Goal: Task Accomplishment & Management: Manage account settings

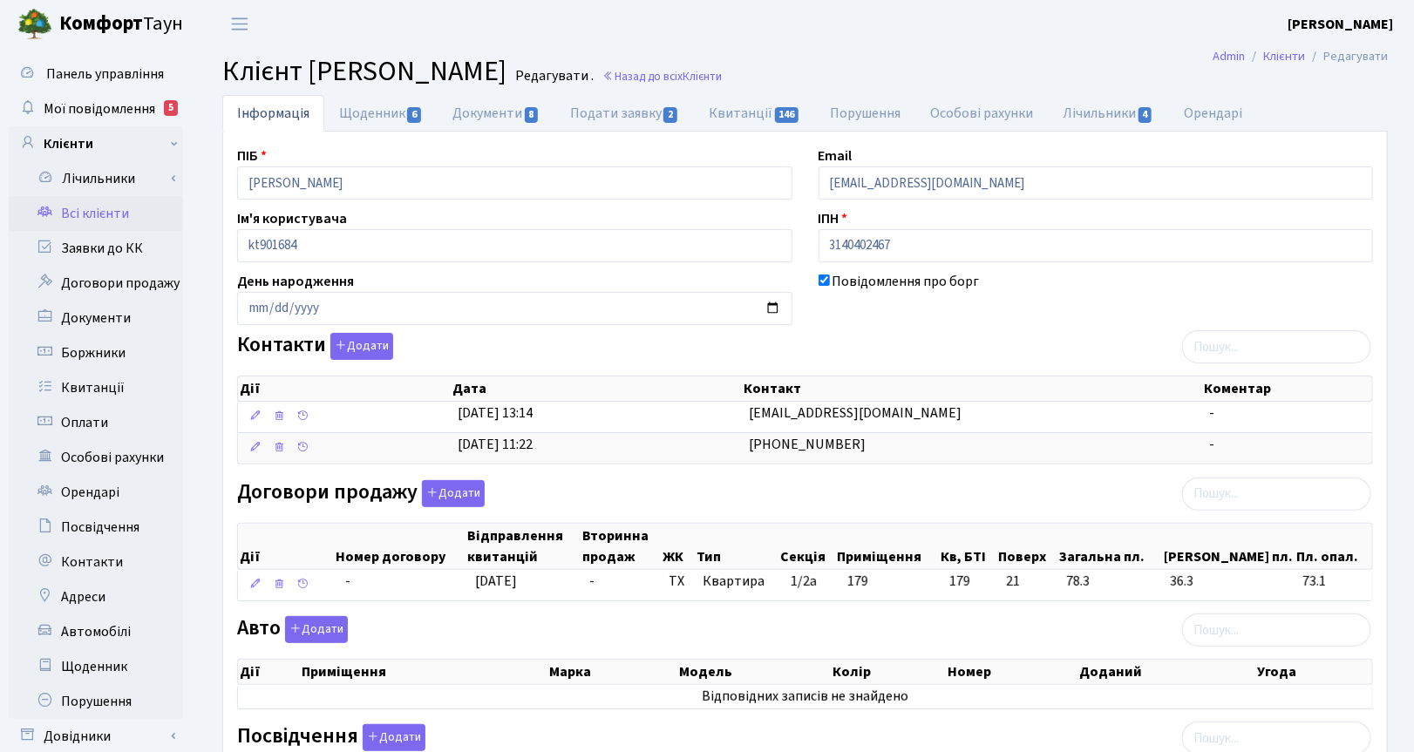
click at [996, 16] on header "Комфорт Таун Корчун І. С. Мій обліковий запис Вийти" at bounding box center [707, 24] width 1414 height 48
click at [98, 253] on link "Заявки до КК" at bounding box center [96, 248] width 174 height 35
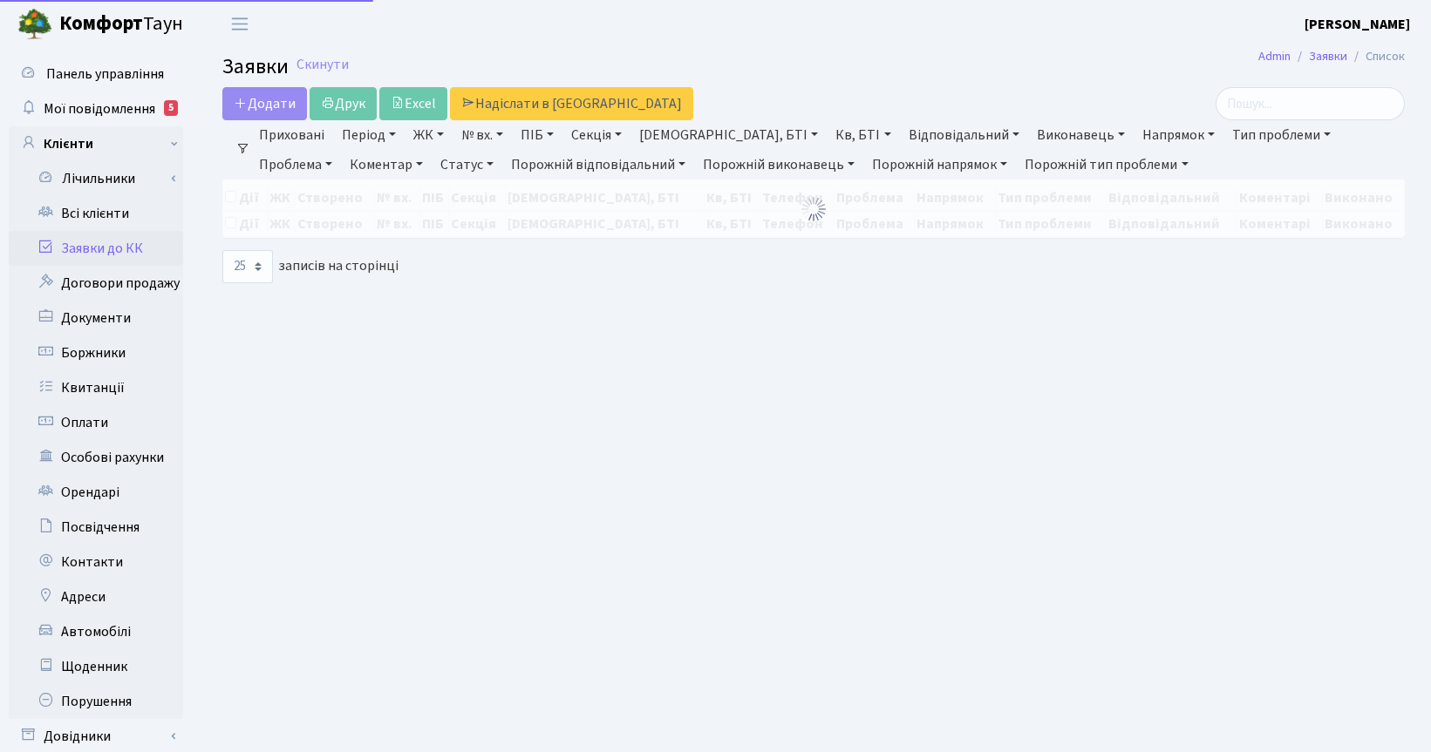
select select "25"
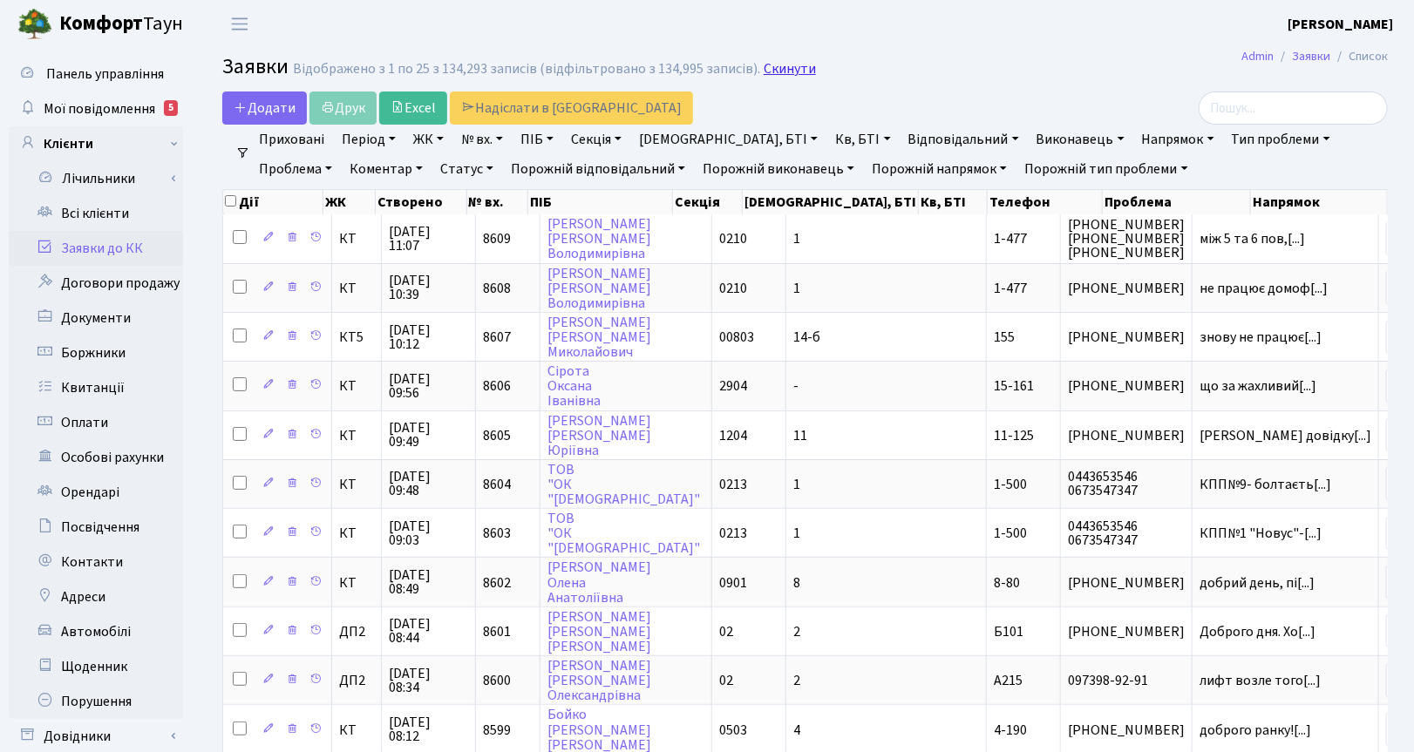
click at [792, 68] on link "Скинути" at bounding box center [790, 69] width 52 height 17
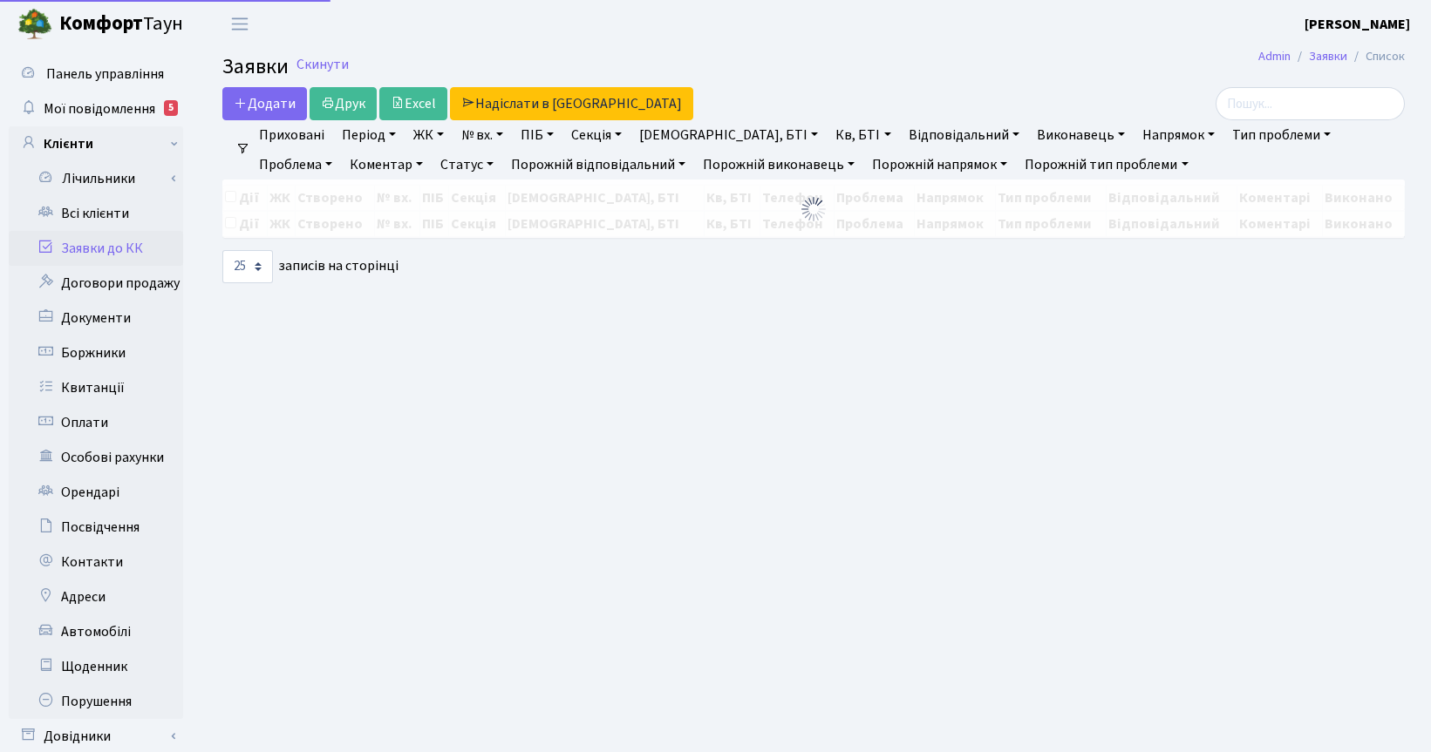
select select "25"
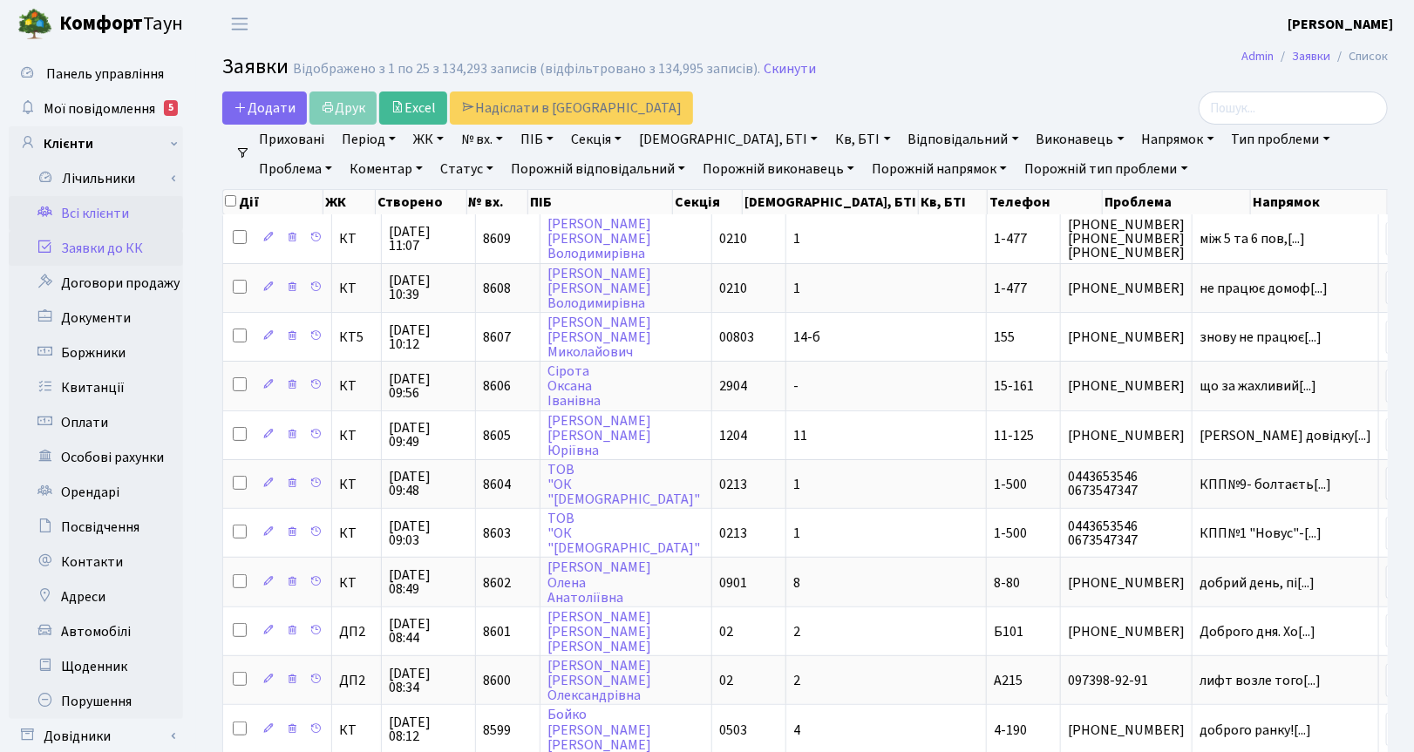
click at [85, 209] on link "Всі клієнти" at bounding box center [96, 213] width 174 height 35
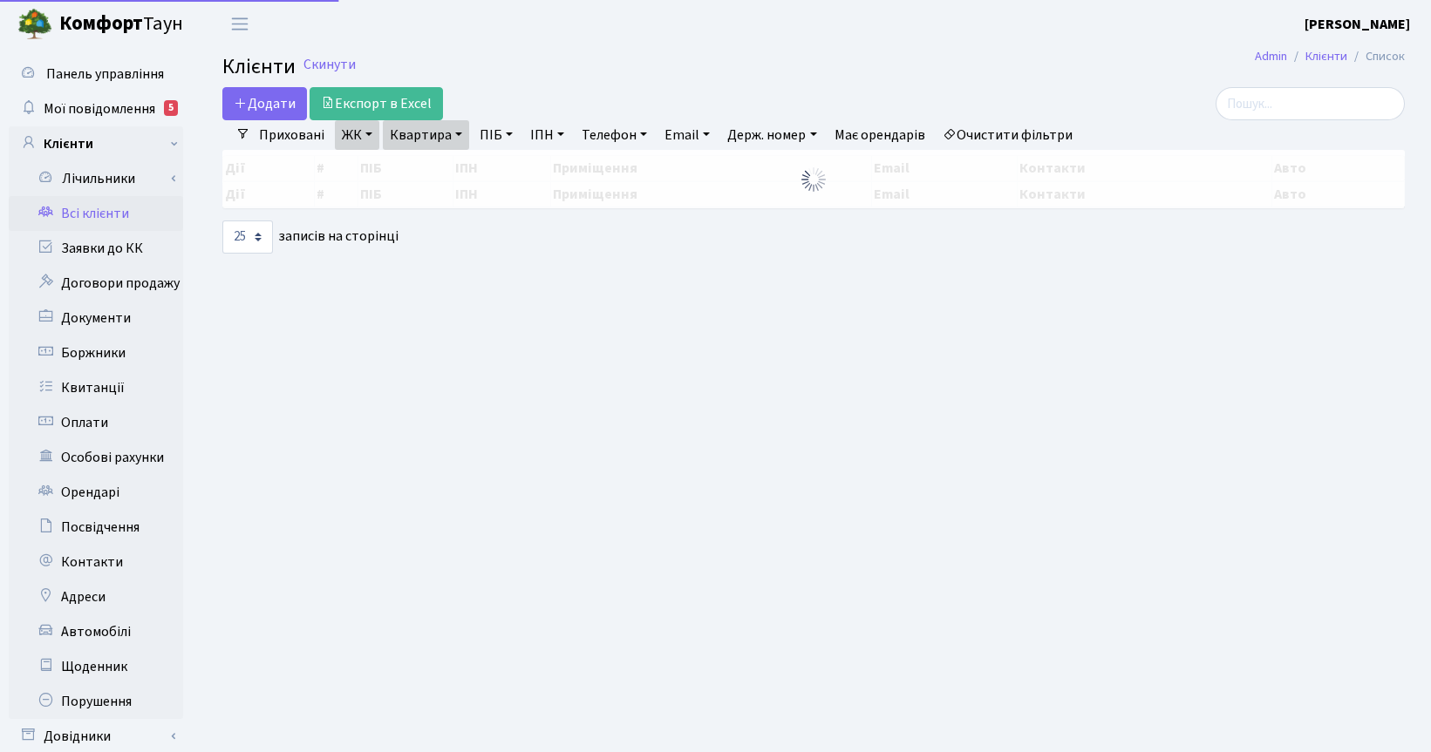
select select "25"
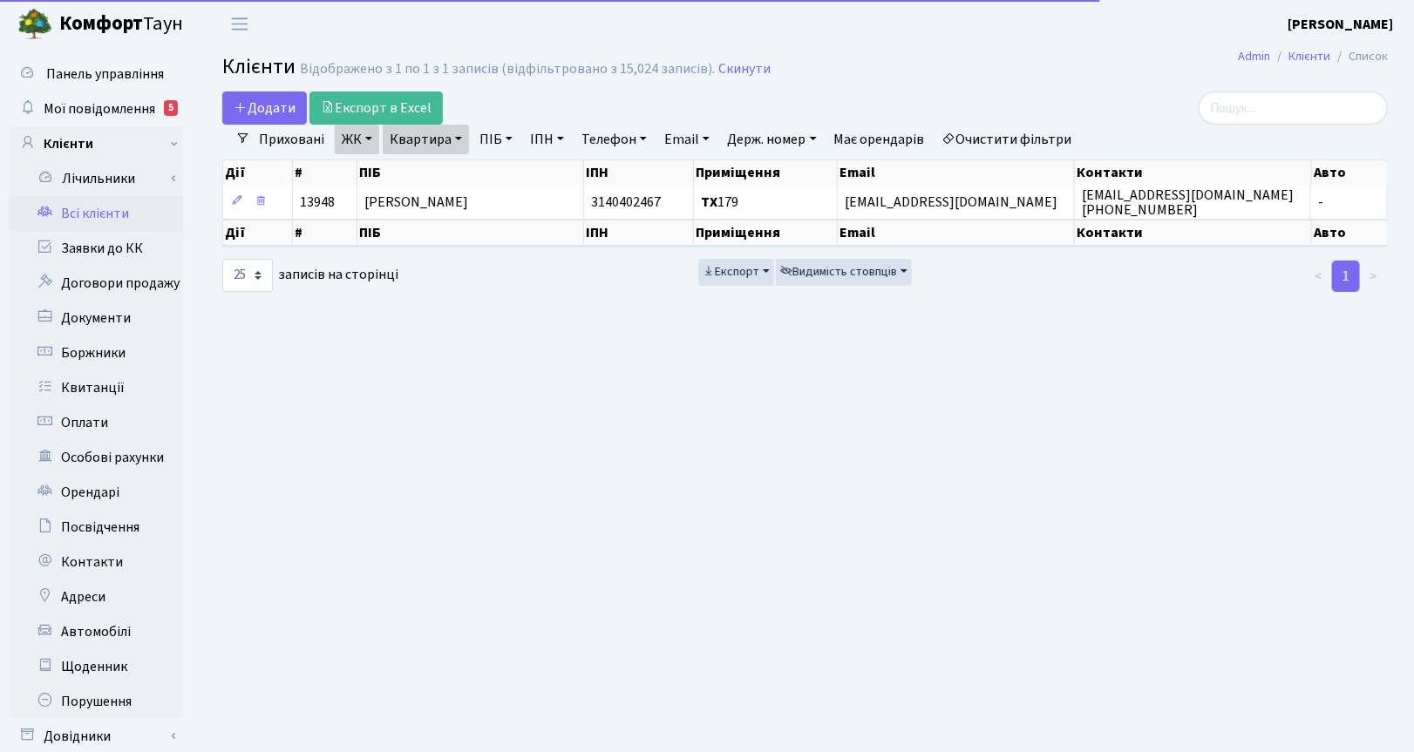
click at [458, 140] on link "Квартира" at bounding box center [426, 140] width 86 height 30
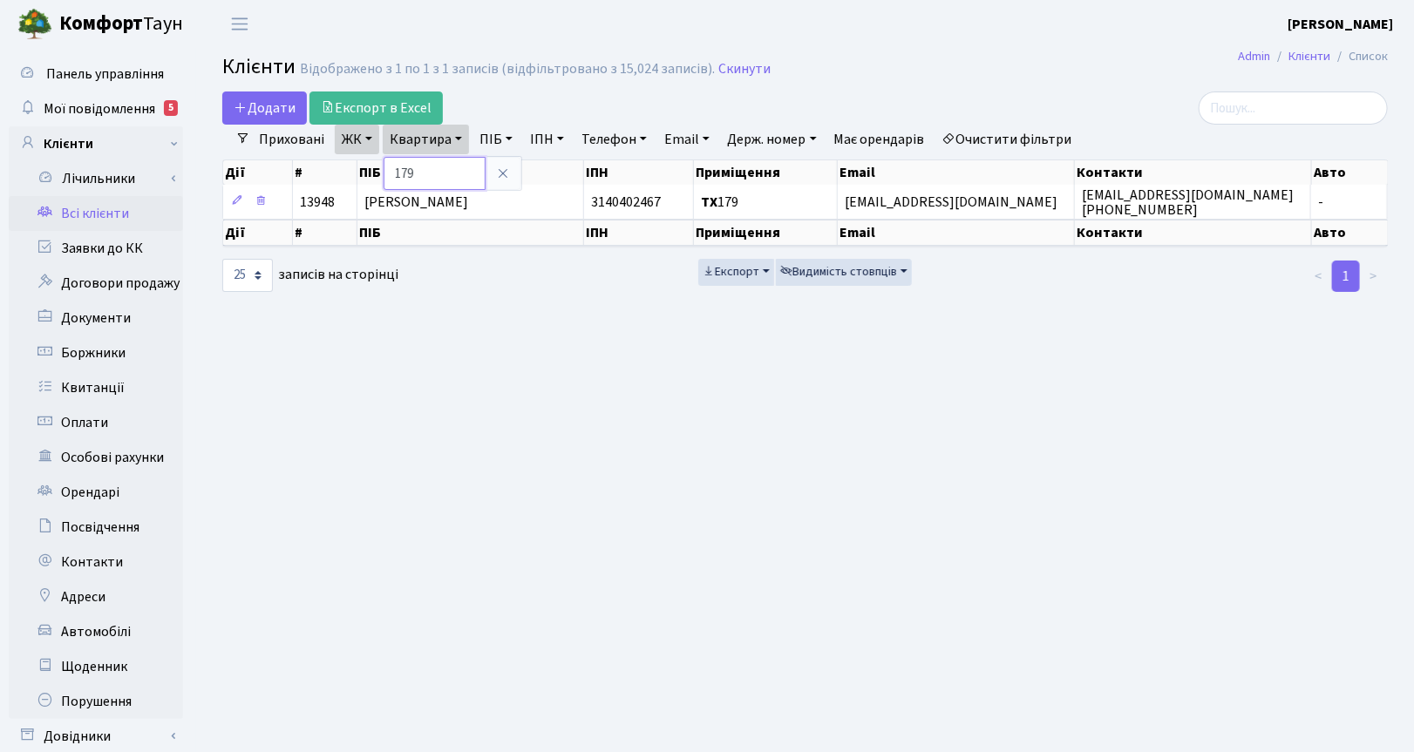
click at [428, 172] on input "179" at bounding box center [435, 173] width 102 height 33
type input "1"
type input "544"
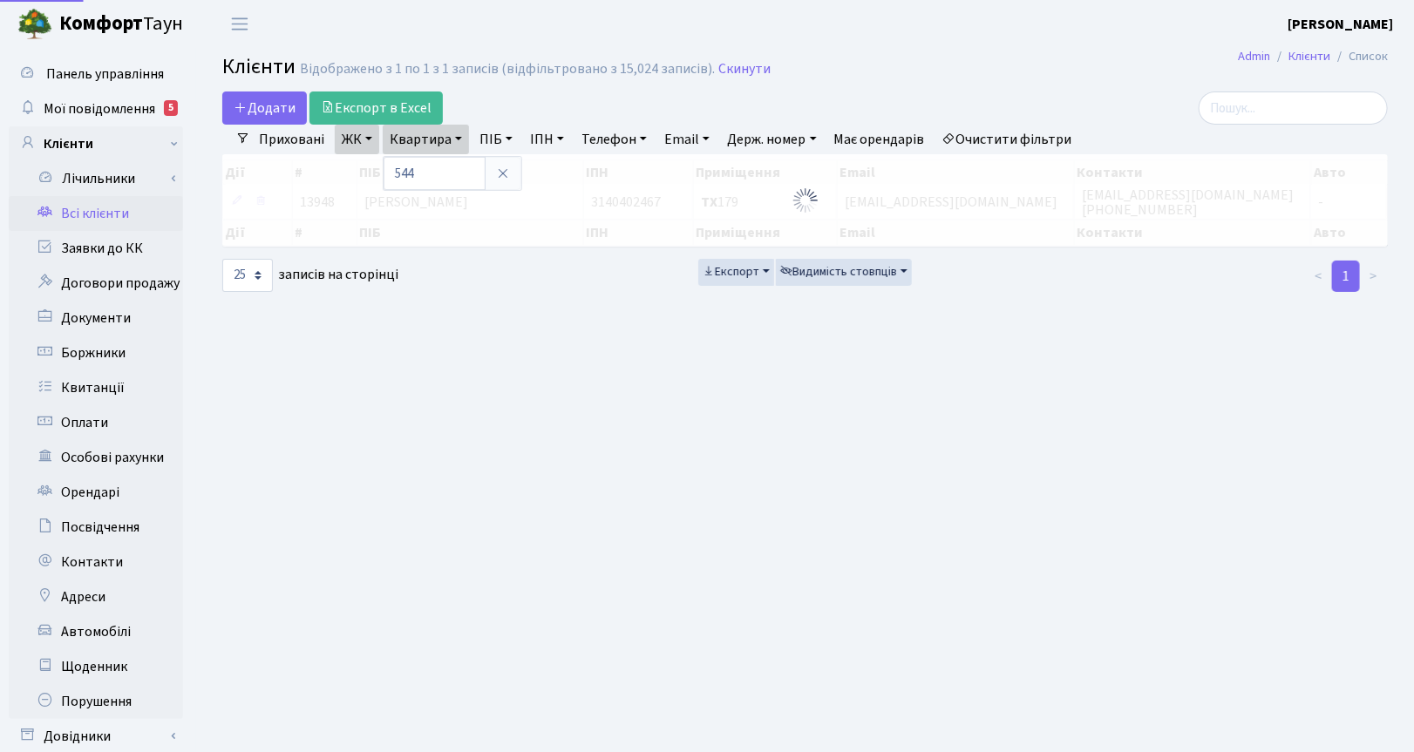
click at [358, 137] on link "ЖК" at bounding box center [357, 140] width 44 height 30
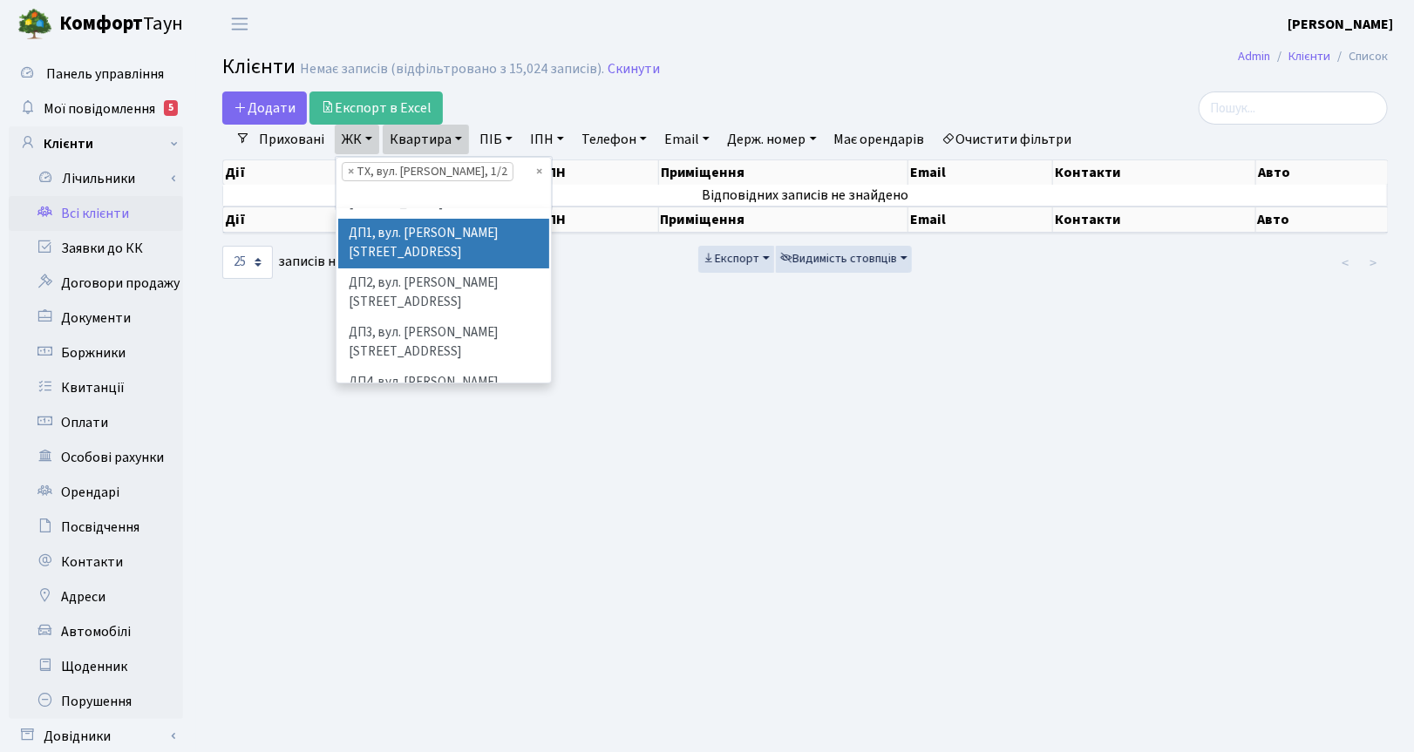
scroll to position [597, 0]
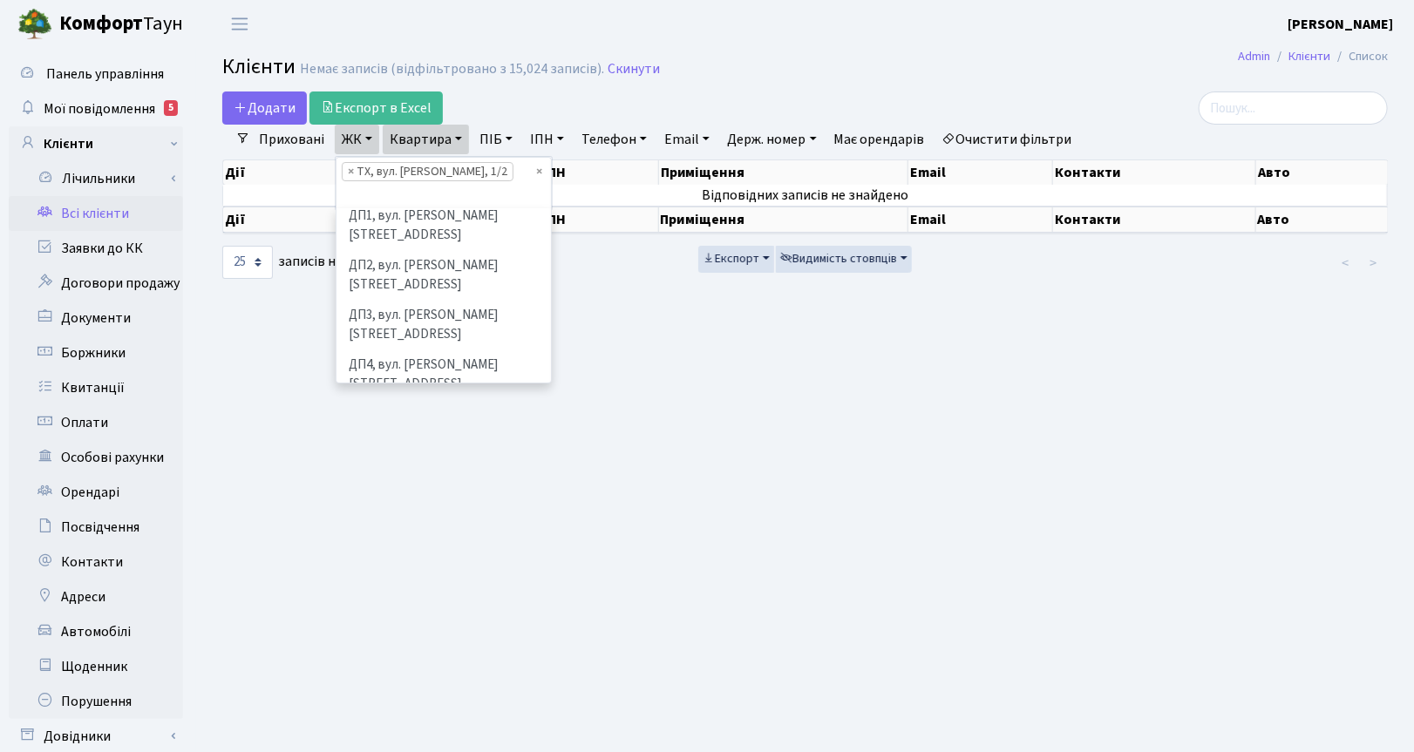
click at [412, 529] on li "ЦП, вул. [PERSON_NAME], 7" at bounding box center [443, 544] width 211 height 31
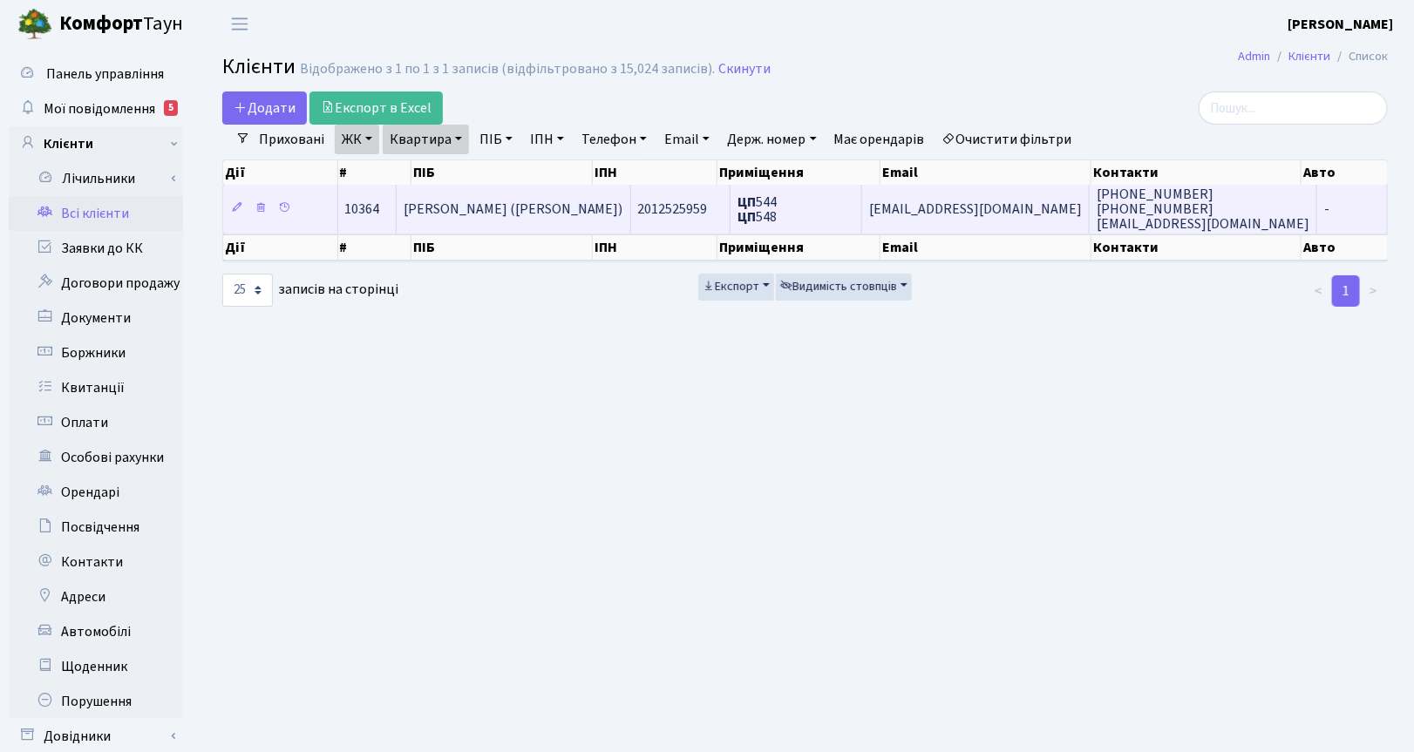
click at [502, 206] on span "Макс Елі (MAX ELI)" at bounding box center [514, 209] width 220 height 19
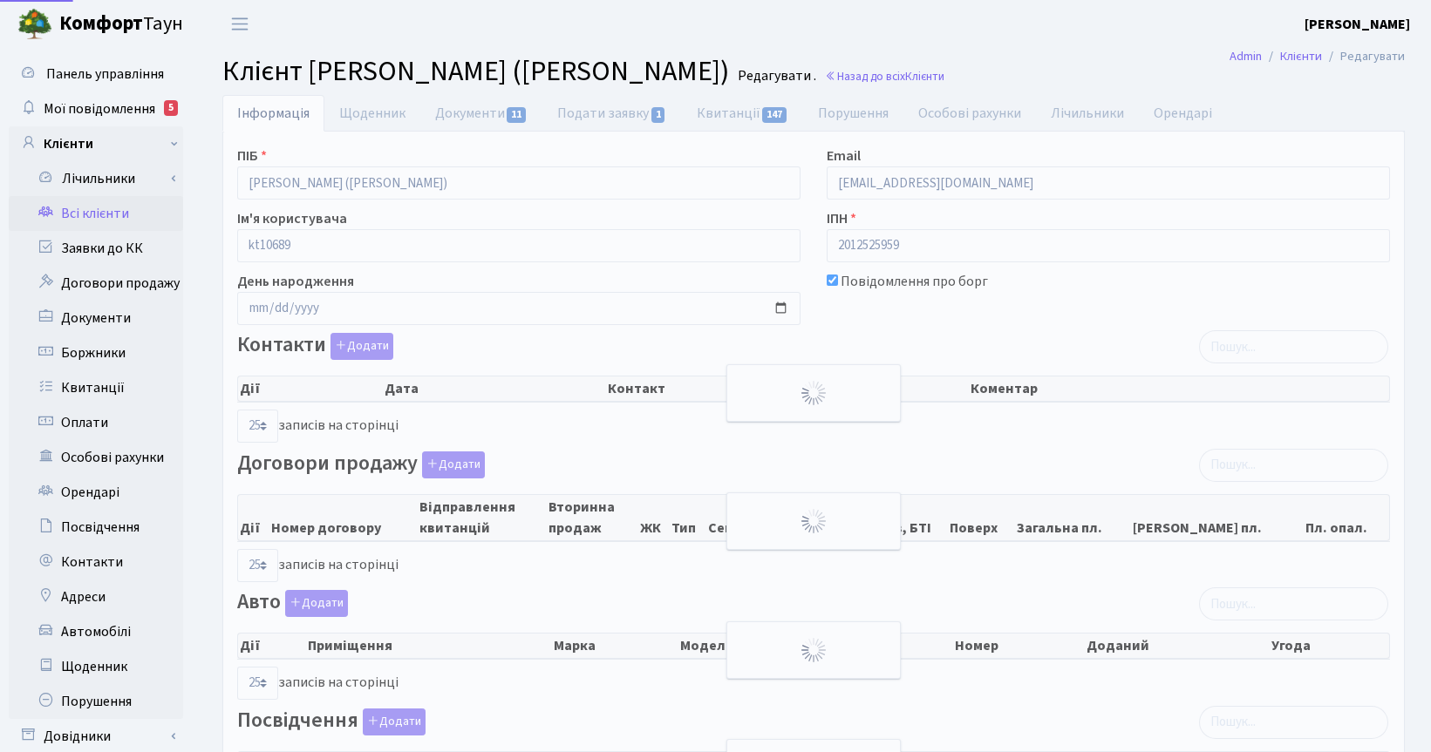
select select "25"
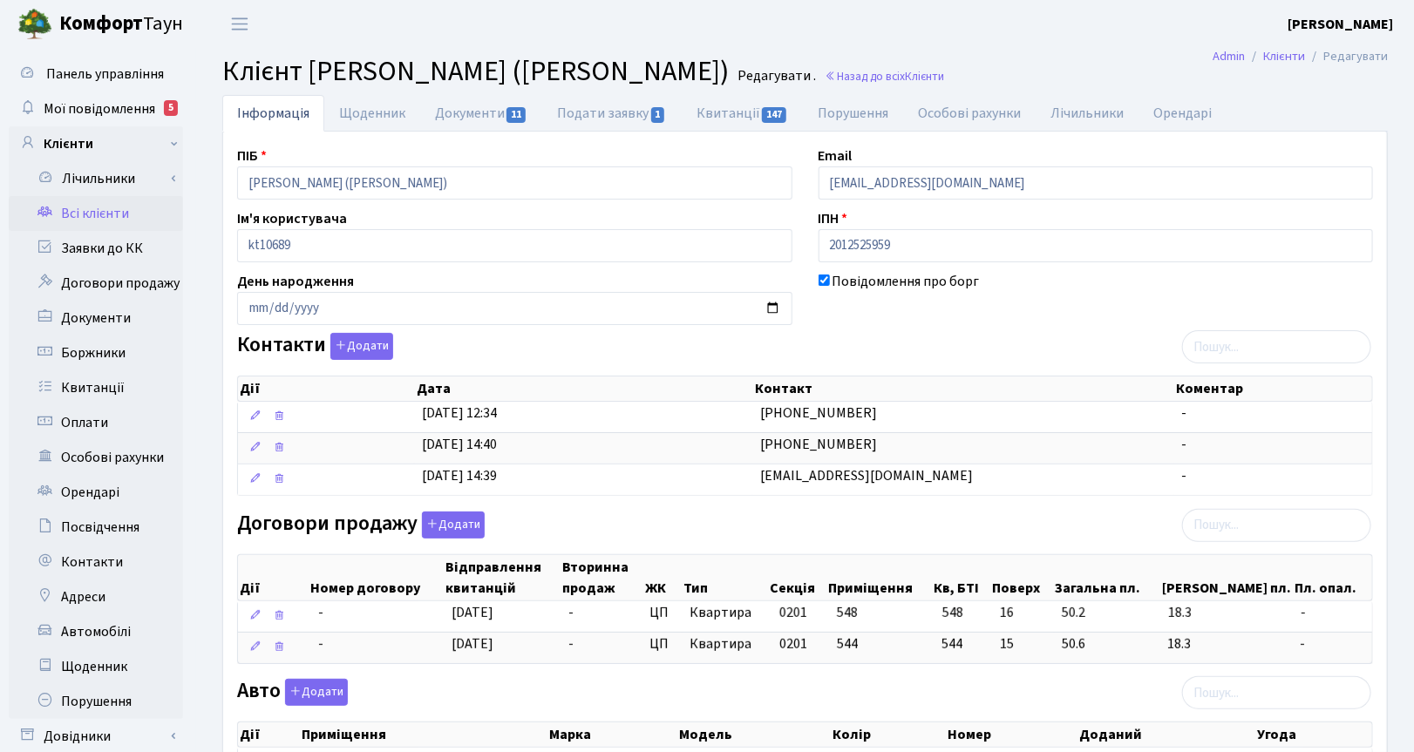
click at [1366, 106] on ul "Інформація Щоденник Документи 11 Подати заявку 1 Квитанції 147 Порушення Особов…" at bounding box center [805, 113] width 1166 height 37
drag, startPoint x: 991, startPoint y: 187, endPoint x: 774, endPoint y: 184, distance: 216.3
click at [774, 184] on div "ПІБ [PERSON_NAME] ([PERSON_NAME]) Email [EMAIL_ADDRESS][DOMAIN_NAME] Ім'я корис…" at bounding box center [805, 582] width 1162 height 873
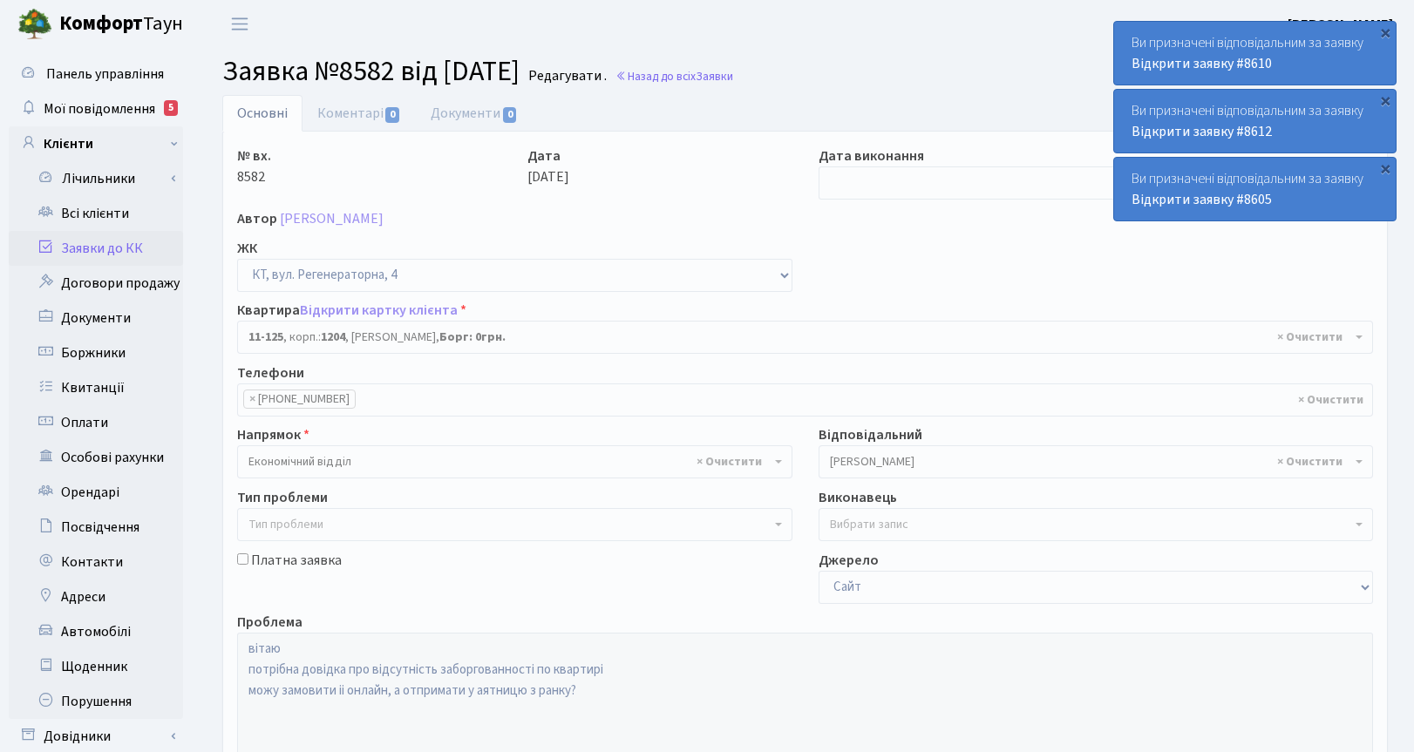
select select "7063"
drag, startPoint x: 900, startPoint y: 249, endPoint x: 837, endPoint y: 271, distance: 66.5
click at [900, 249] on div "№ вх. 8582 Дата 01.10.2025 Дата виконання Автор Зіборова Тетяна Юріївна ЖК - ТХ…" at bounding box center [805, 539] width 1162 height 786
click at [366, 311] on link "Відкрити картку клієнта" at bounding box center [379, 310] width 158 height 19
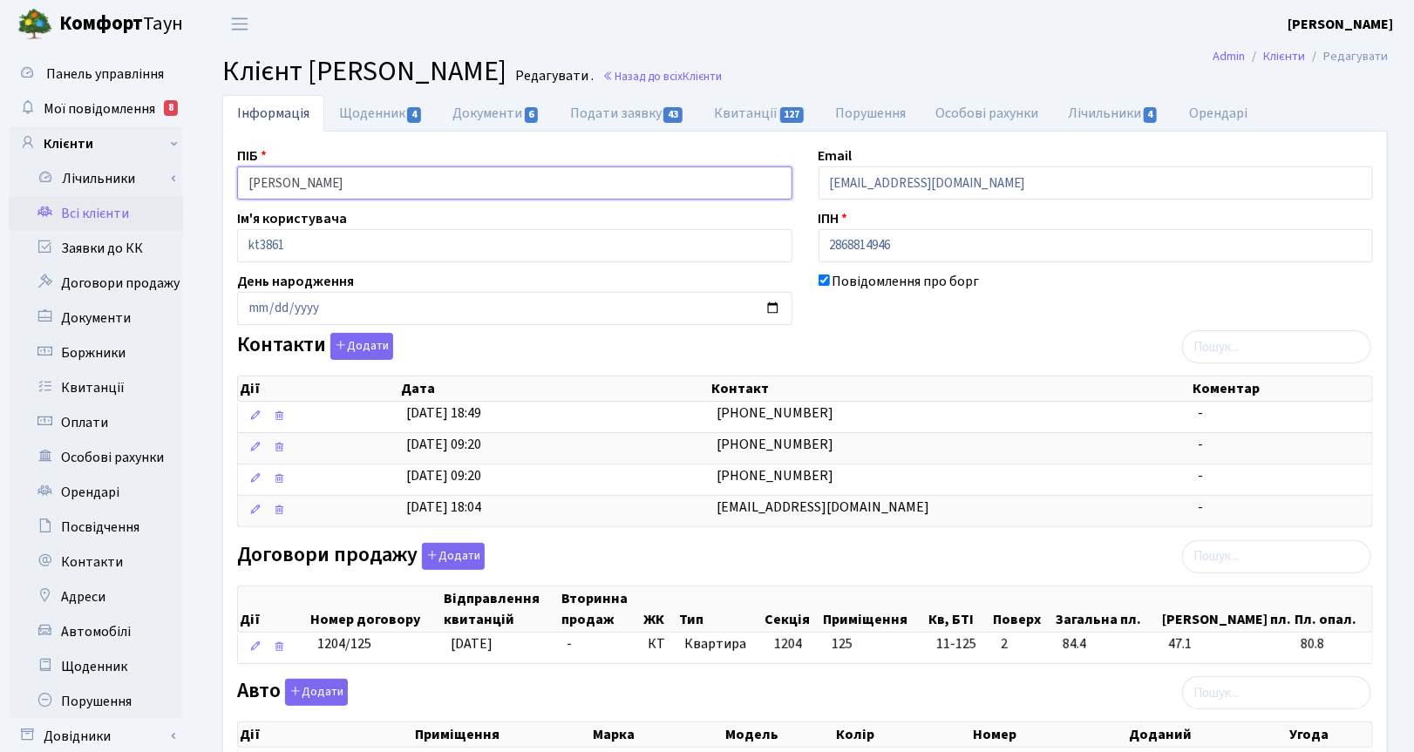
drag, startPoint x: 412, startPoint y: 184, endPoint x: 183, endPoint y: 179, distance: 228.5
click at [183, 179] on div "Панель управління Мої повідомлення 8 Клієнти Лічильники Показання" at bounding box center [707, 602] width 1414 height 1108
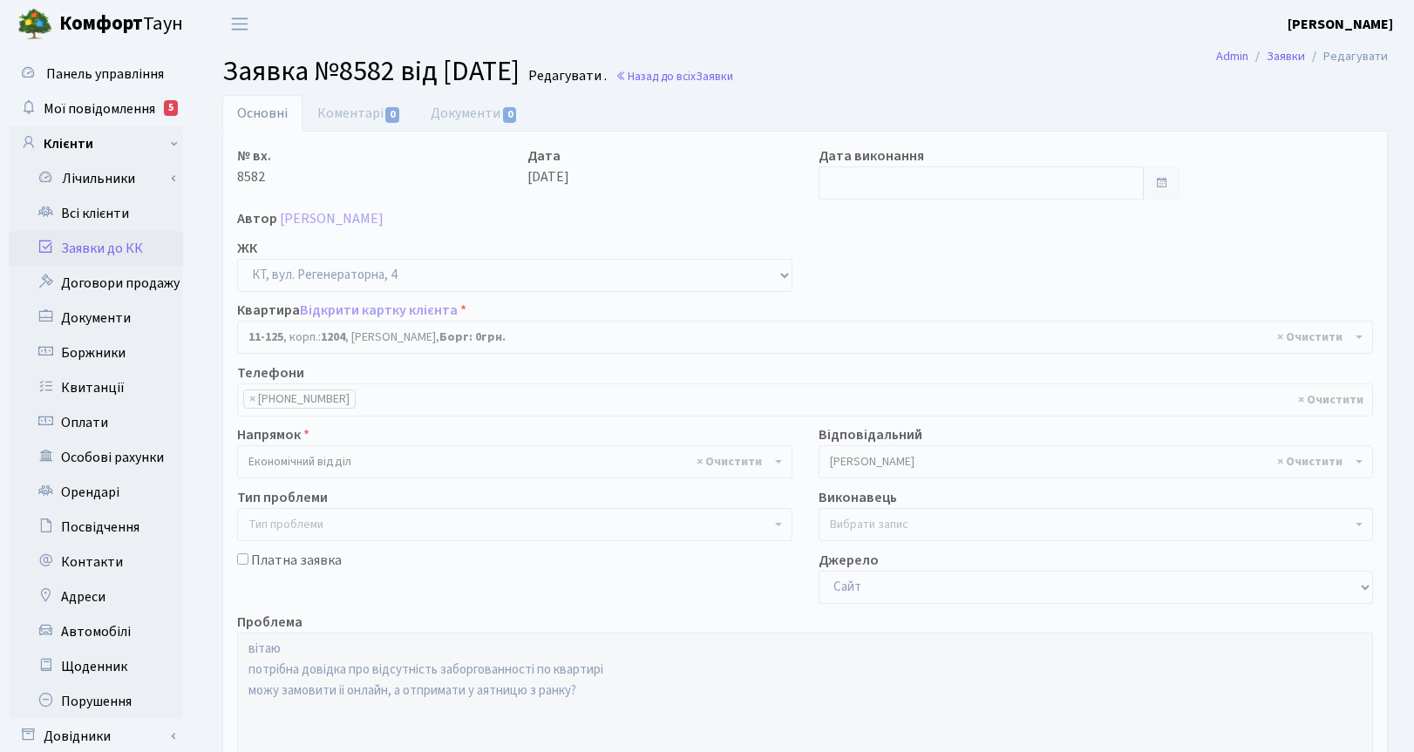
select select "7063"
click at [853, 183] on input "text" at bounding box center [981, 183] width 325 height 33
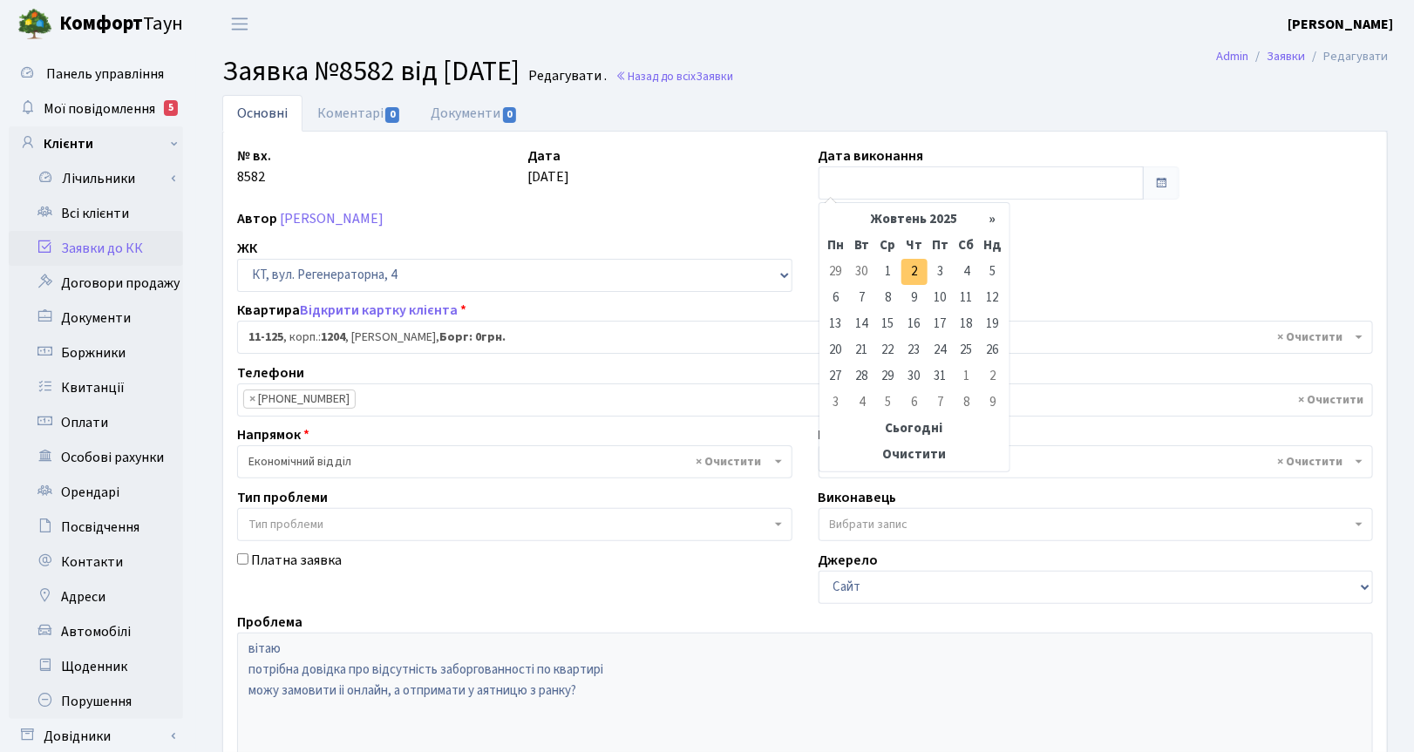
click at [913, 270] on td "2" at bounding box center [915, 272] width 26 height 26
type input "[DATE]"
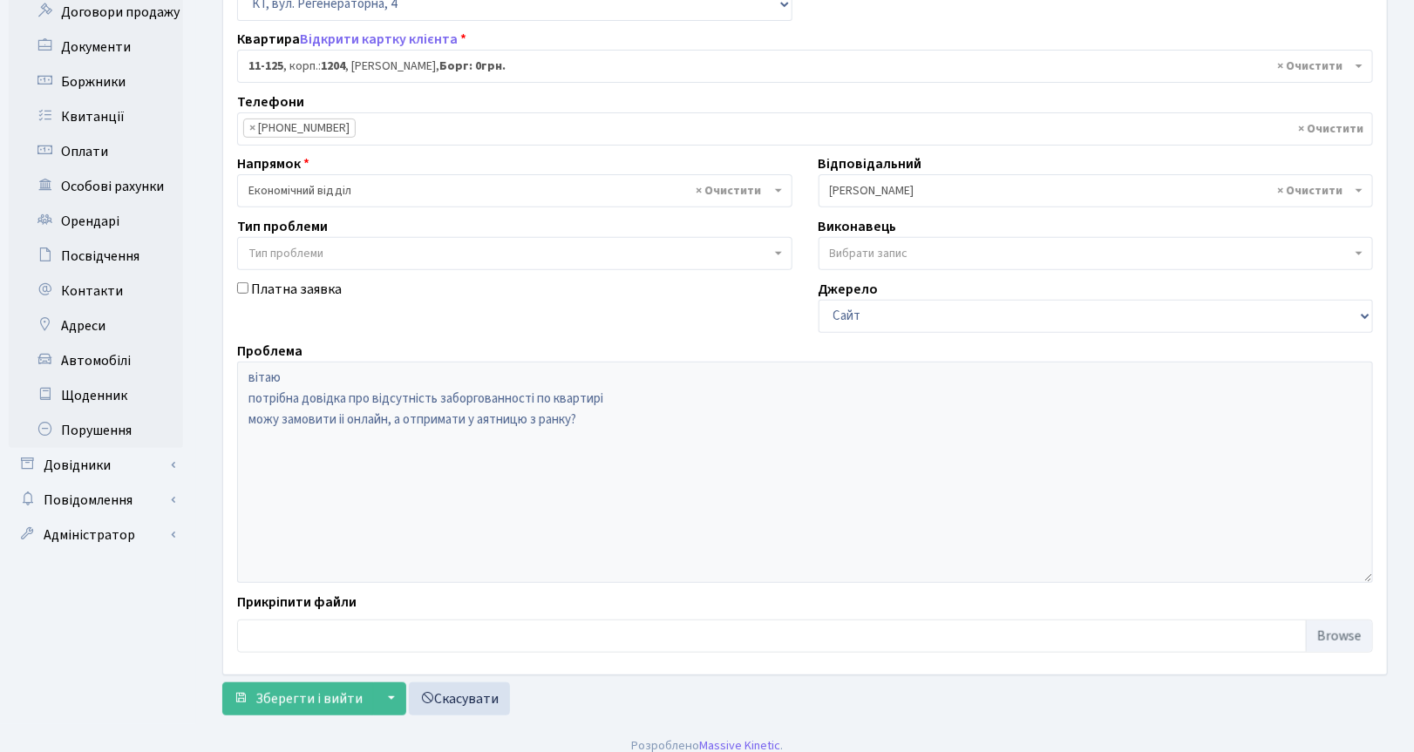
scroll to position [288, 0]
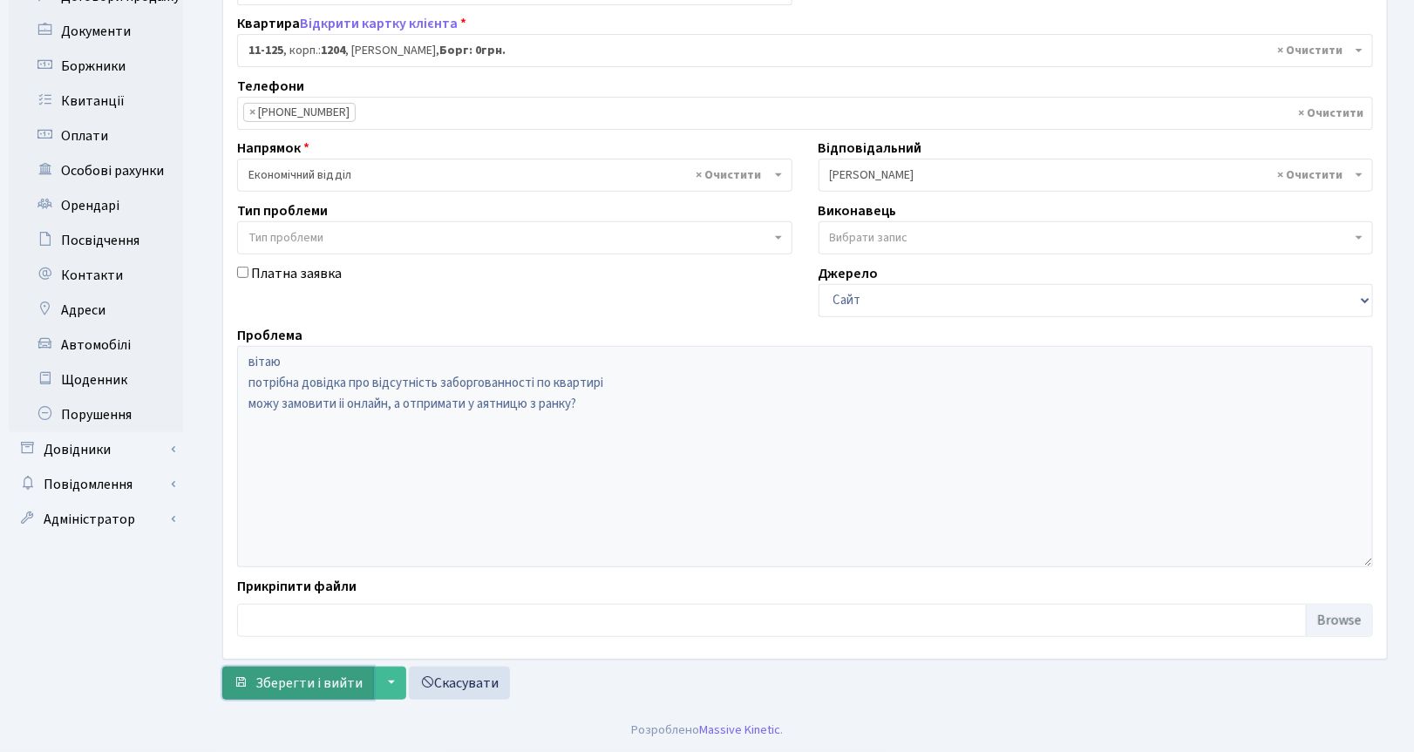
click at [301, 681] on span "Зберегти і вийти" at bounding box center [308, 683] width 107 height 19
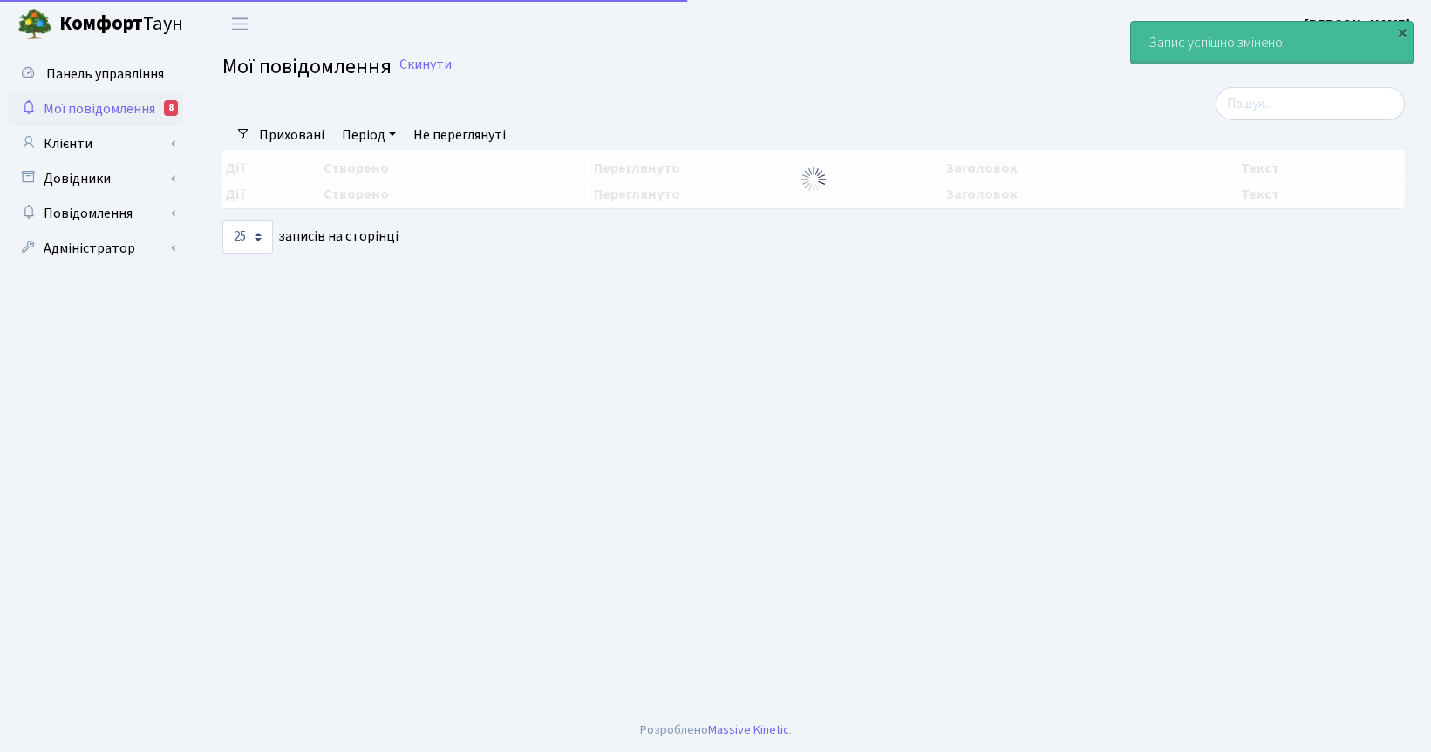
select select "25"
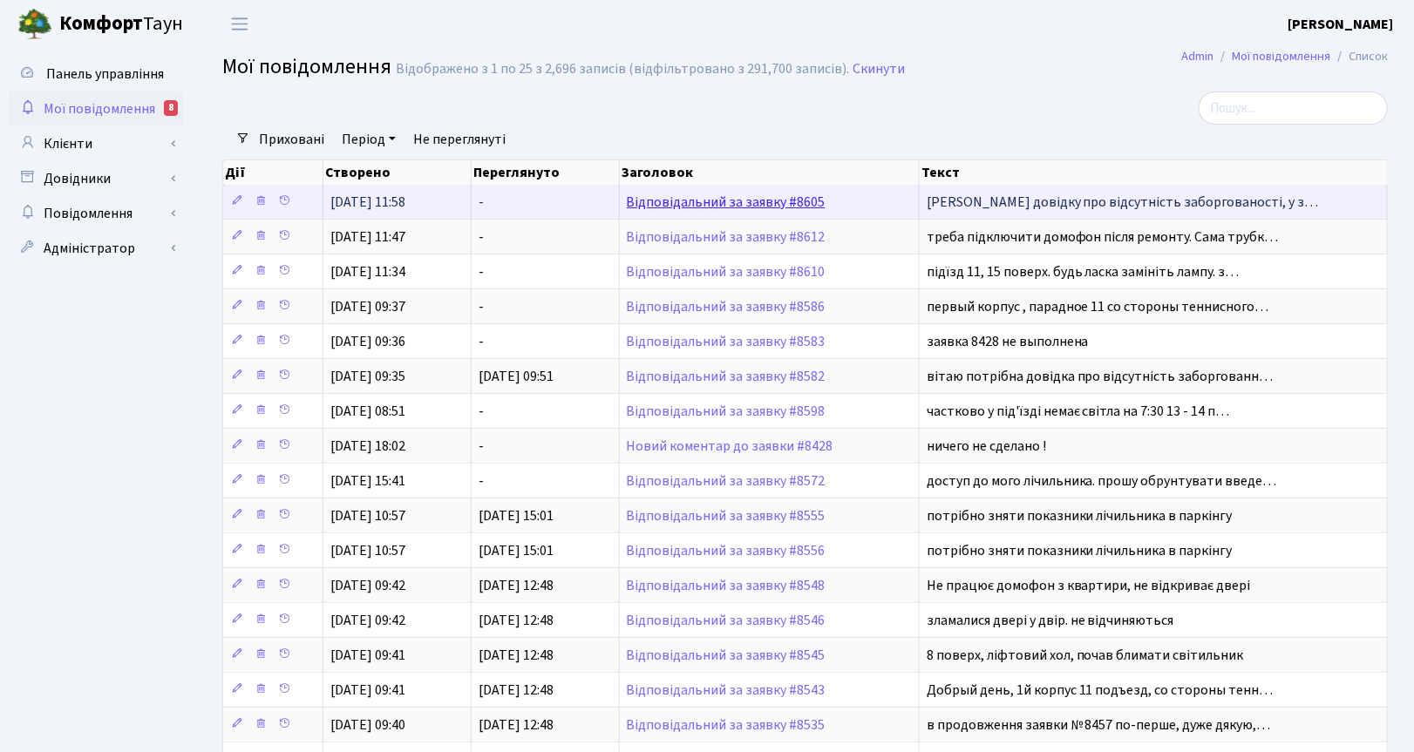
click at [756, 209] on link "Відповідальний за заявку #8605" at bounding box center [726, 202] width 199 height 19
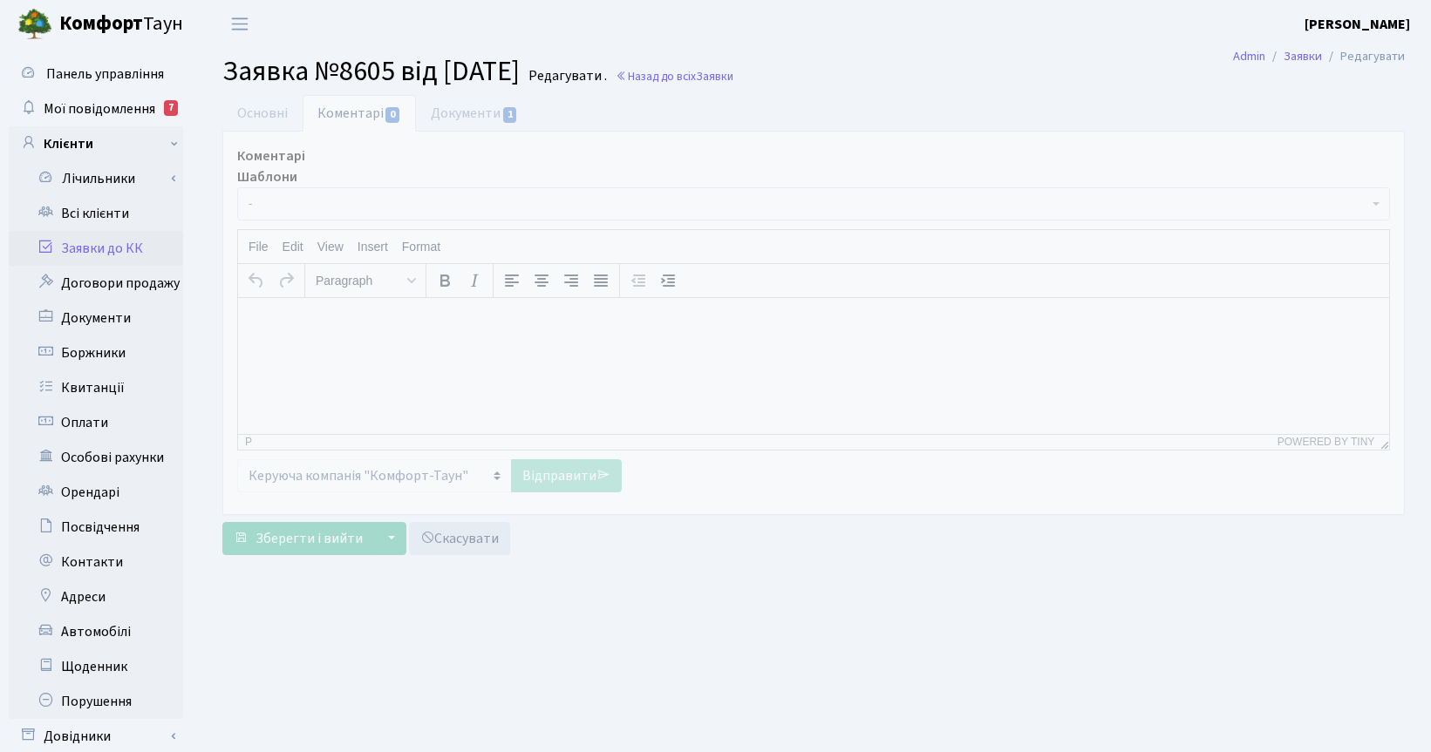
select select "7063"
select select "35"
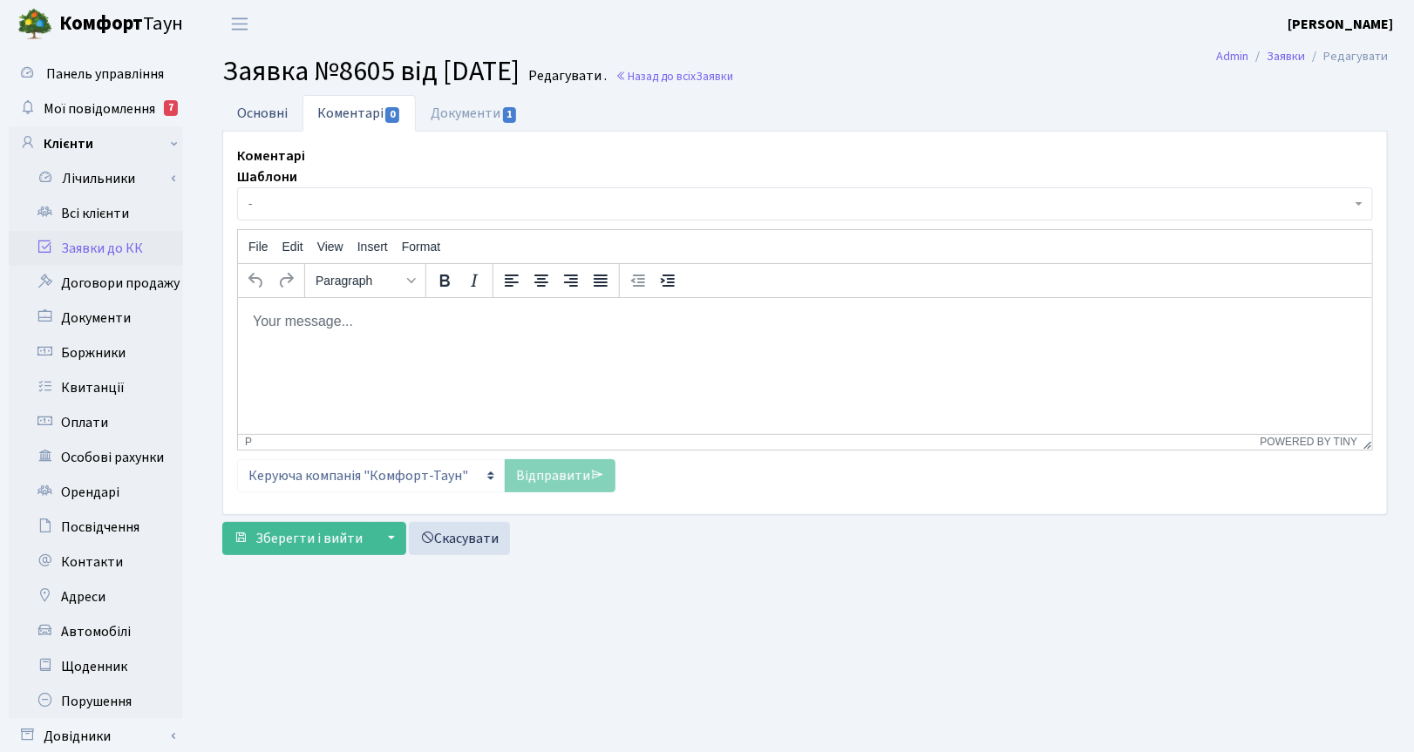
click at [267, 106] on link "Основні" at bounding box center [262, 113] width 80 height 36
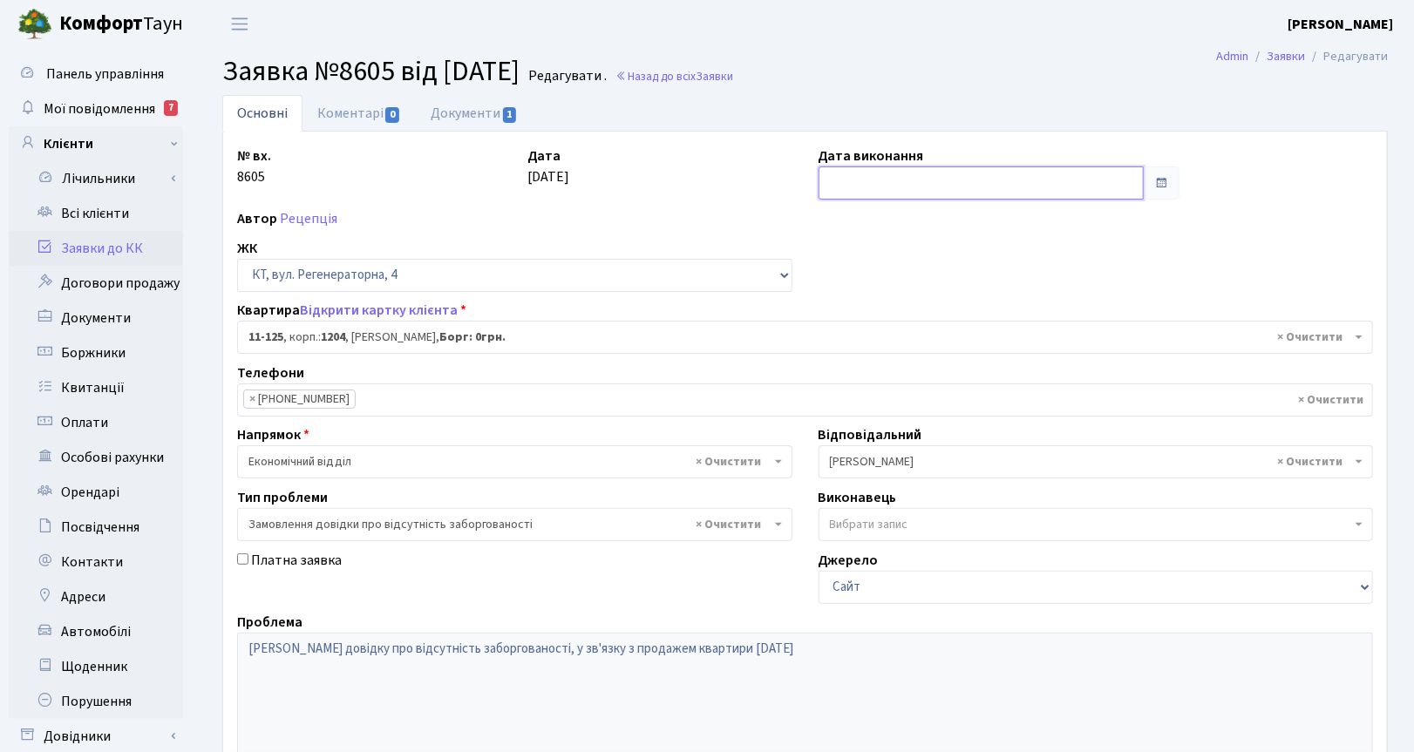
click at [842, 181] on input "text" at bounding box center [981, 183] width 325 height 33
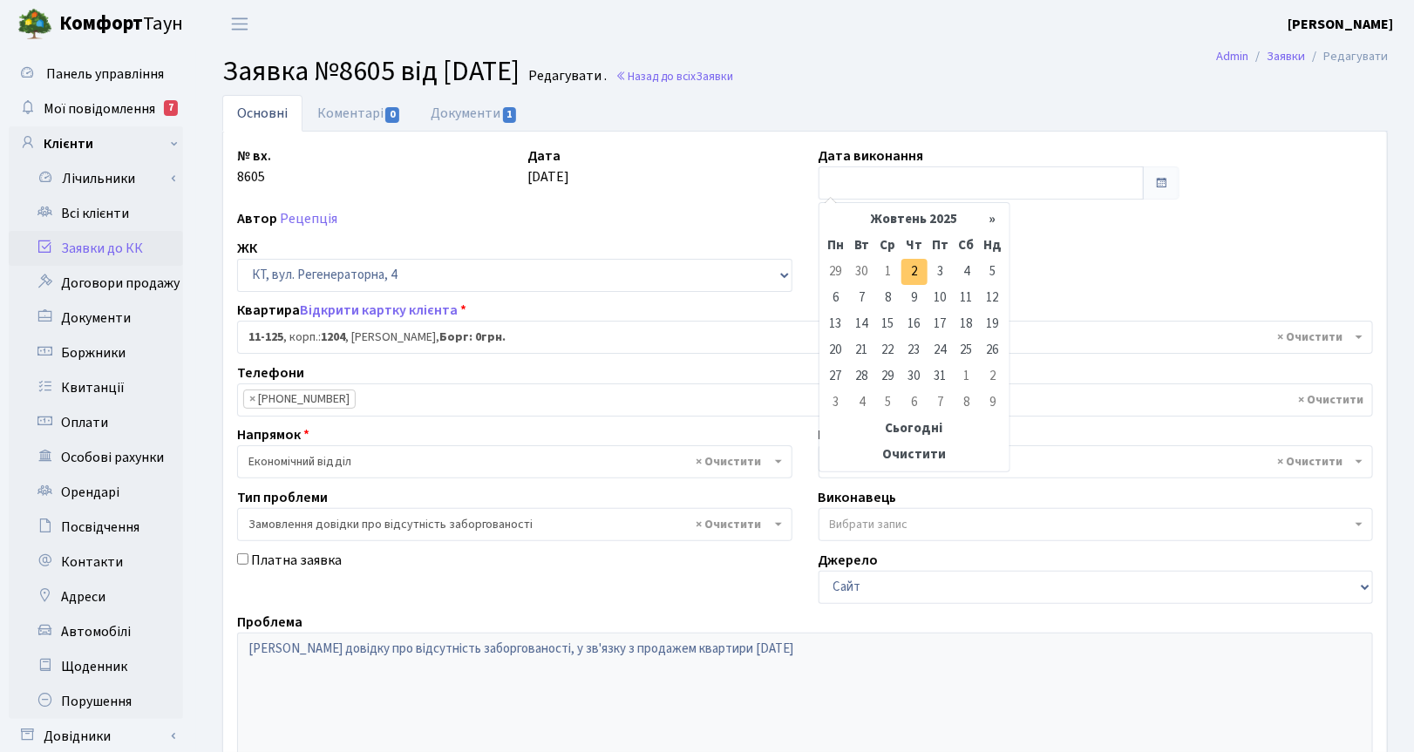
click at [916, 277] on td "2" at bounding box center [915, 272] width 26 height 26
type input "[DATE]"
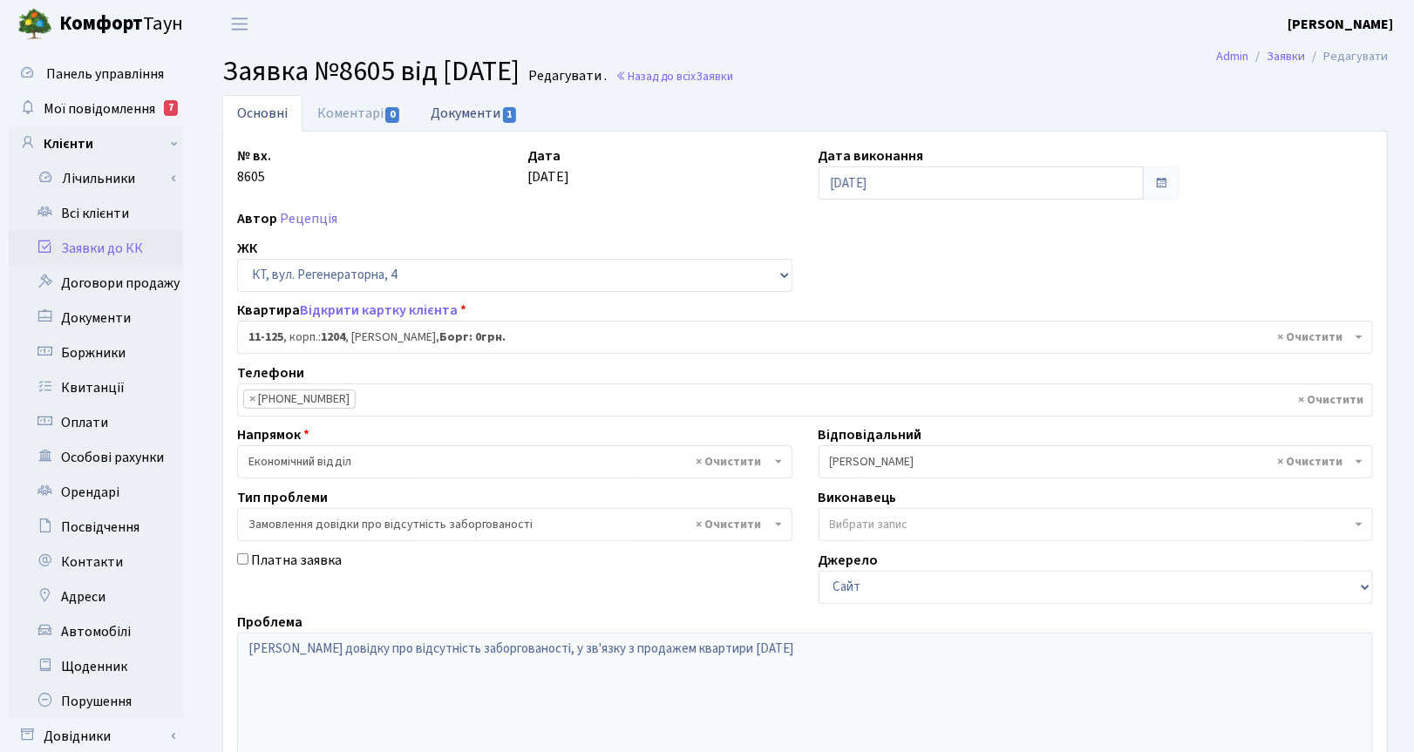
click at [452, 109] on link "Документи 1" at bounding box center [474, 113] width 117 height 36
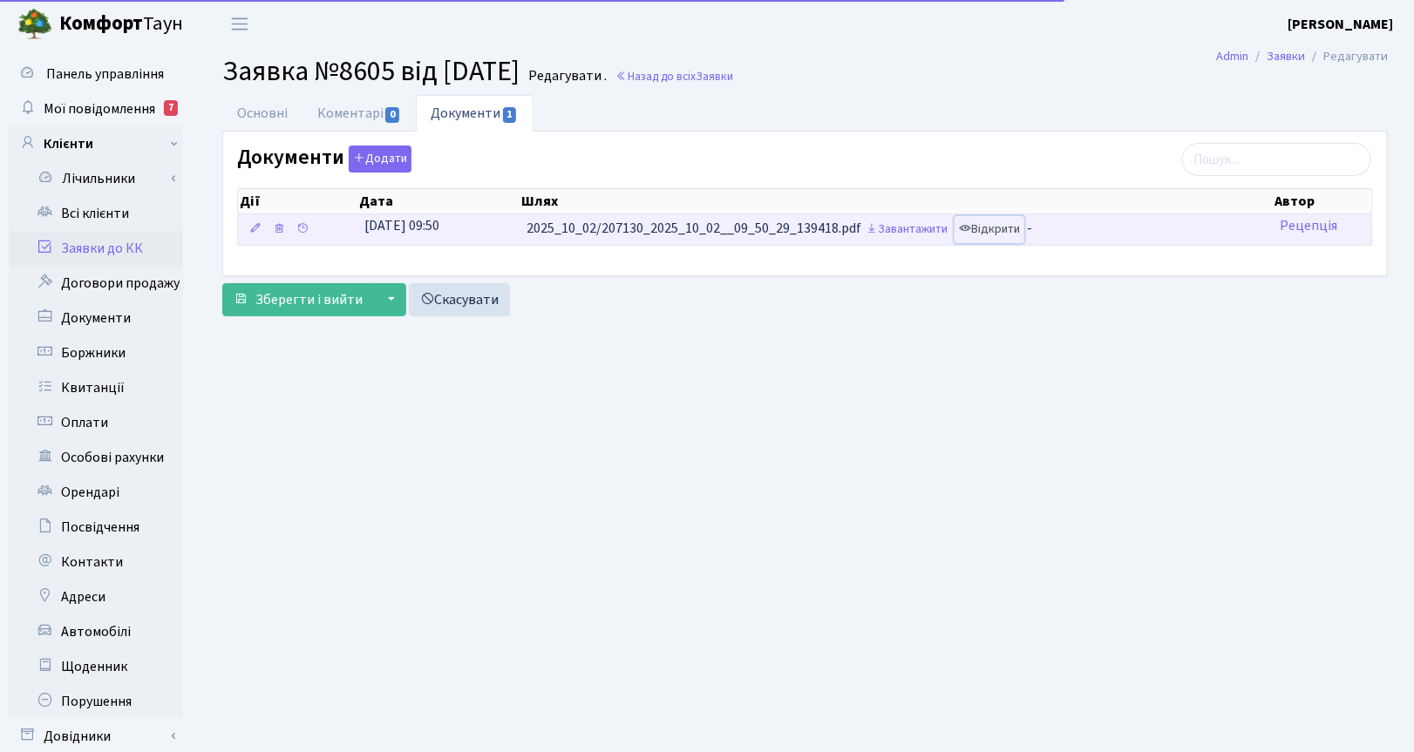
click at [1007, 231] on link "Відкрити" at bounding box center [990, 229] width 70 height 27
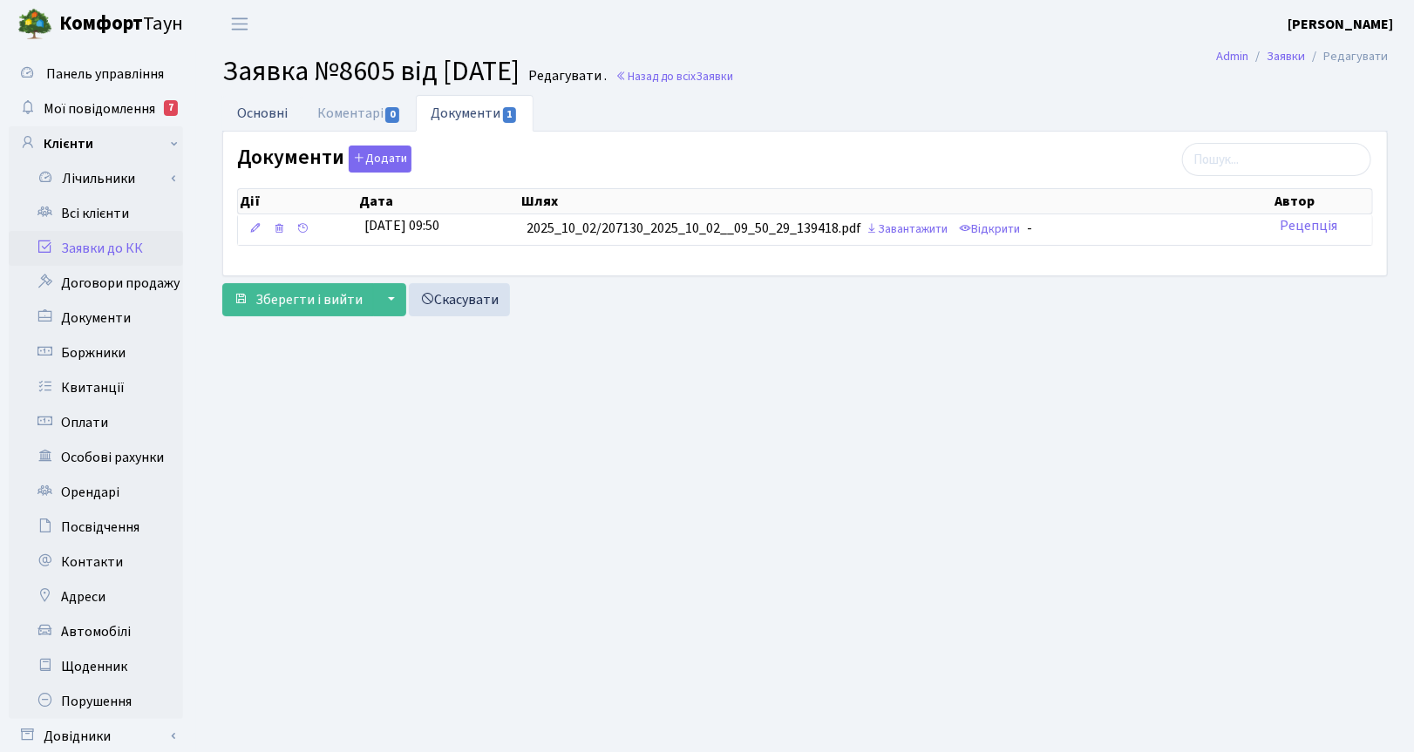
click at [264, 111] on link "Основні" at bounding box center [262, 113] width 80 height 36
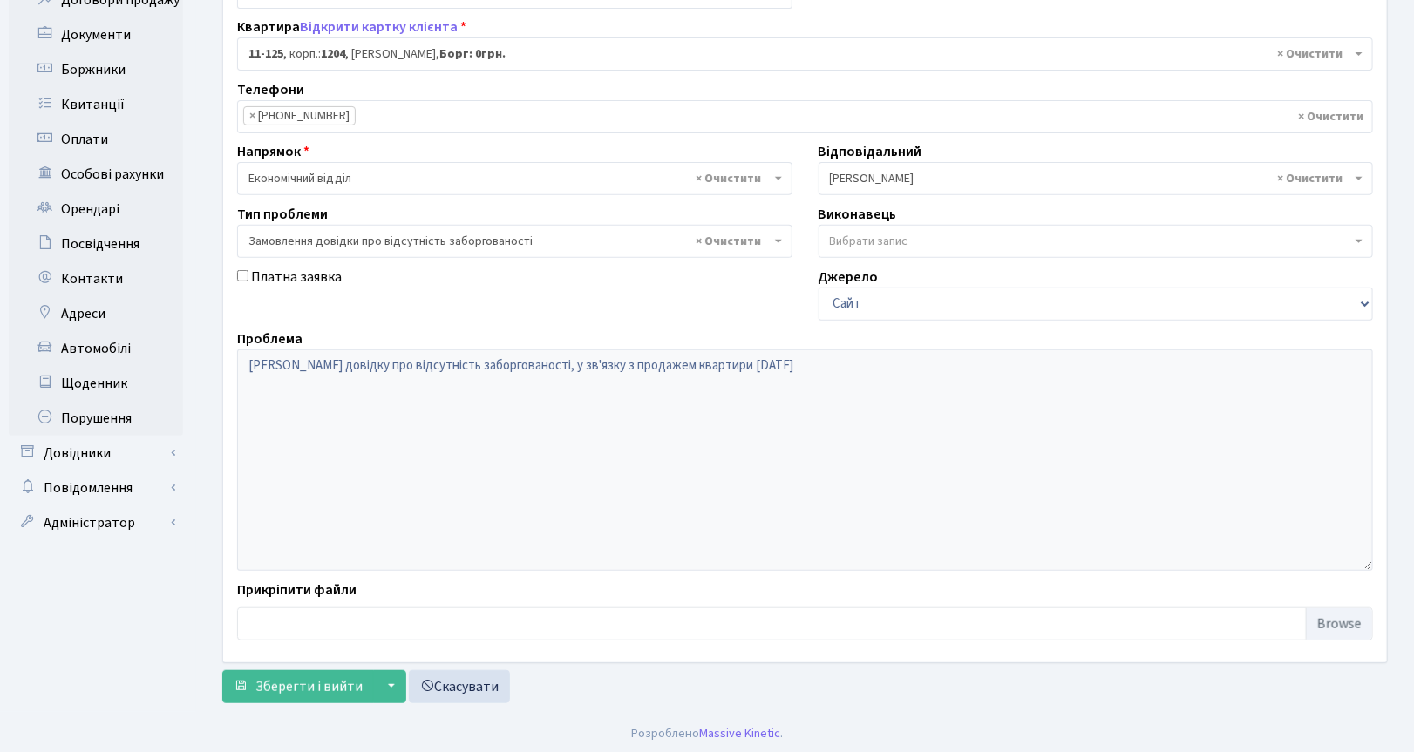
scroll to position [288, 0]
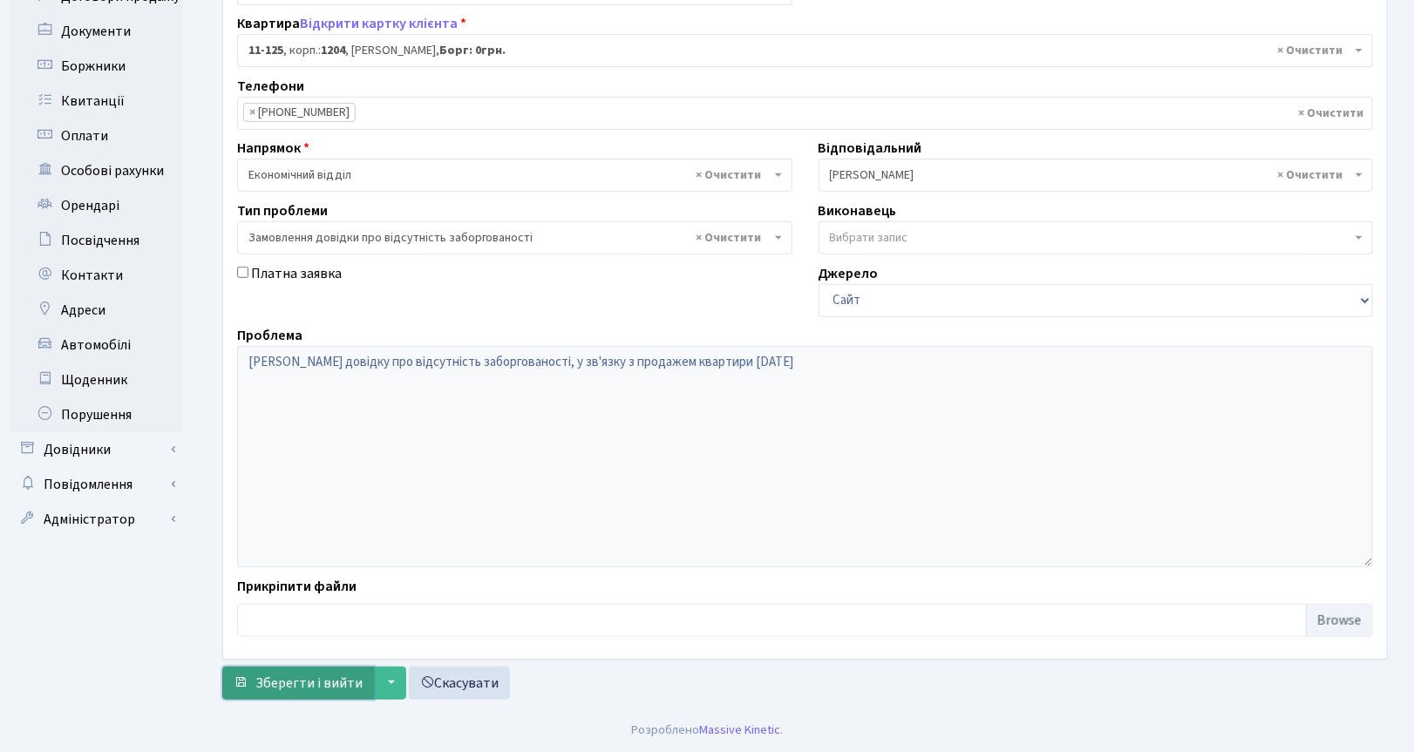
click at [262, 685] on span "Зберегти і вийти" at bounding box center [308, 683] width 107 height 19
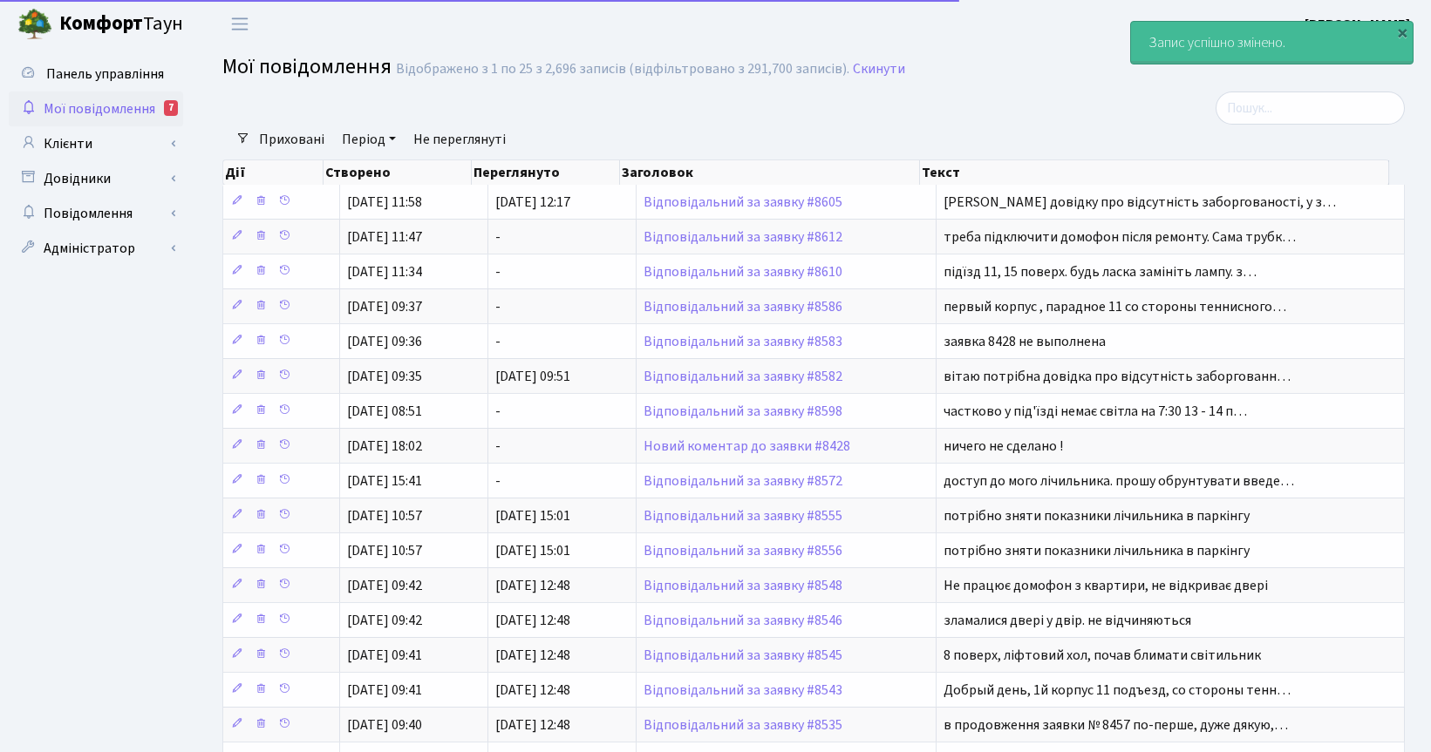
select select "25"
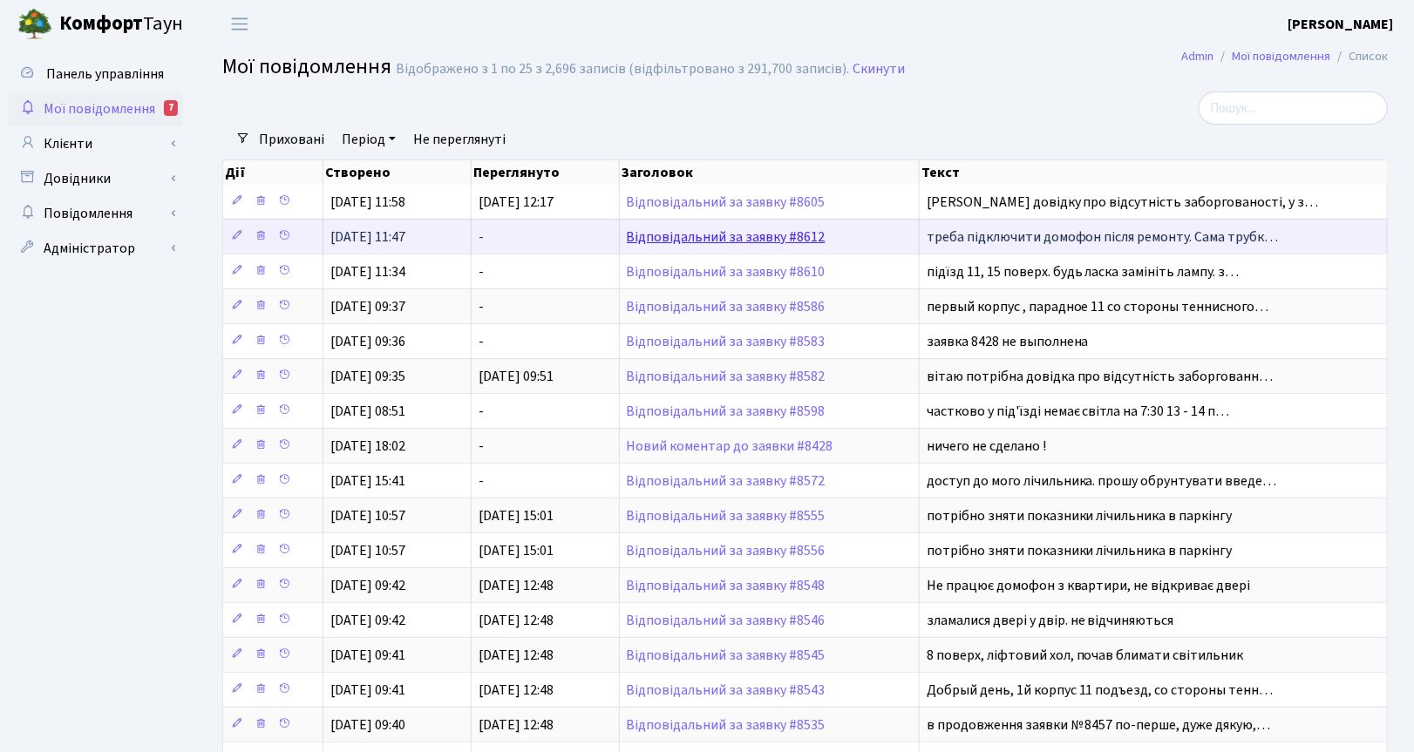
click at [699, 241] on link "Відповідальний за заявку #8612" at bounding box center [726, 237] width 199 height 19
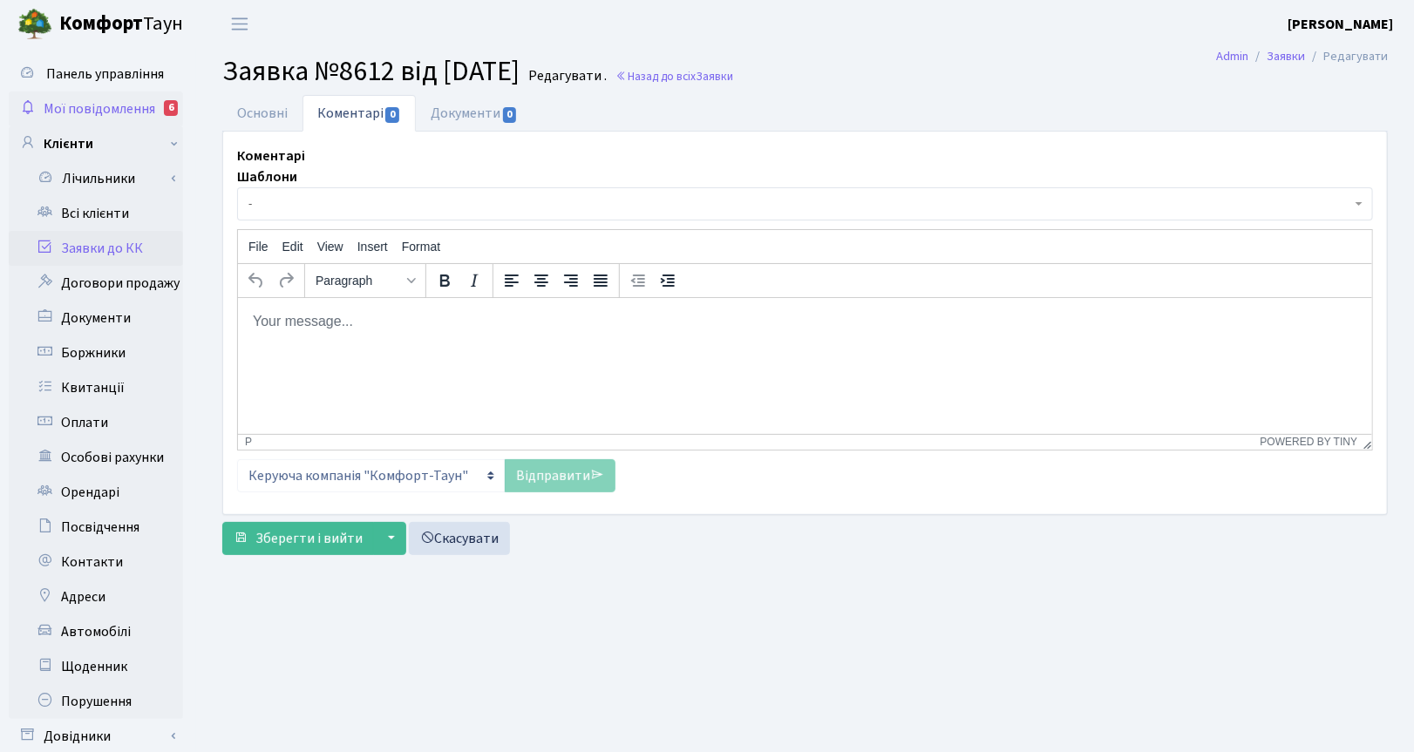
drag, startPoint x: 87, startPoint y: 101, endPoint x: 118, endPoint y: 112, distance: 32.3
click at [89, 101] on span "Мої повідомлення" at bounding box center [100, 108] width 112 height 19
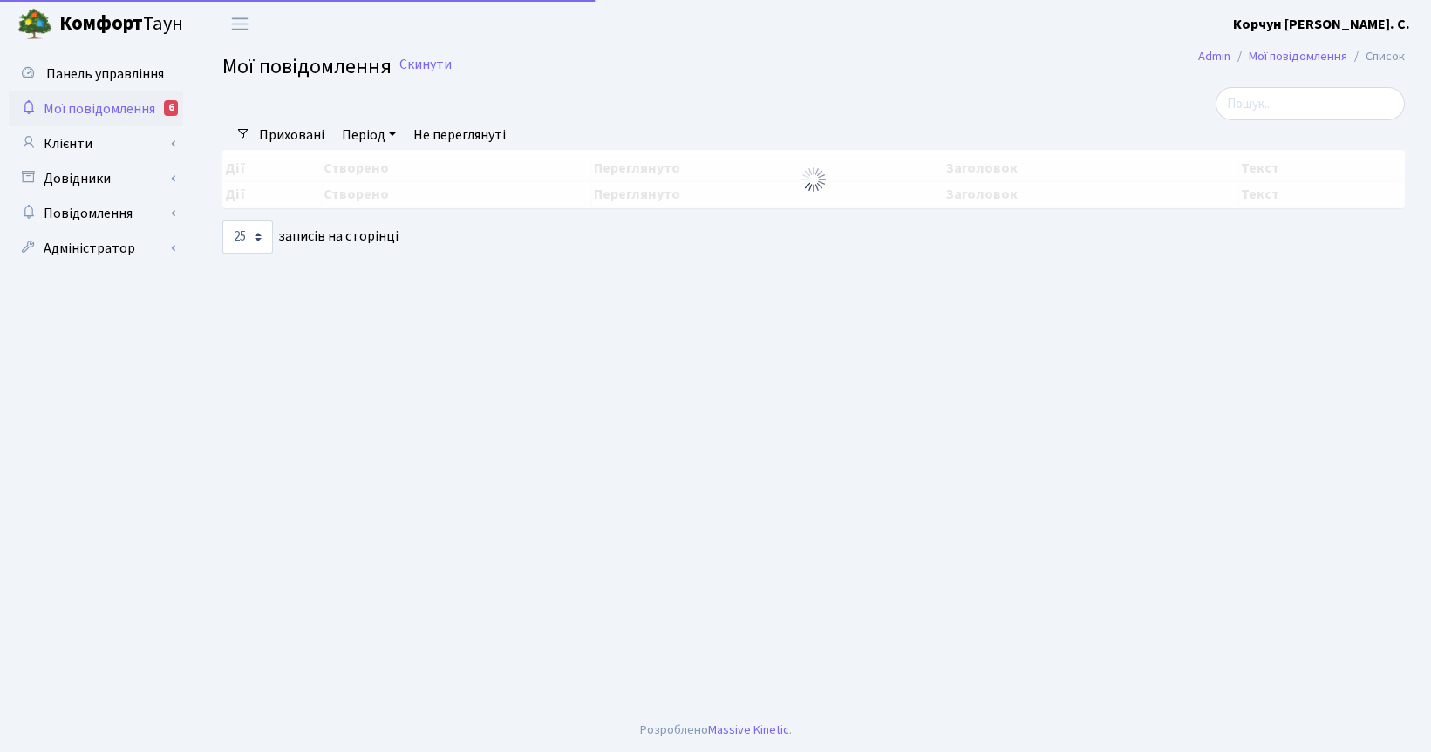
select select "25"
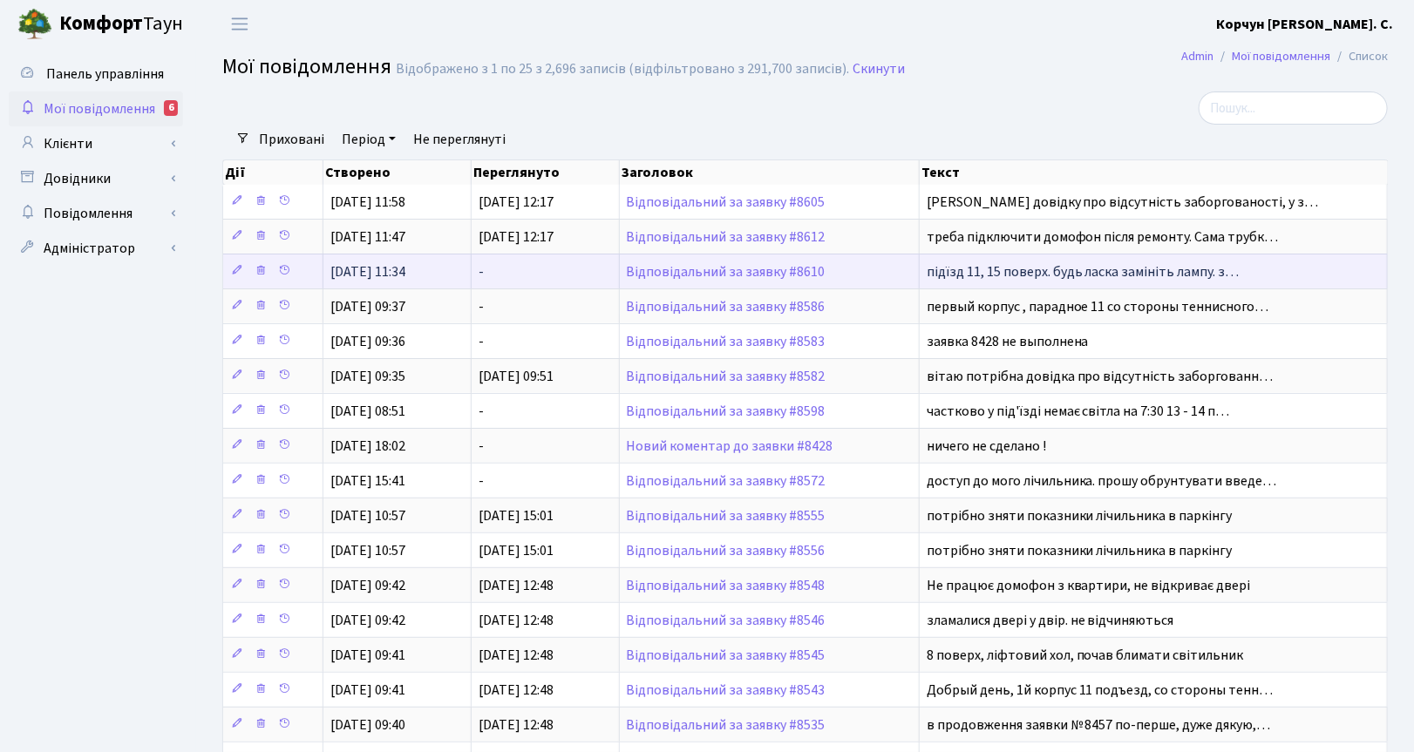
click at [992, 266] on span "підїзд 11, 15 поверх. будь ласка замініть лампу. з…" at bounding box center [1083, 271] width 313 height 19
click at [665, 269] on link "Відповідальний за заявку #8610" at bounding box center [726, 271] width 199 height 19
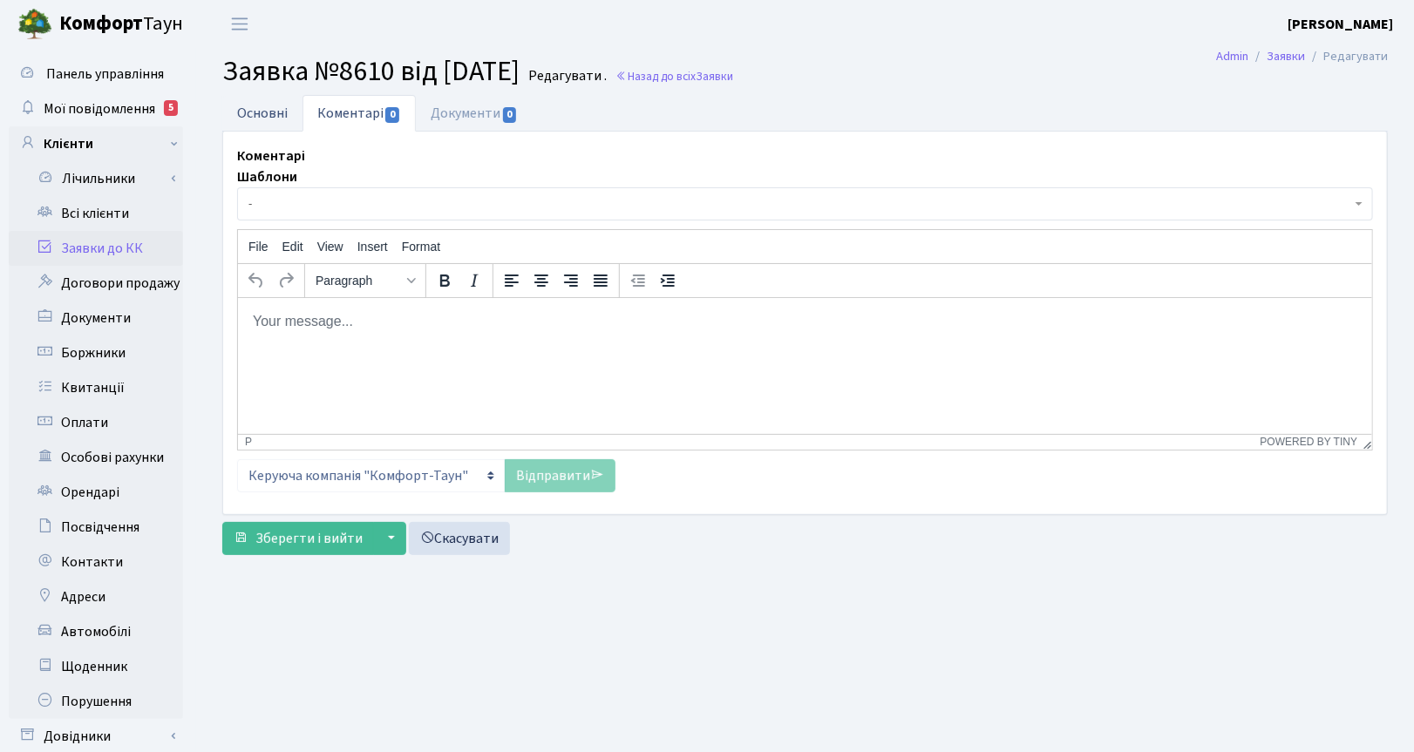
click at [275, 113] on link "Основні" at bounding box center [262, 113] width 80 height 36
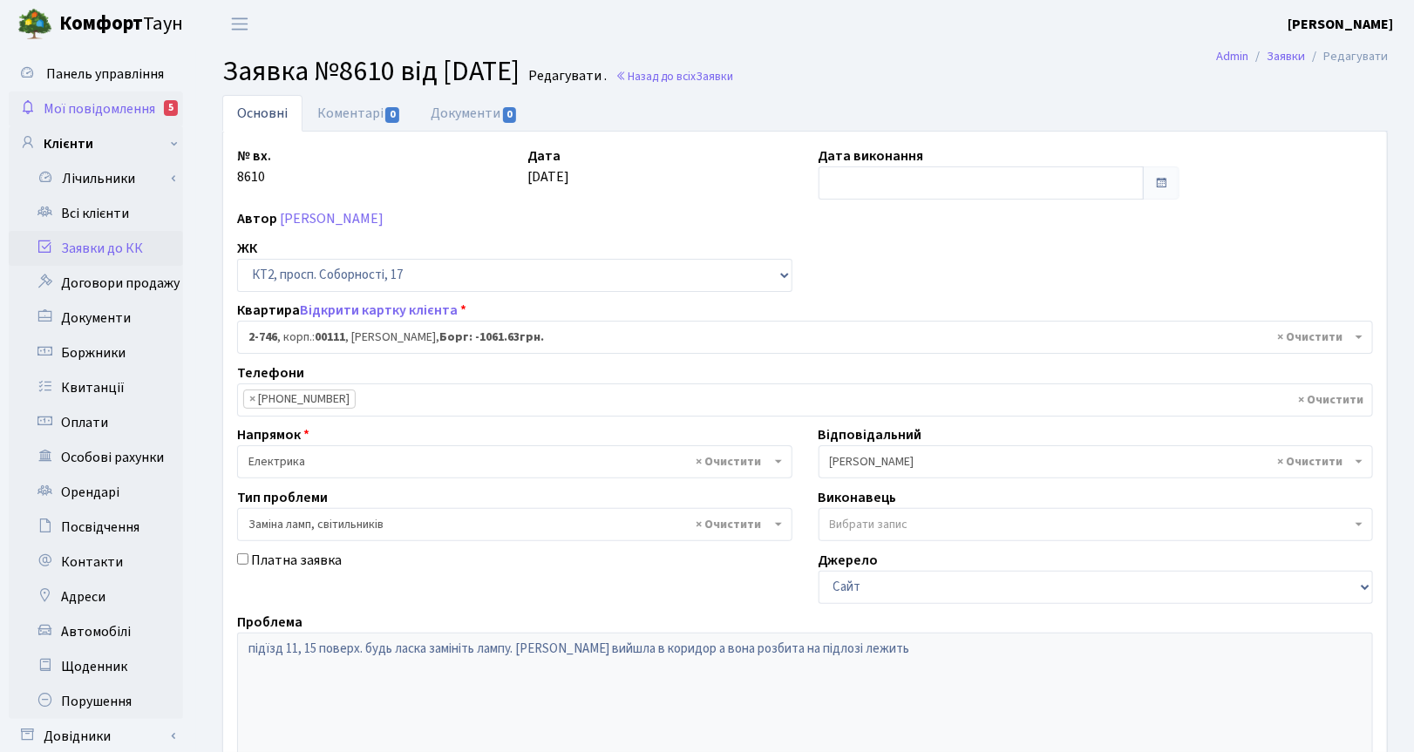
click at [88, 106] on span "Мої повідомлення" at bounding box center [100, 108] width 112 height 19
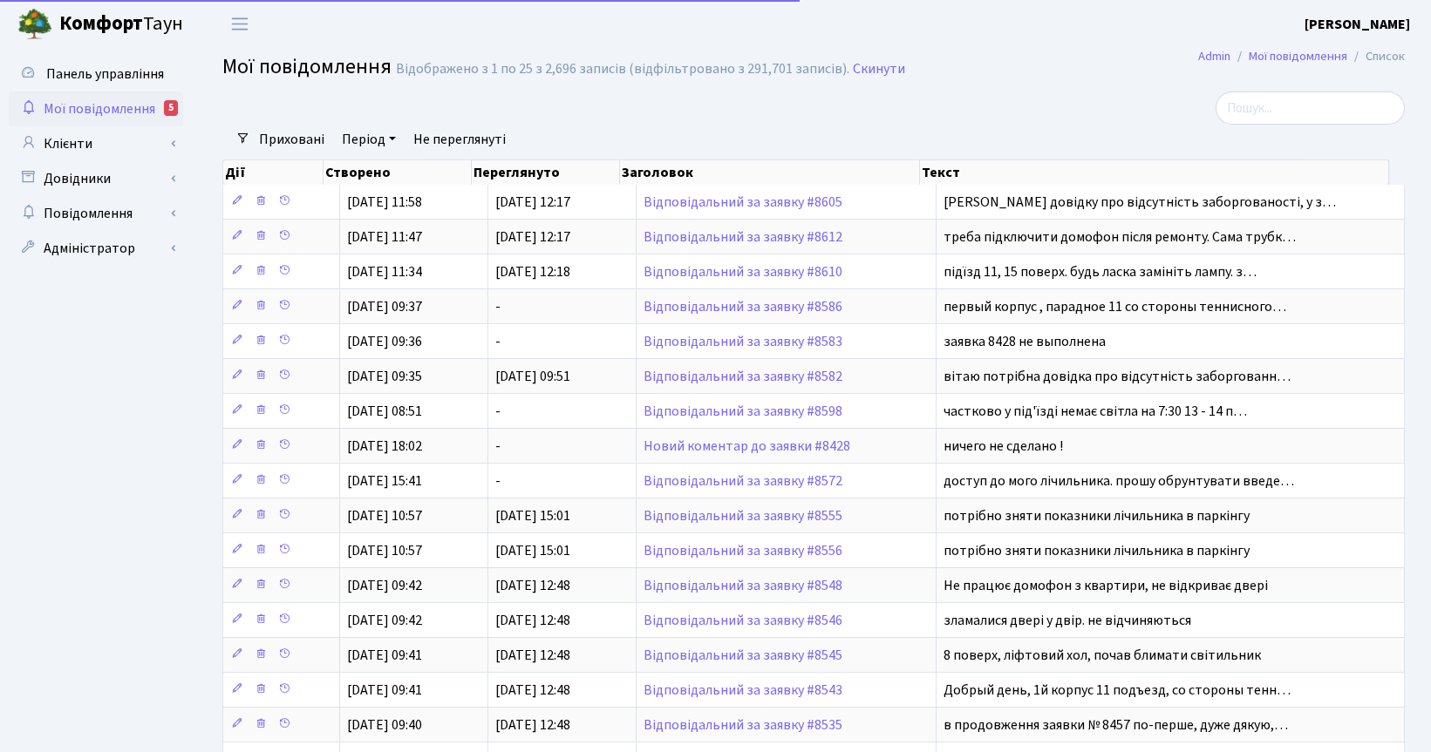
select select "25"
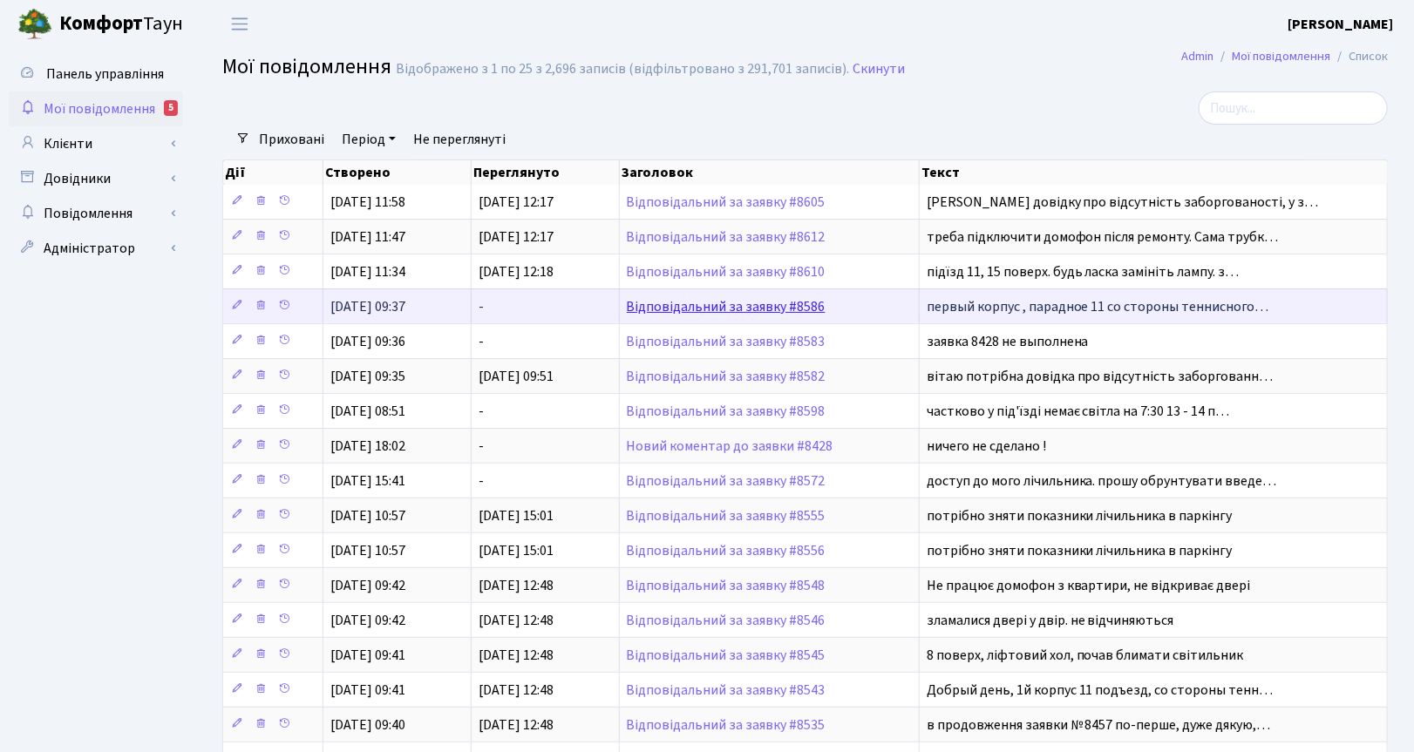
click at [695, 311] on link "Відповідальний за заявку #8586" at bounding box center [726, 306] width 199 height 19
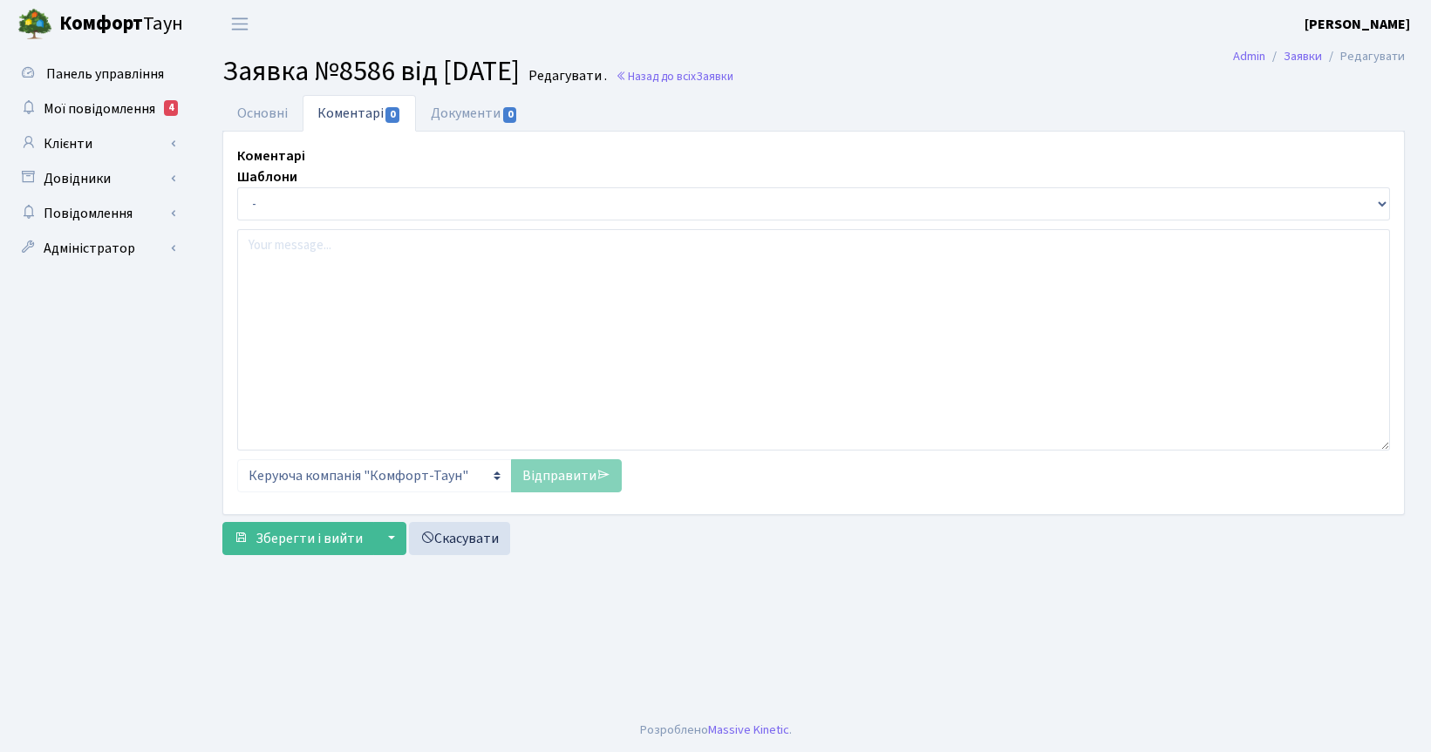
select select "465"
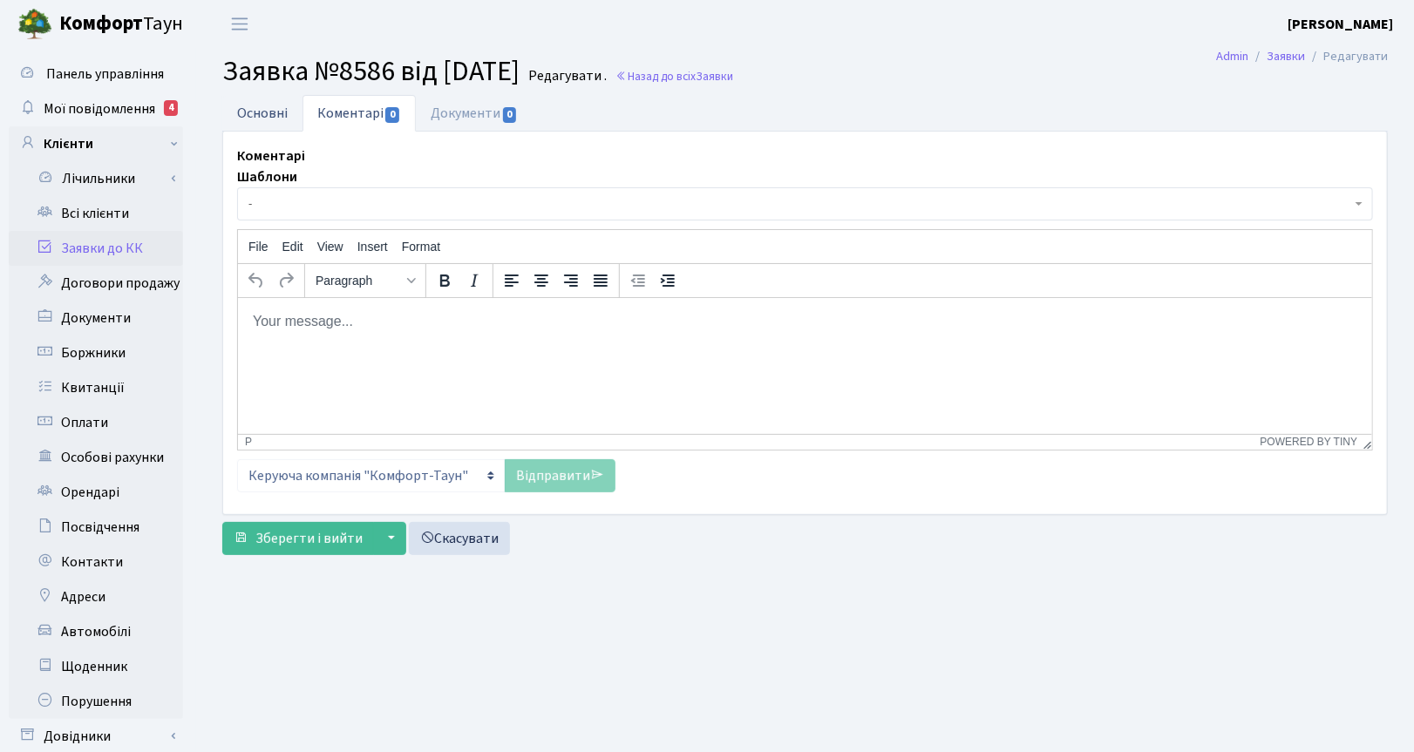
click at [260, 107] on link "Основні" at bounding box center [262, 113] width 80 height 36
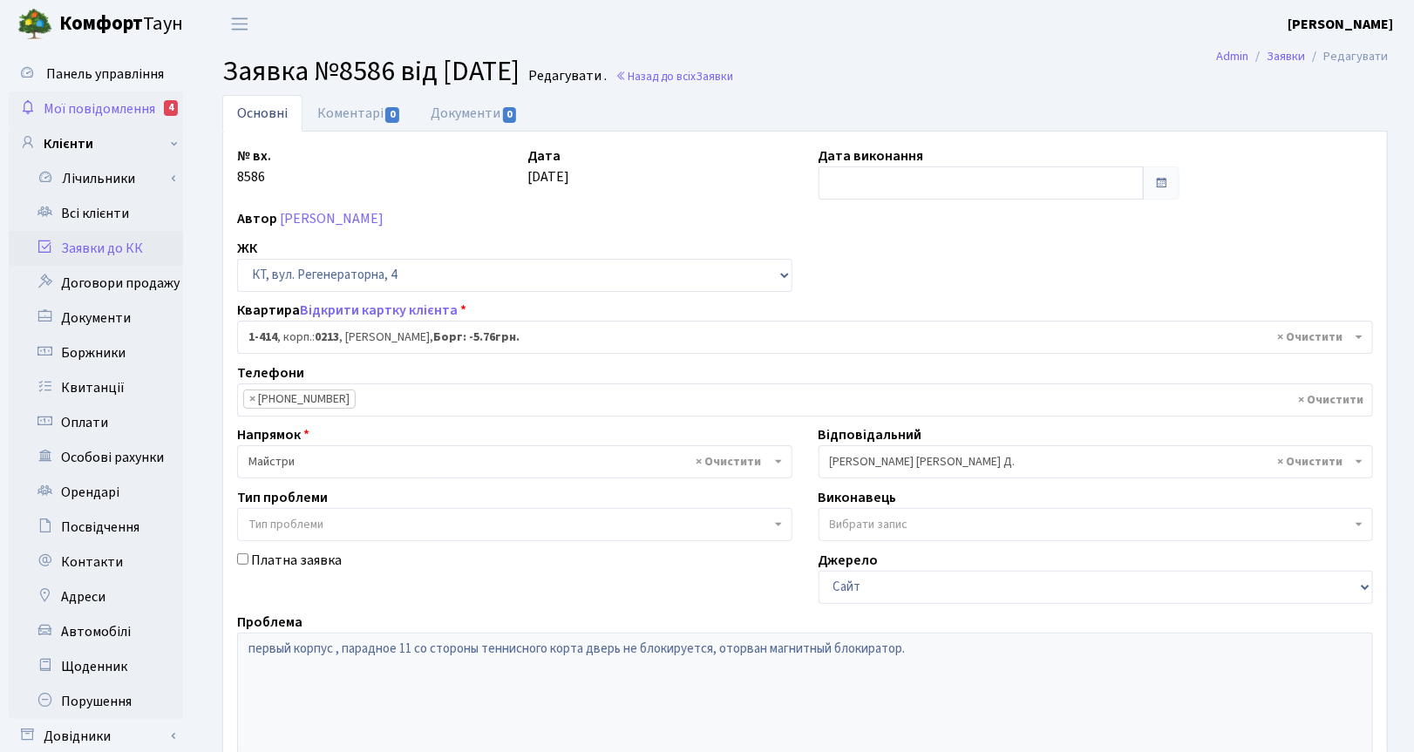
click at [123, 107] on span "Мої повідомлення" at bounding box center [100, 108] width 112 height 19
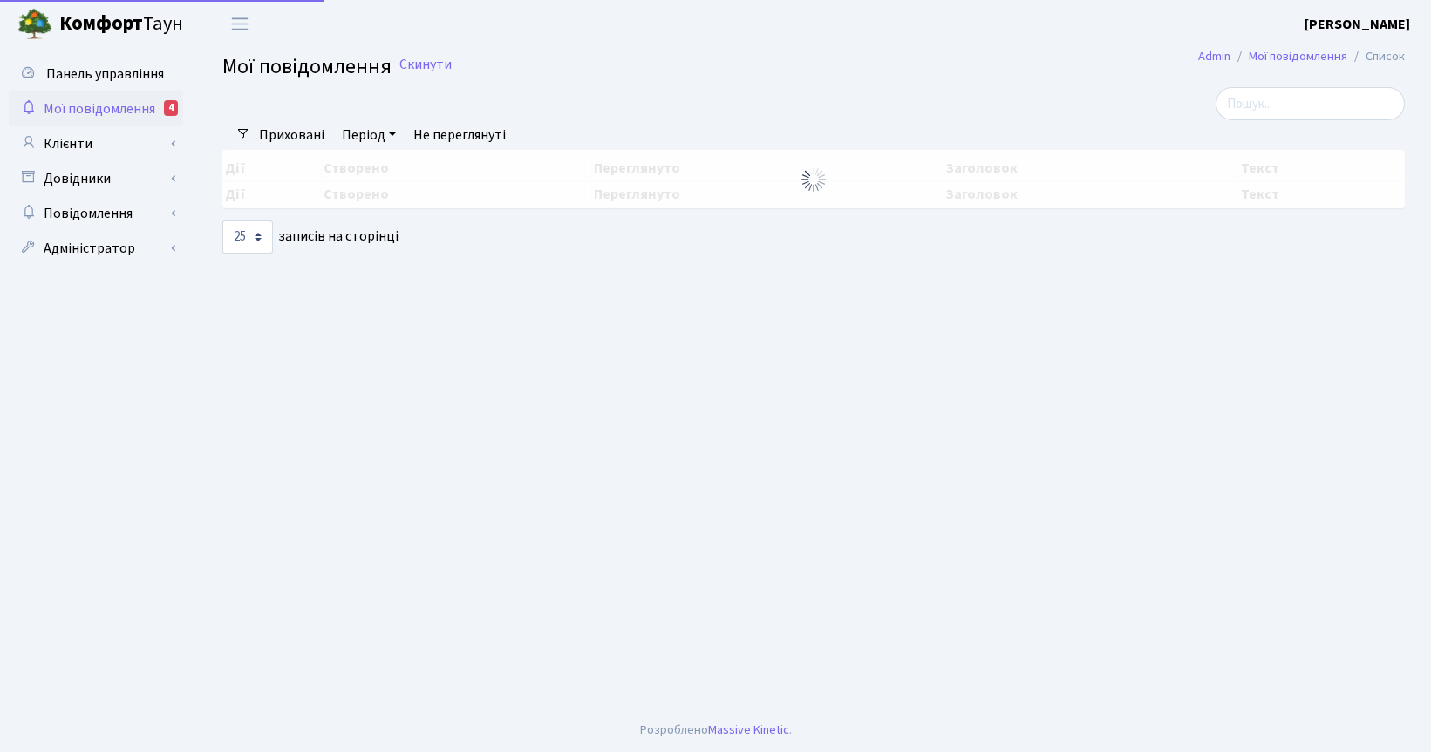
select select "25"
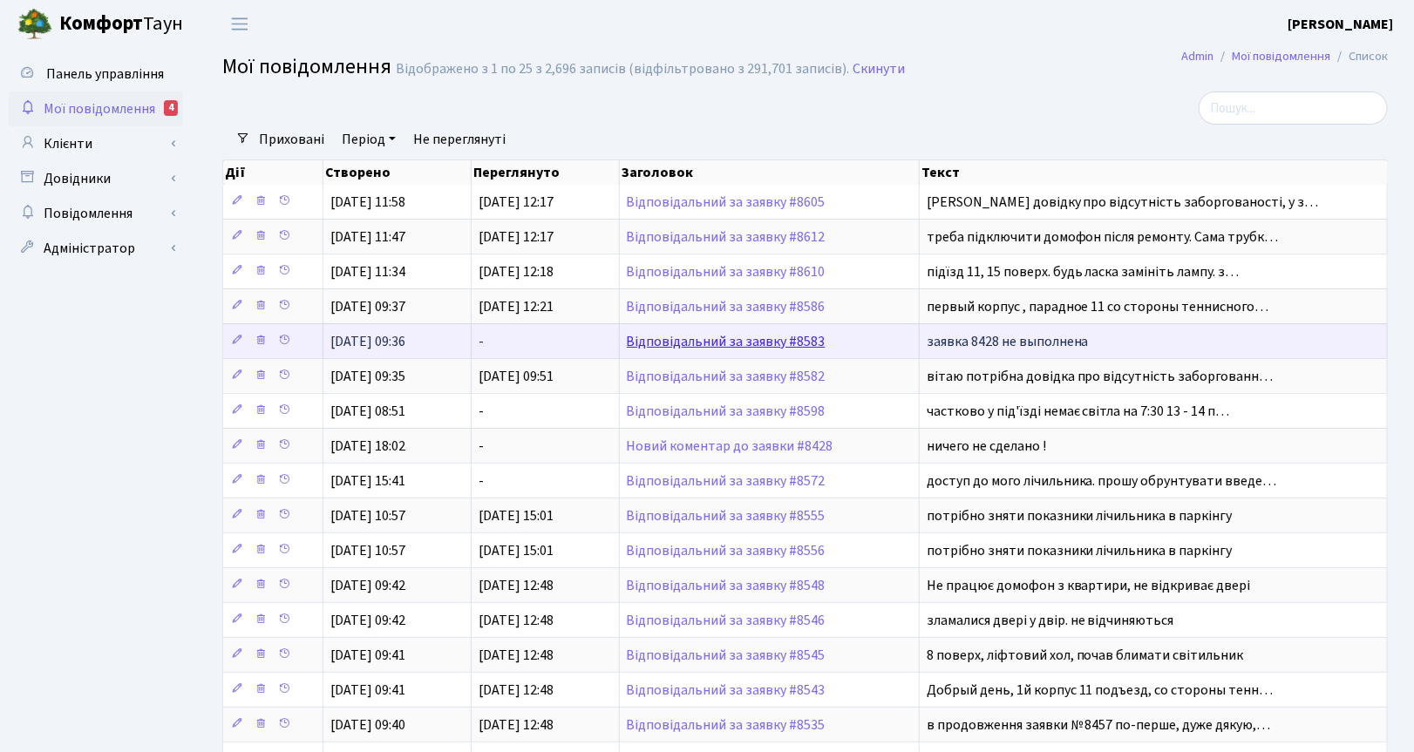
click at [663, 342] on link "Відповідальний за заявку #8583" at bounding box center [726, 341] width 199 height 19
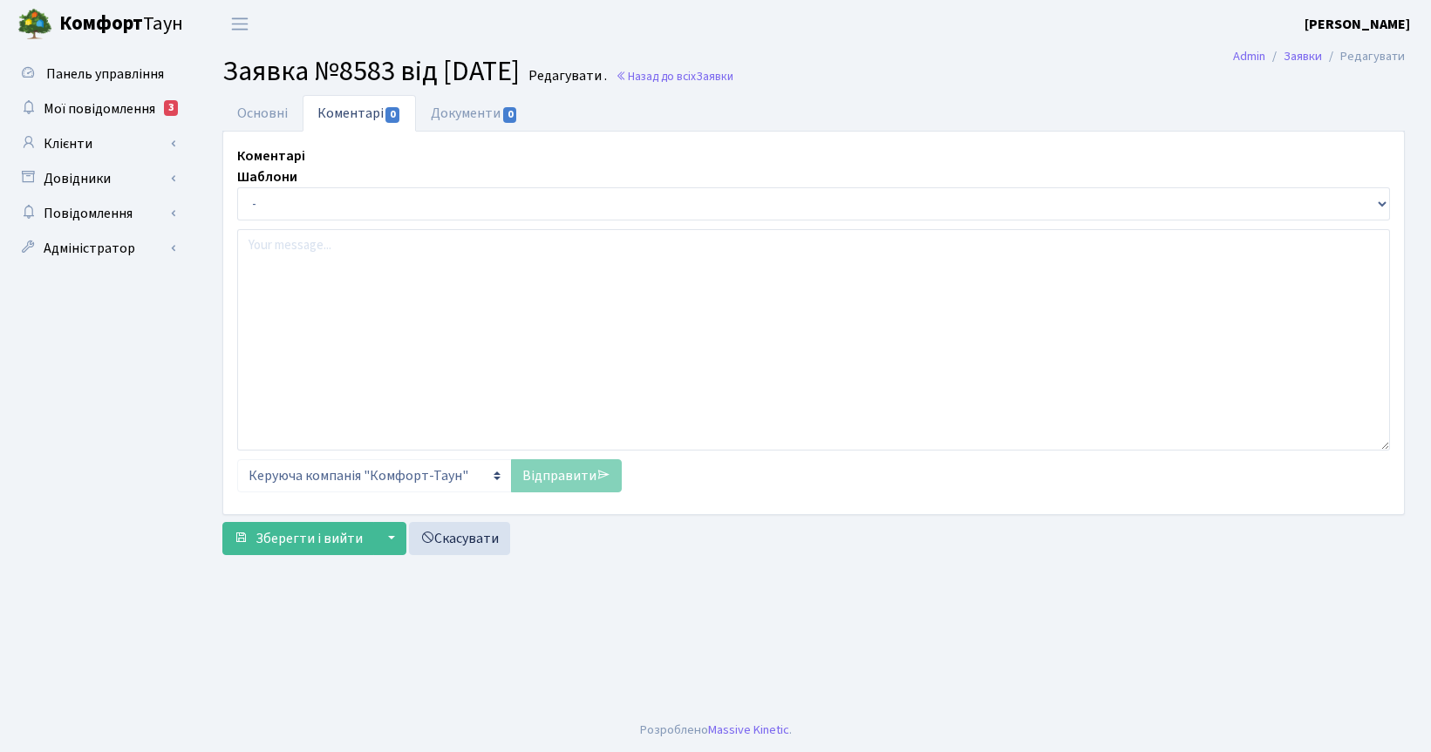
select select "465"
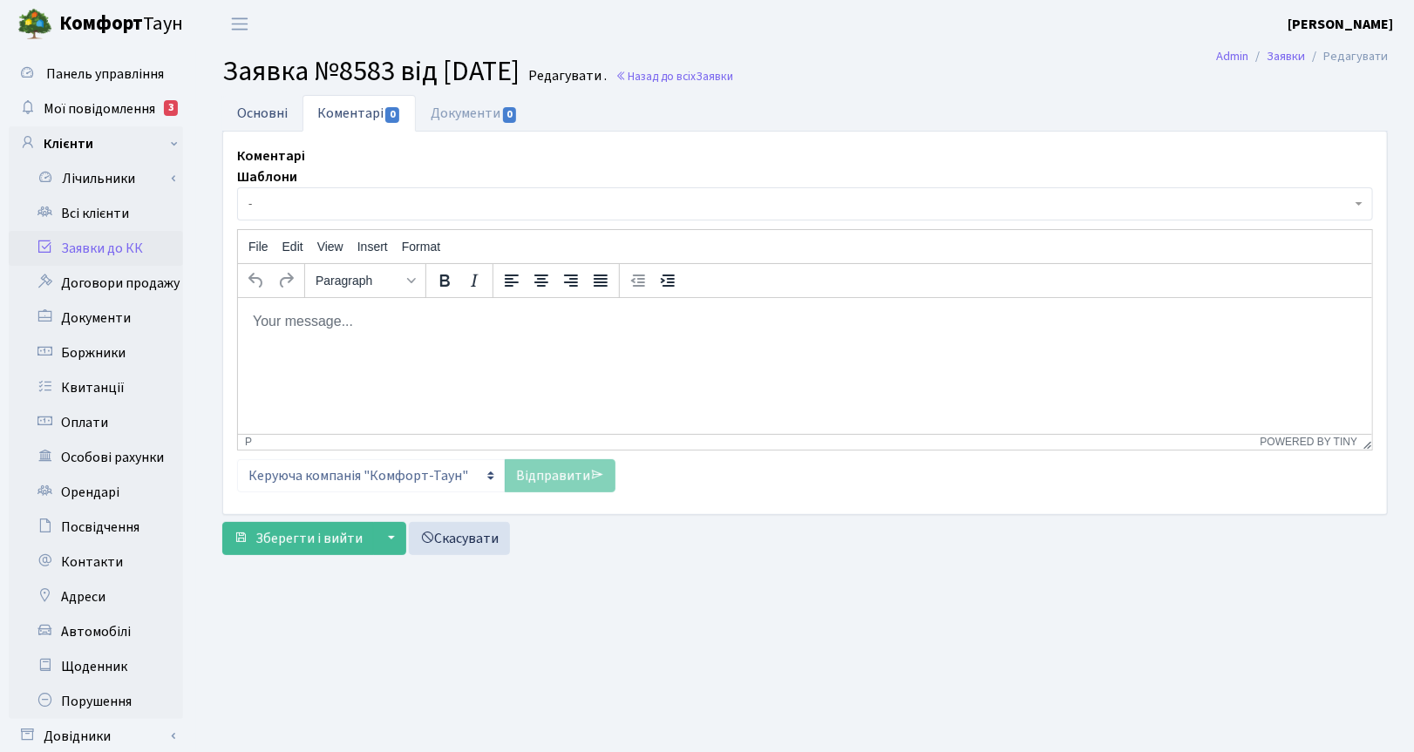
click at [241, 112] on link "Основні" at bounding box center [262, 113] width 80 height 36
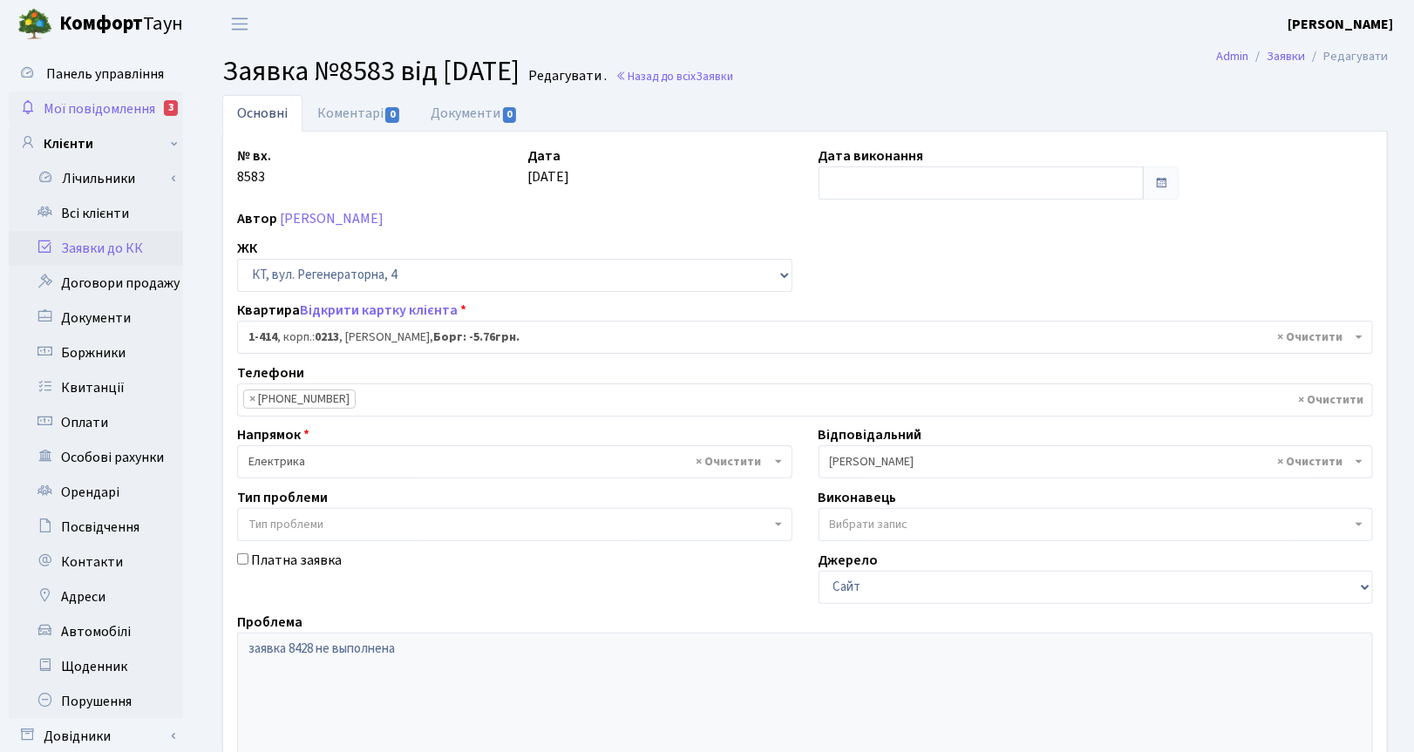
click at [78, 101] on span "Мої повідомлення" at bounding box center [100, 108] width 112 height 19
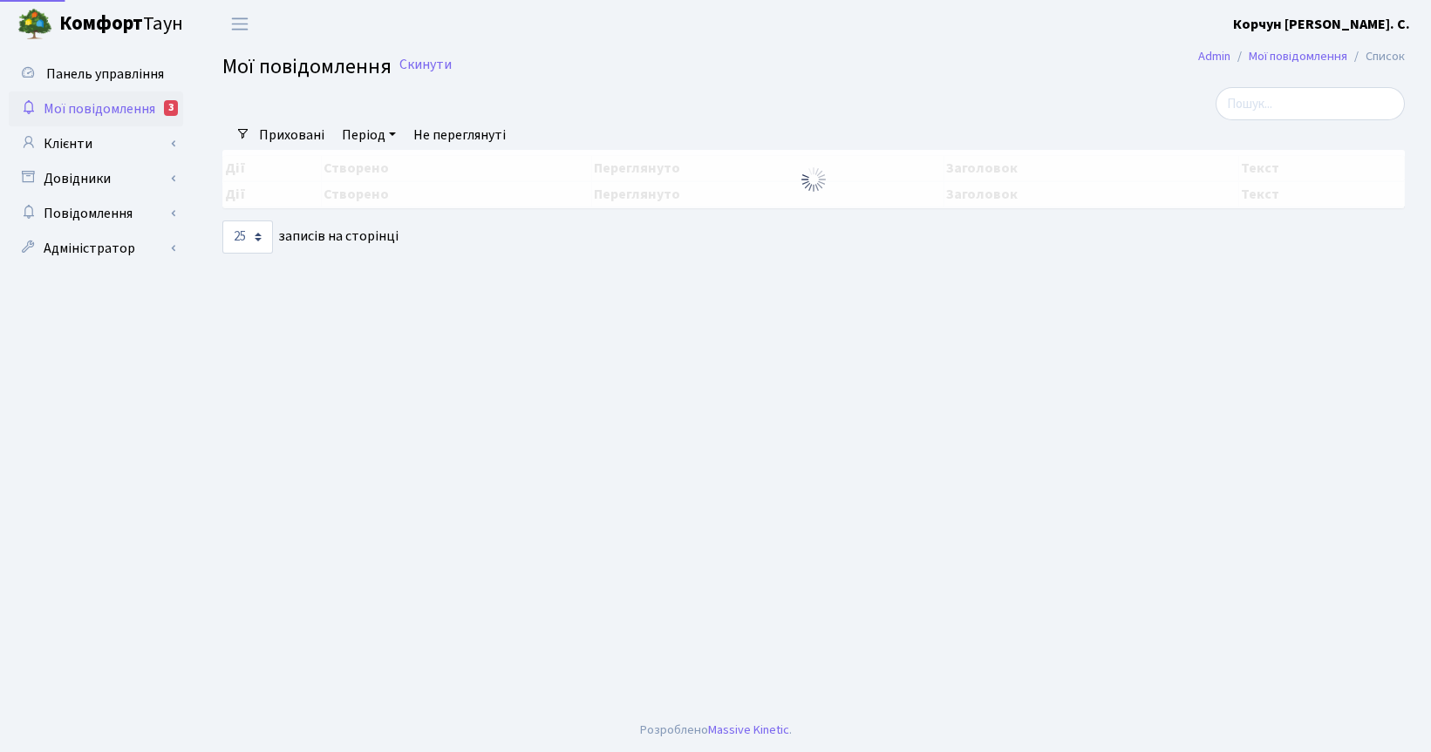
select select "25"
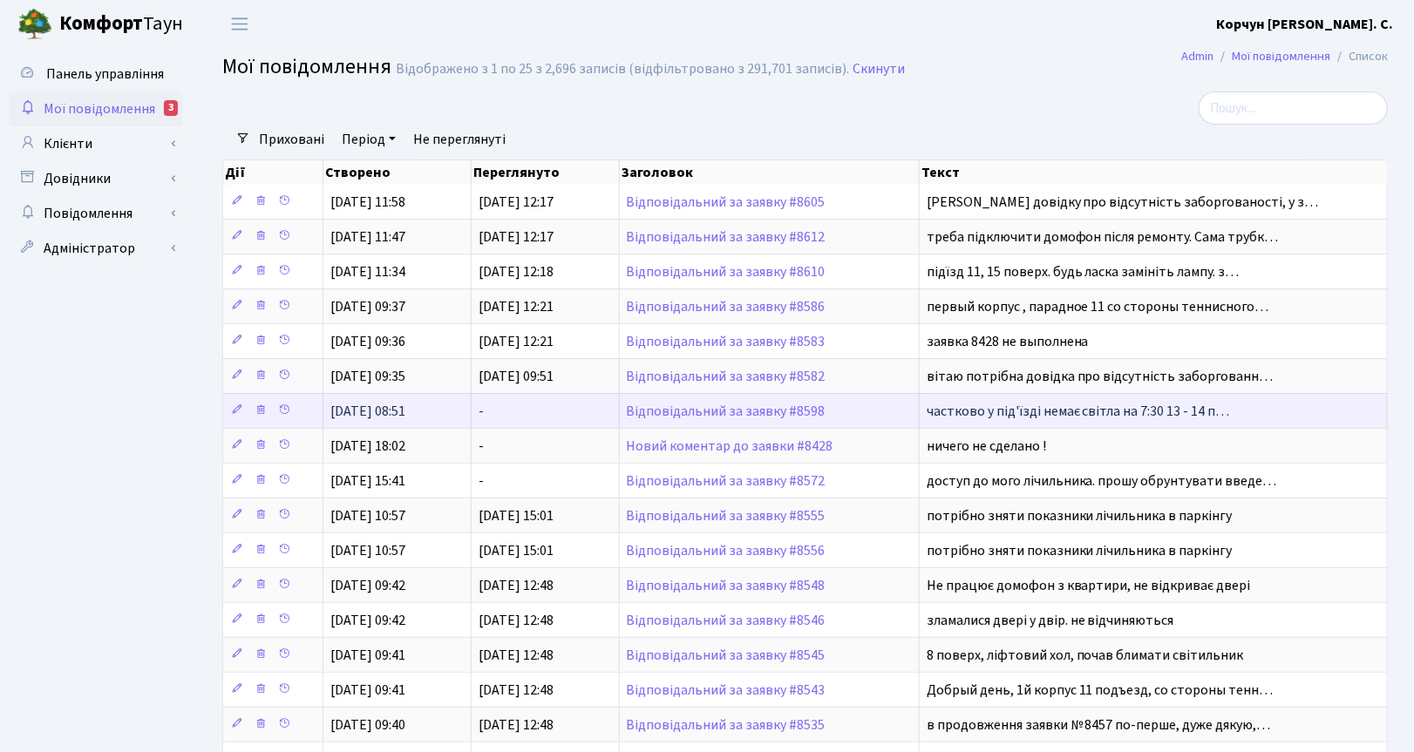
click at [656, 406] on td "Відповідальний за заявку #8598" at bounding box center [770, 410] width 300 height 35
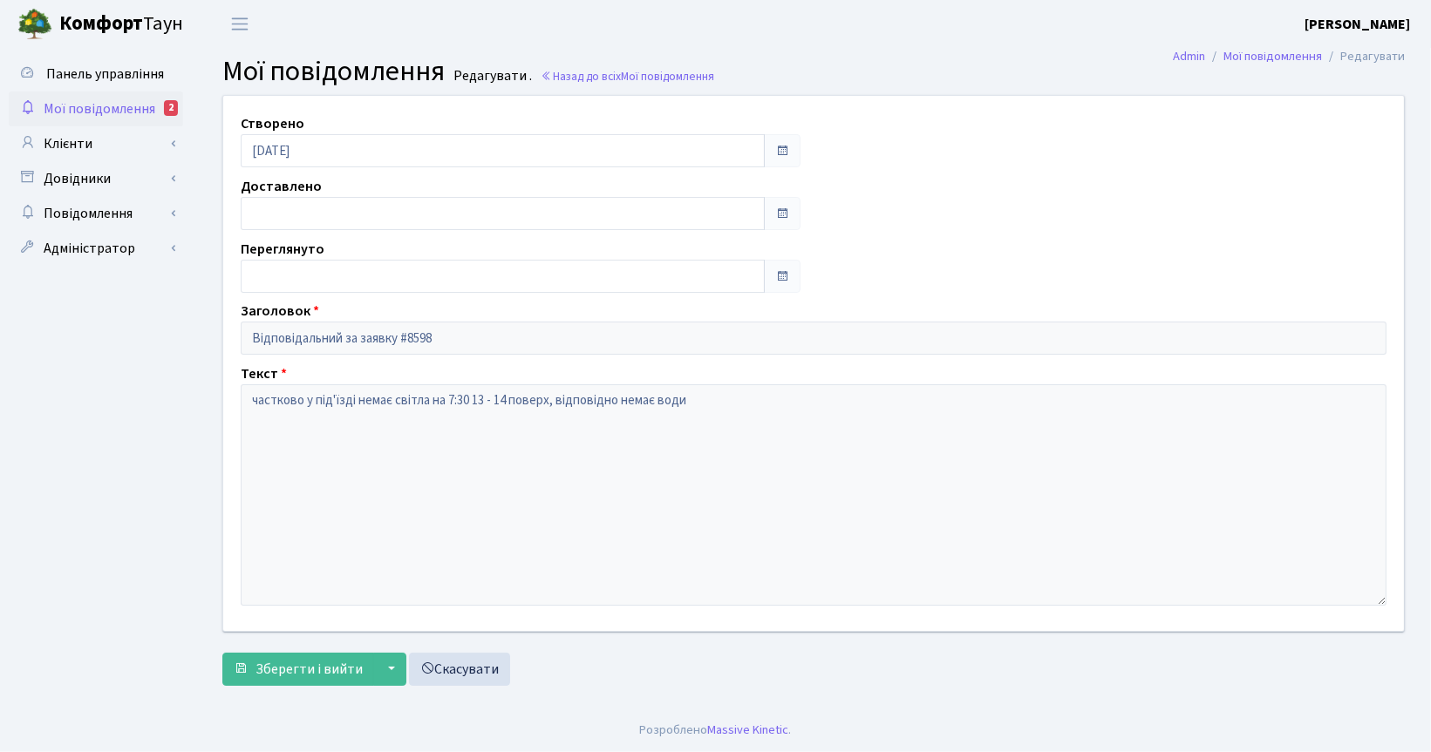
click at [107, 106] on span "Мої повідомлення" at bounding box center [100, 108] width 112 height 19
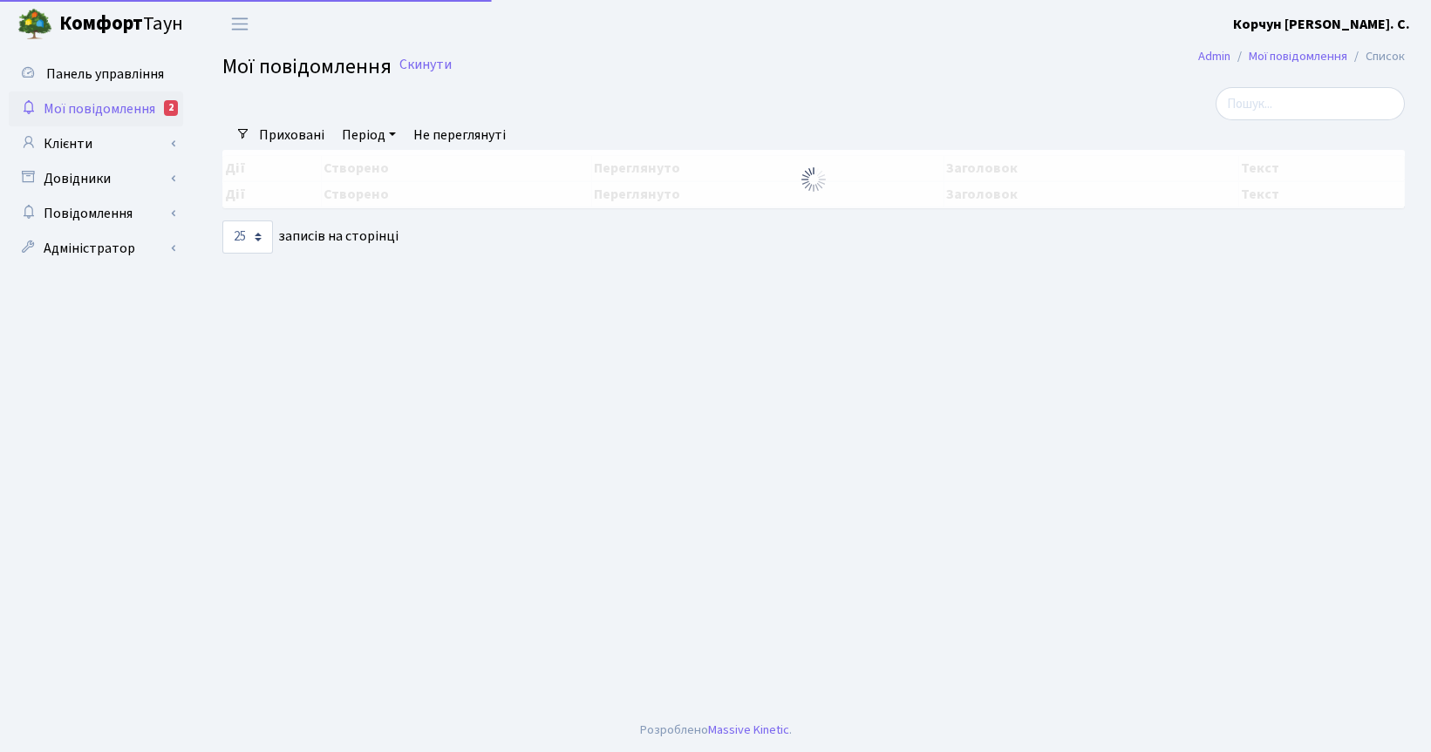
select select "25"
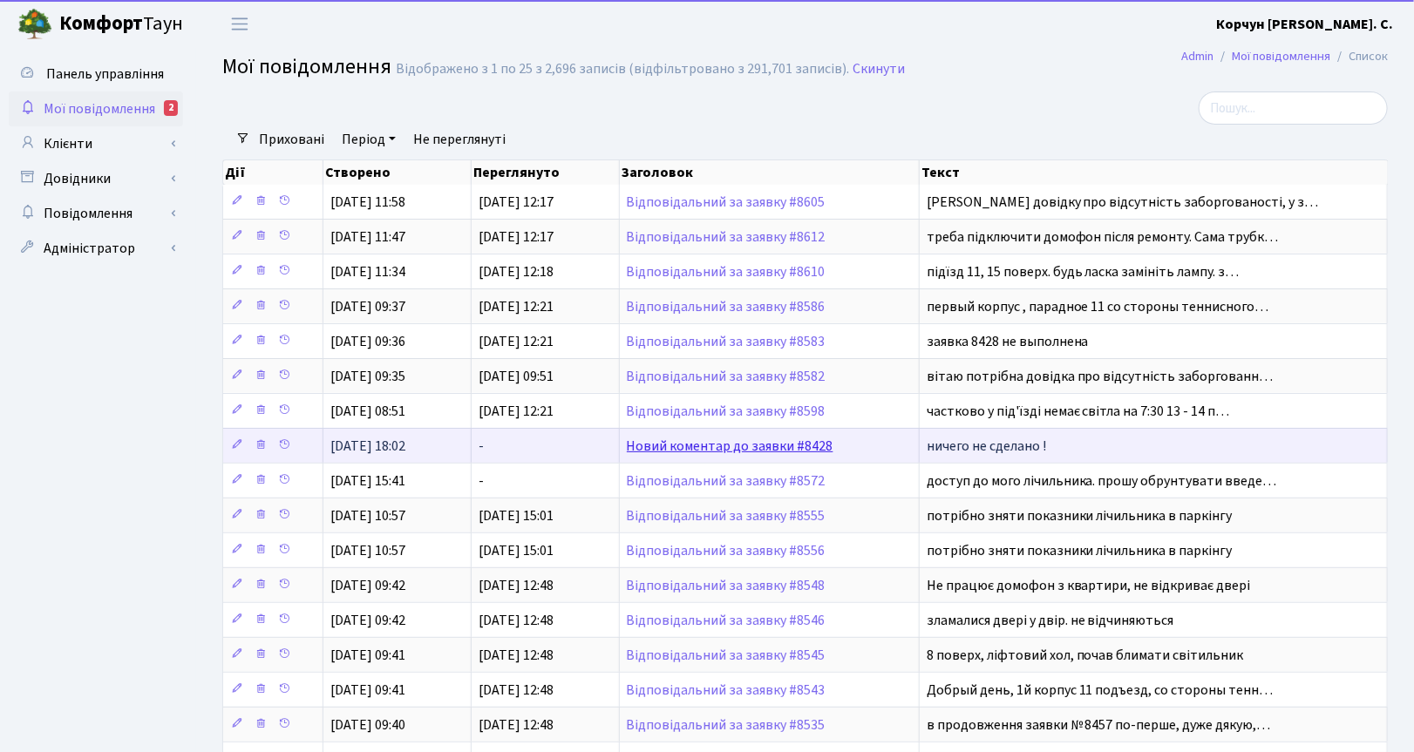
click at [676, 450] on link "Новий коментар до заявки #8428" at bounding box center [730, 446] width 207 height 19
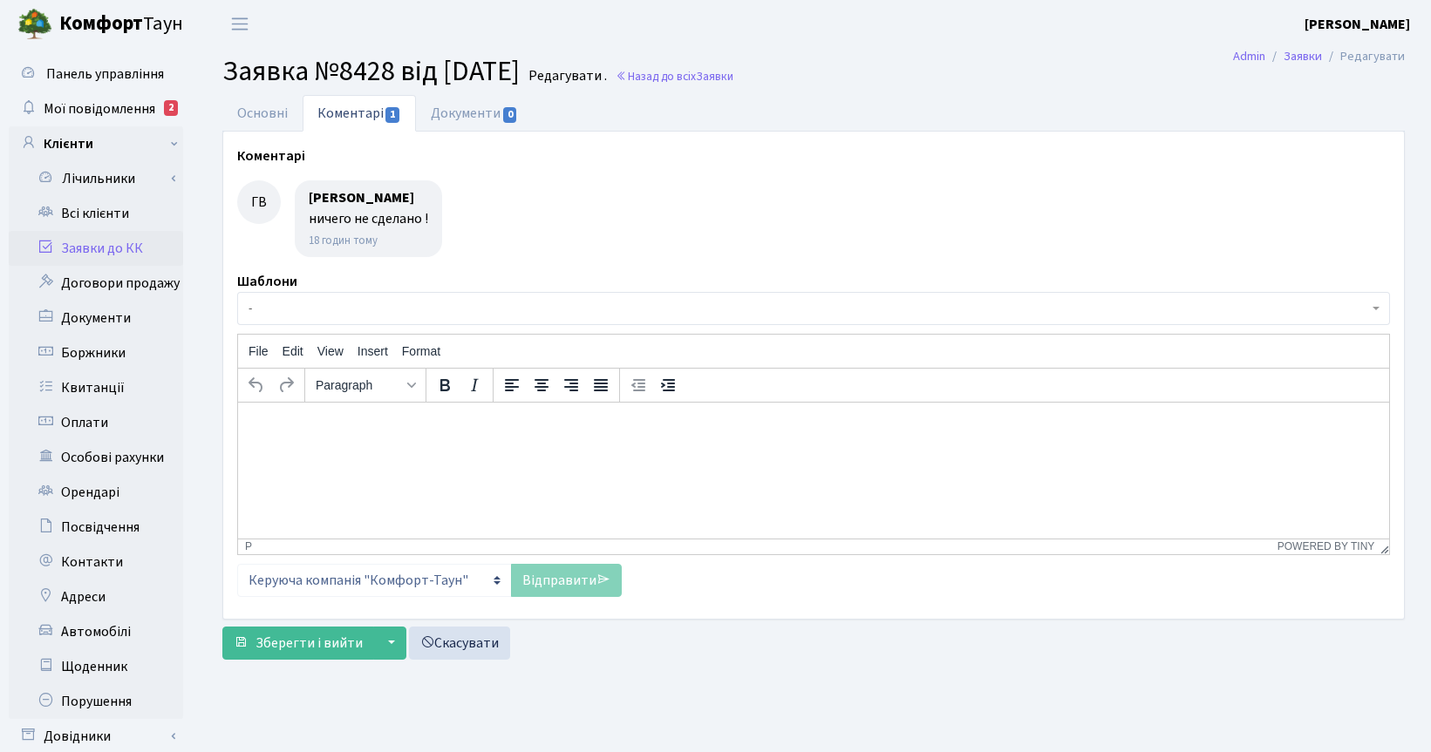
select select "465"
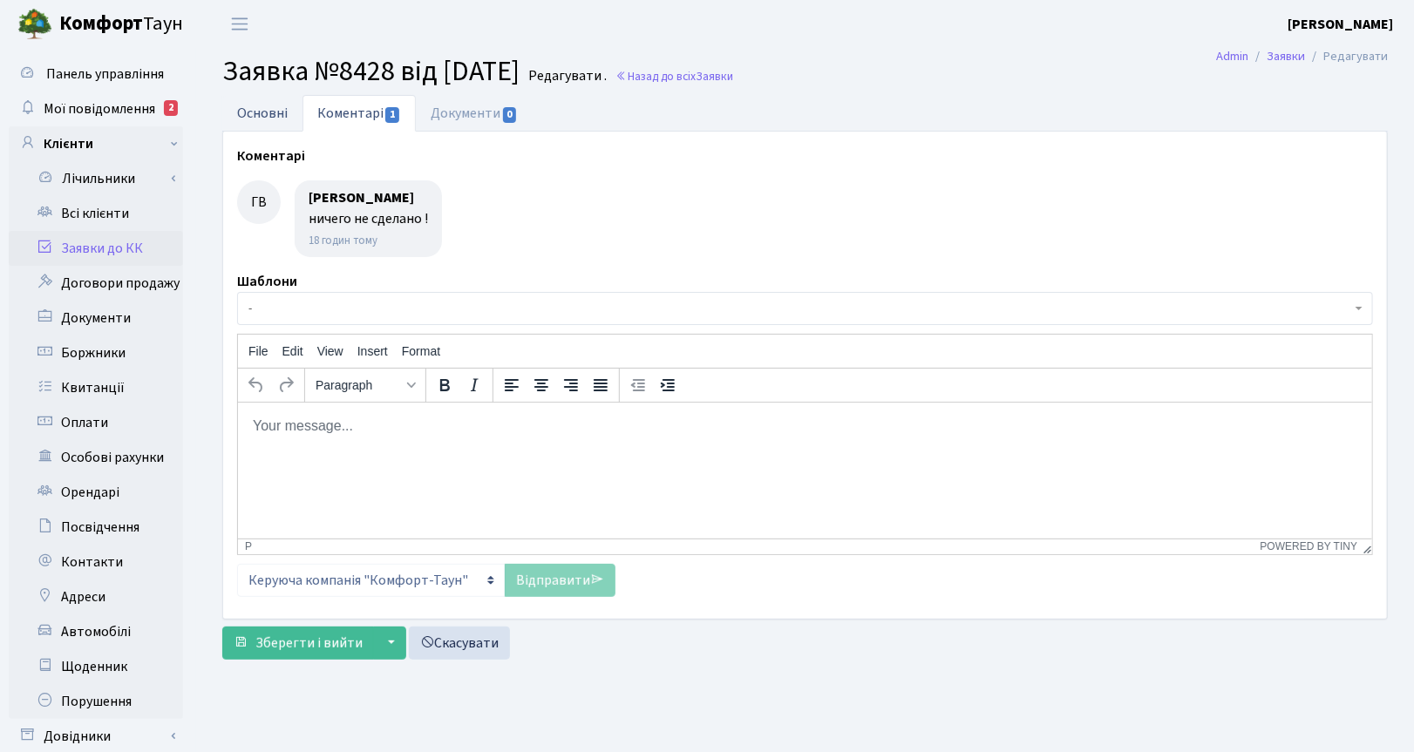
click at [266, 111] on link "Основні" at bounding box center [262, 113] width 80 height 36
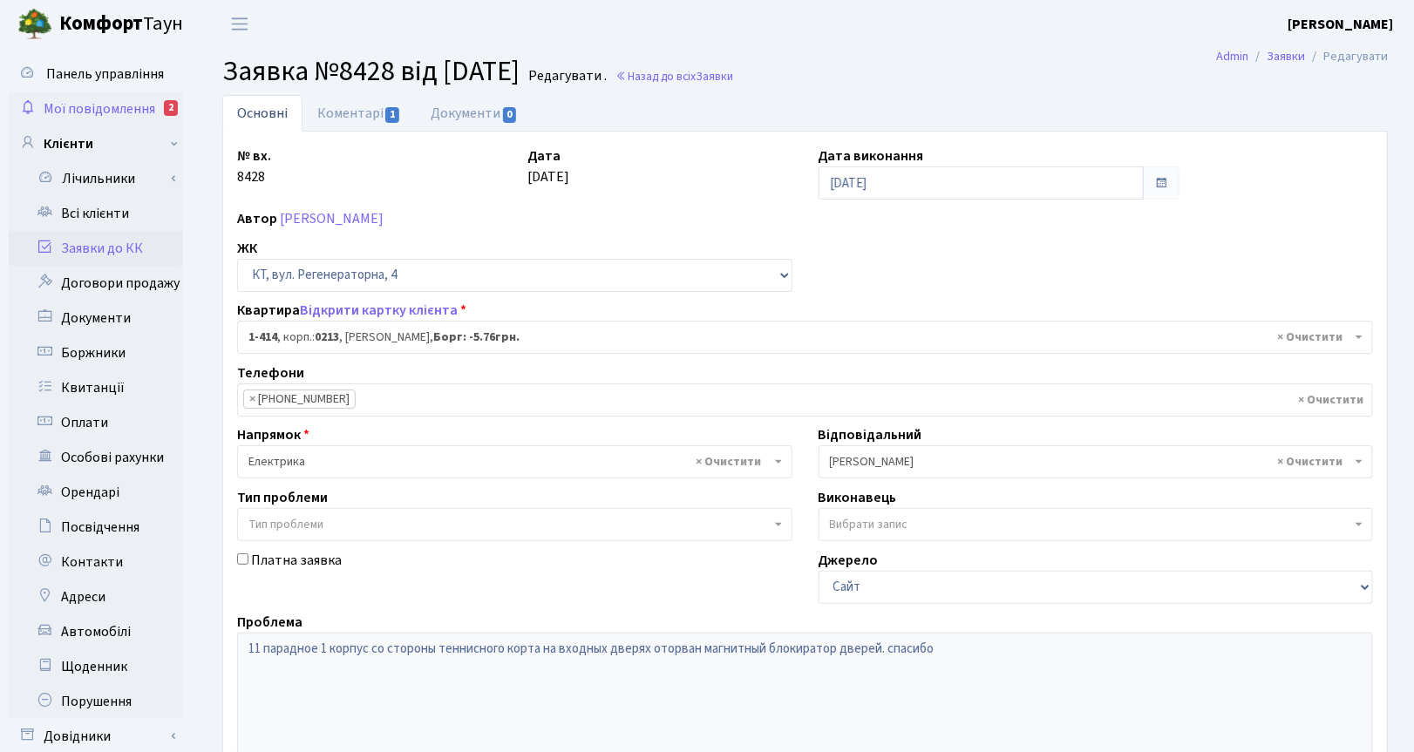
click at [99, 99] on span "Мої повідомлення" at bounding box center [100, 108] width 112 height 19
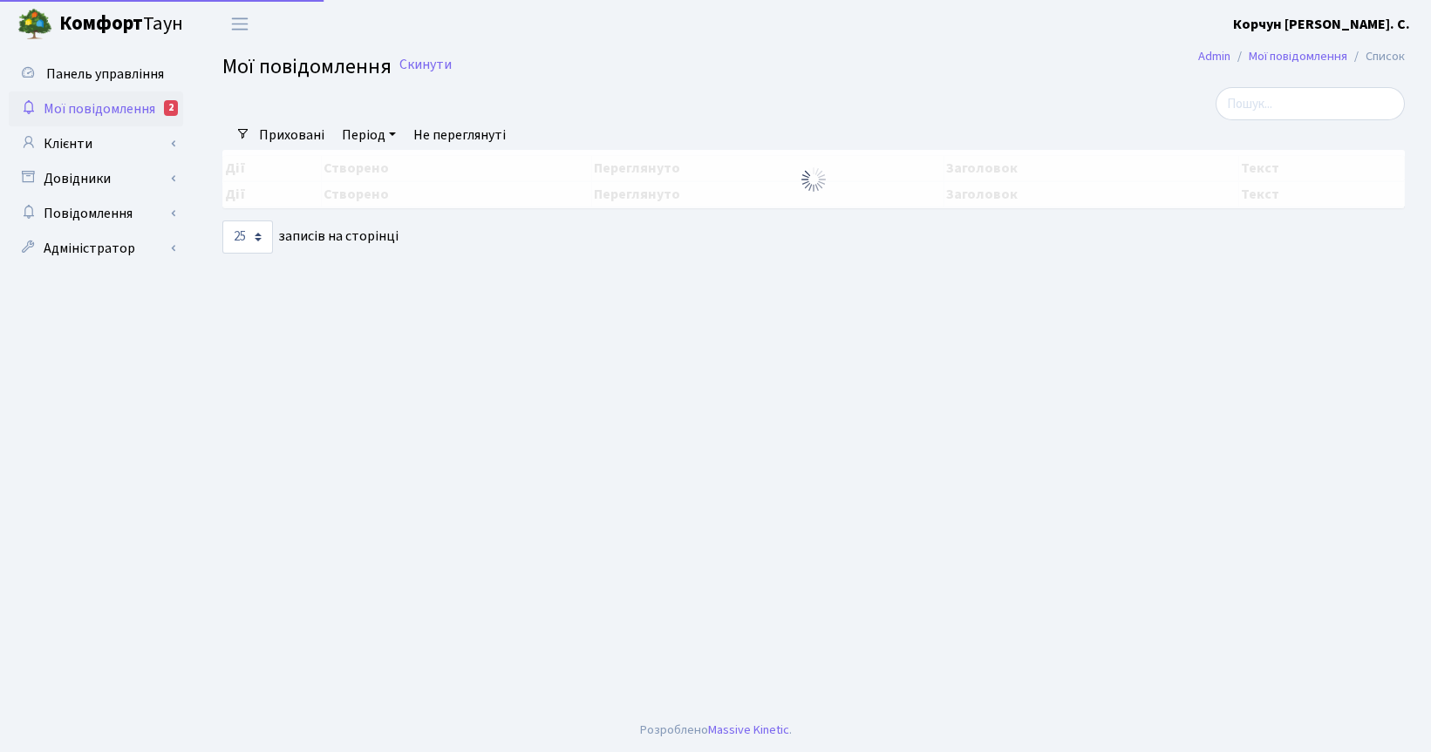
select select "25"
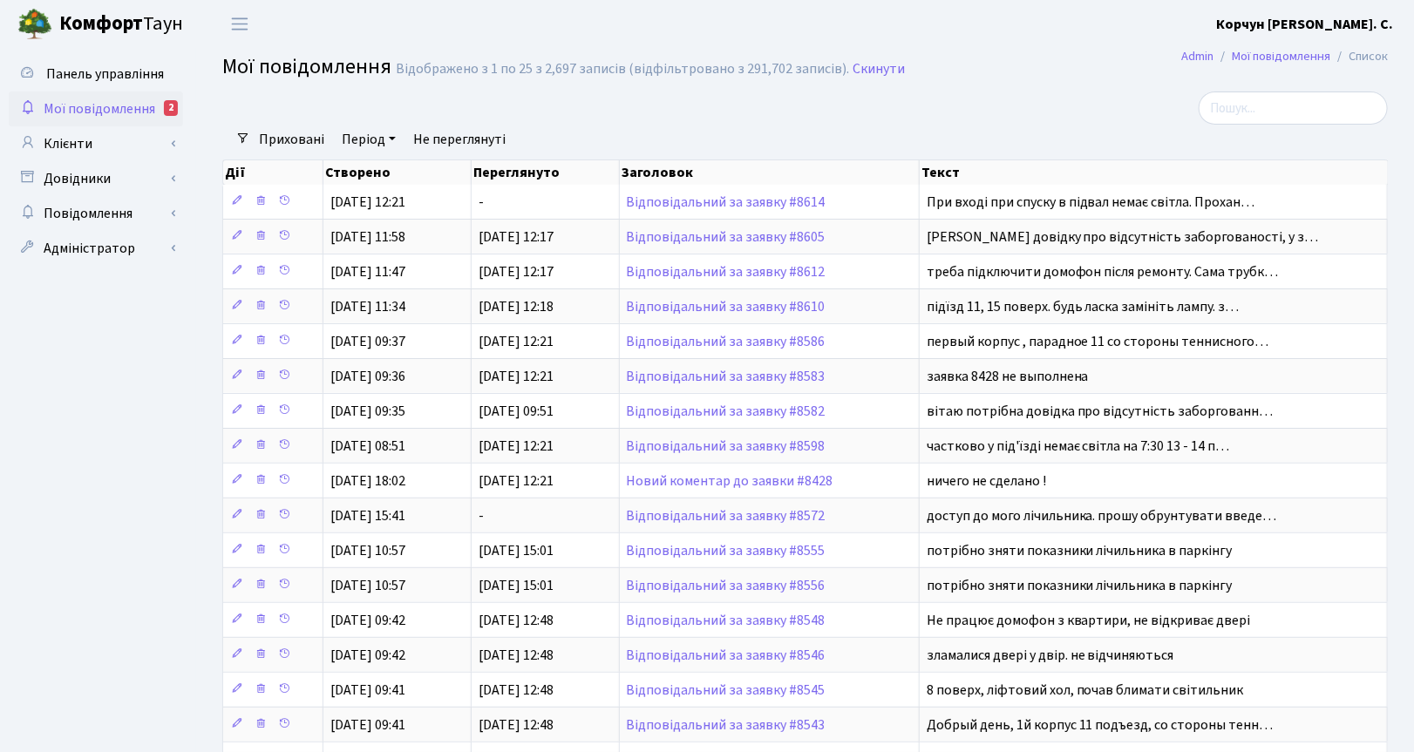
click at [1398, 466] on div "Дії Створено Переглянуто Заголовок Текст Дії Створено Переглянуто Заголовок Тек…" at bounding box center [805, 621] width 1192 height 935
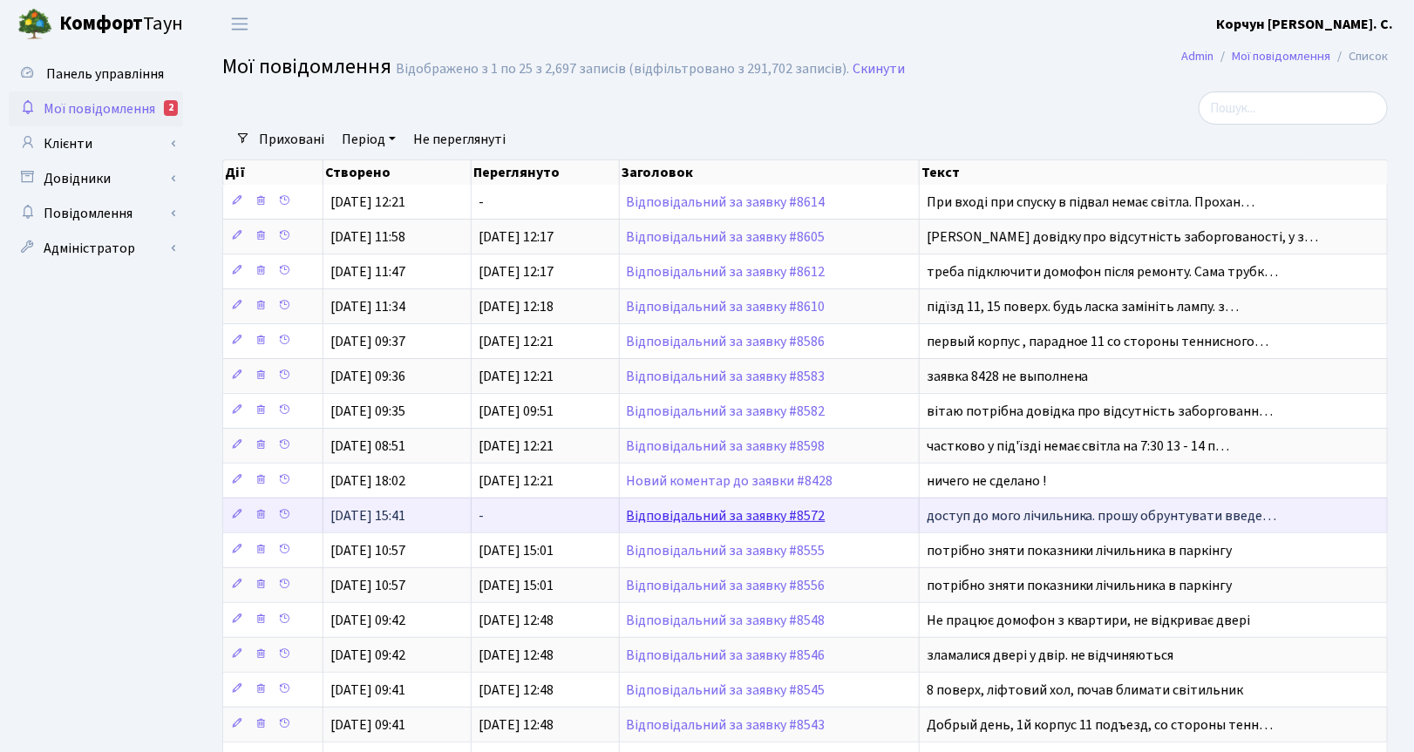
click at [690, 517] on link "Відповідальний за заявку #8572" at bounding box center [726, 516] width 199 height 19
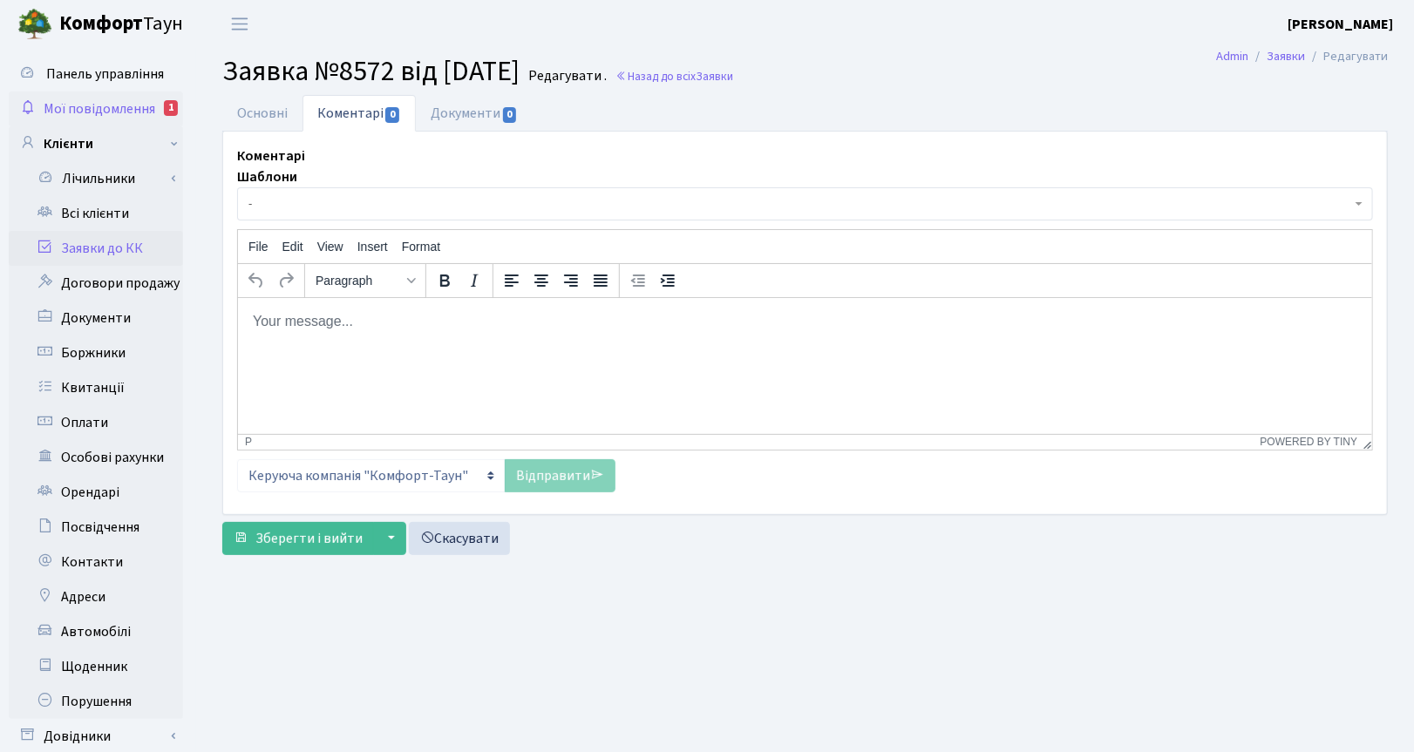
click at [101, 97] on link "Мої повідомлення 1" at bounding box center [96, 109] width 174 height 35
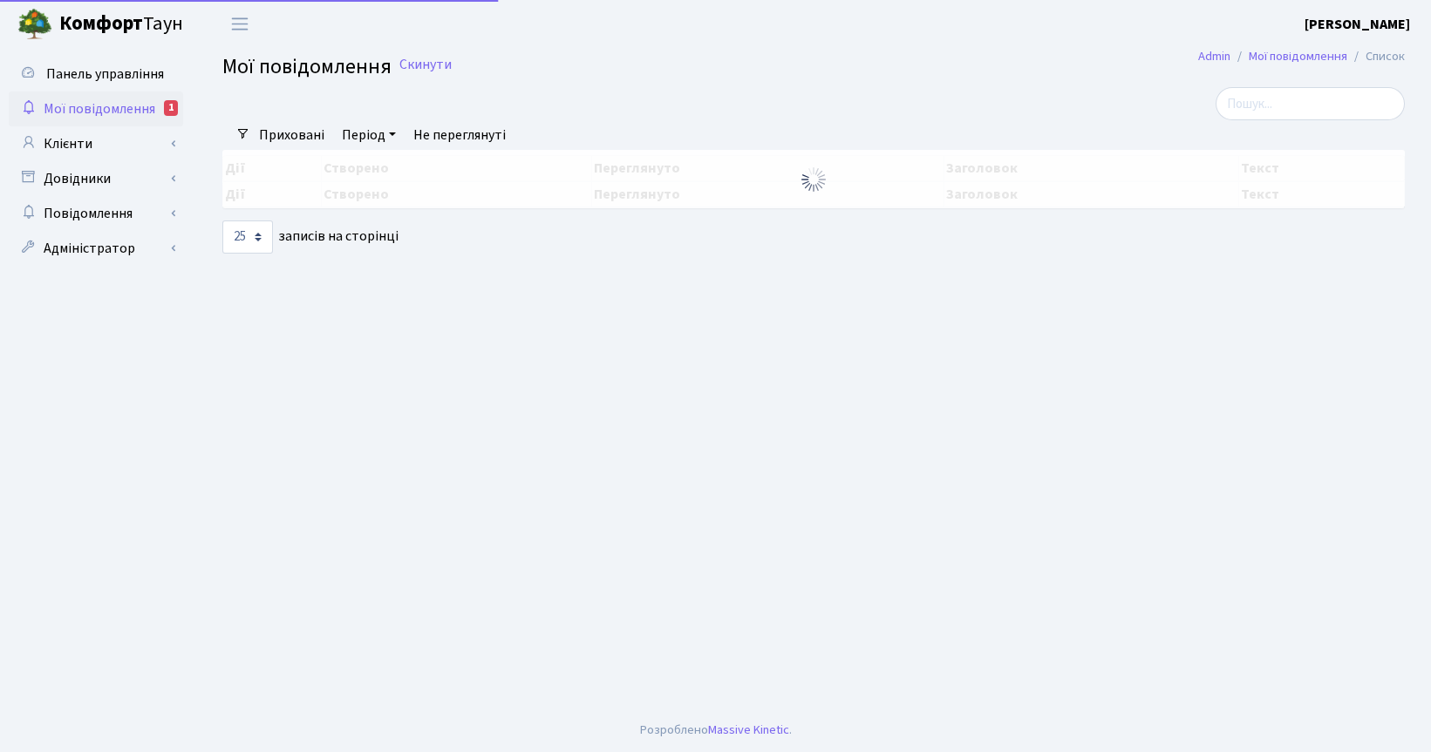
select select "25"
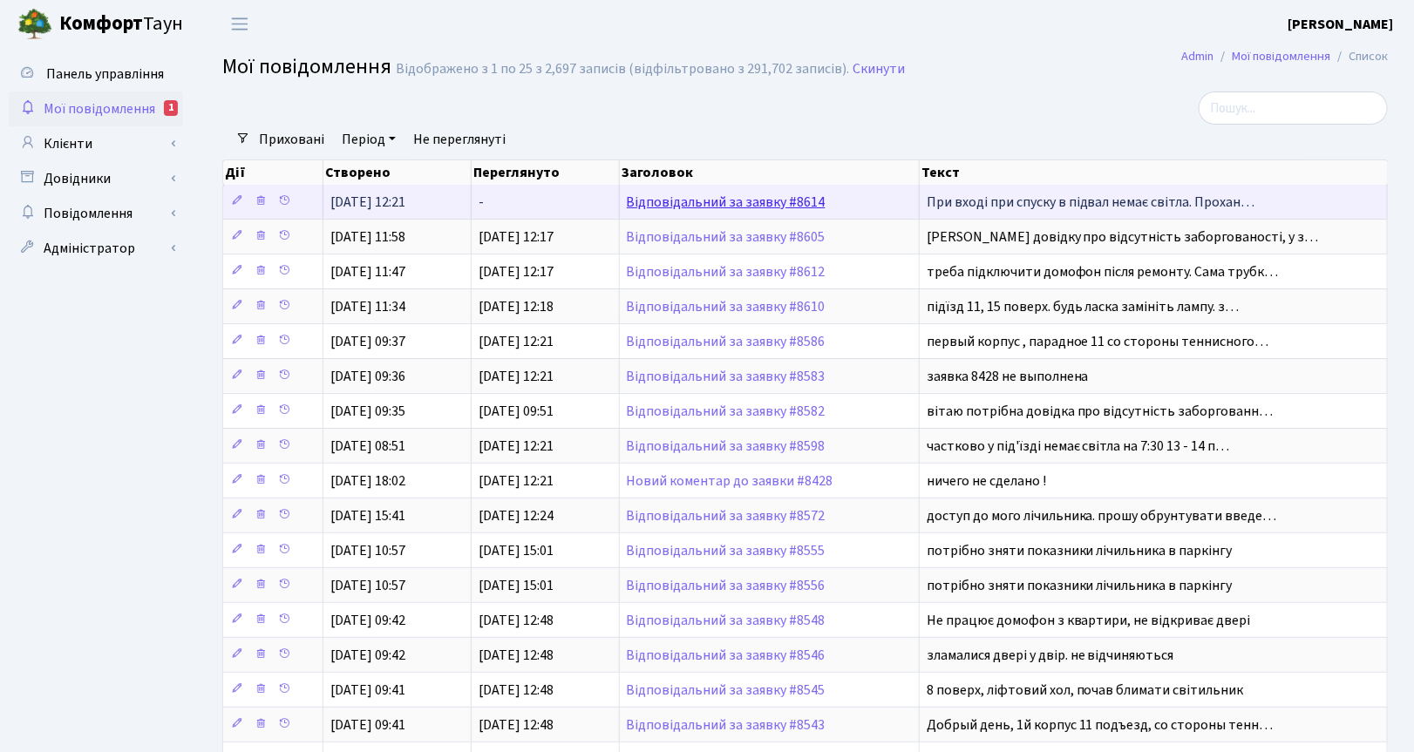
click at [779, 206] on link "Відповідальний за заявку #8614" at bounding box center [726, 202] width 199 height 19
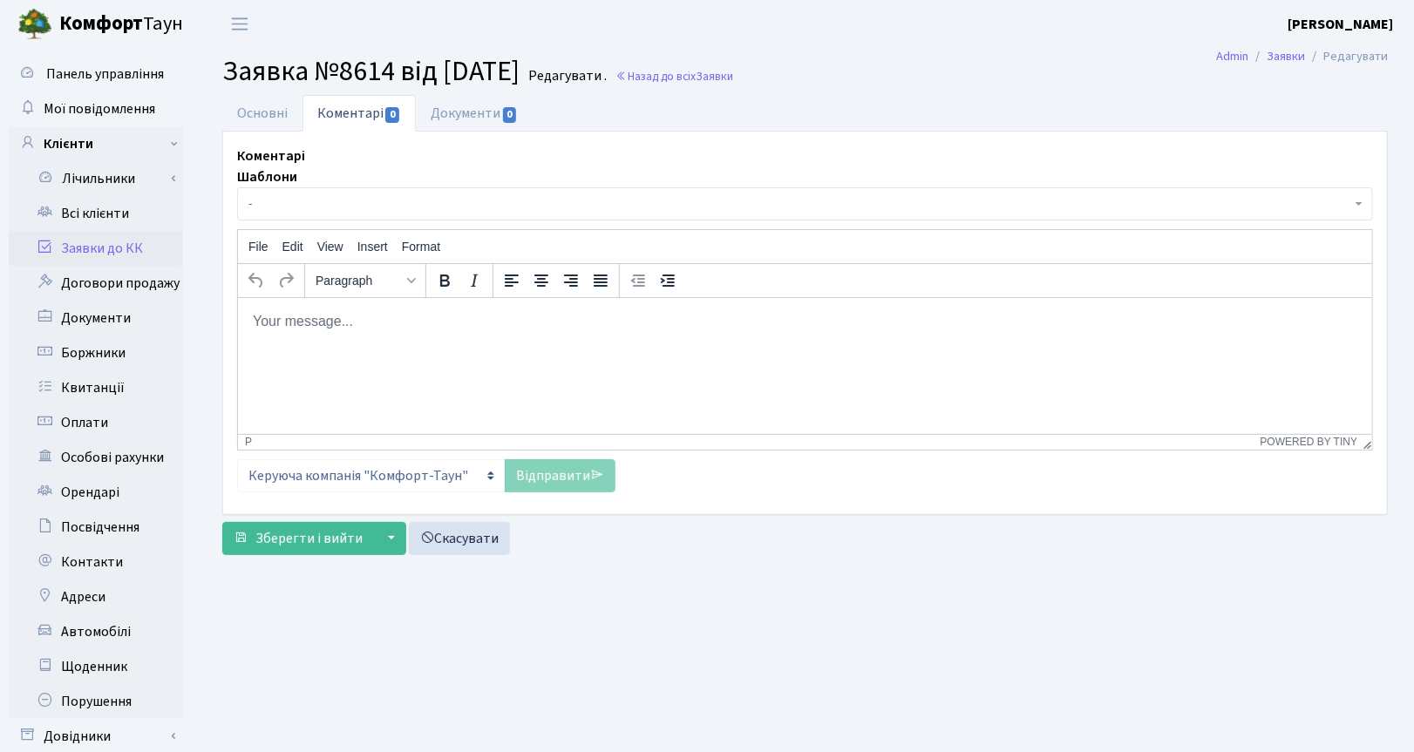
click at [962, 88] on h2 "Заявка №8614 від [DATE] Редагувати . Назад до всіх Заявки" at bounding box center [805, 71] width 1166 height 33
drag, startPoint x: 255, startPoint y: 112, endPoint x: 695, endPoint y: 184, distance: 445.4
click at [257, 113] on link "Основні" at bounding box center [262, 113] width 80 height 36
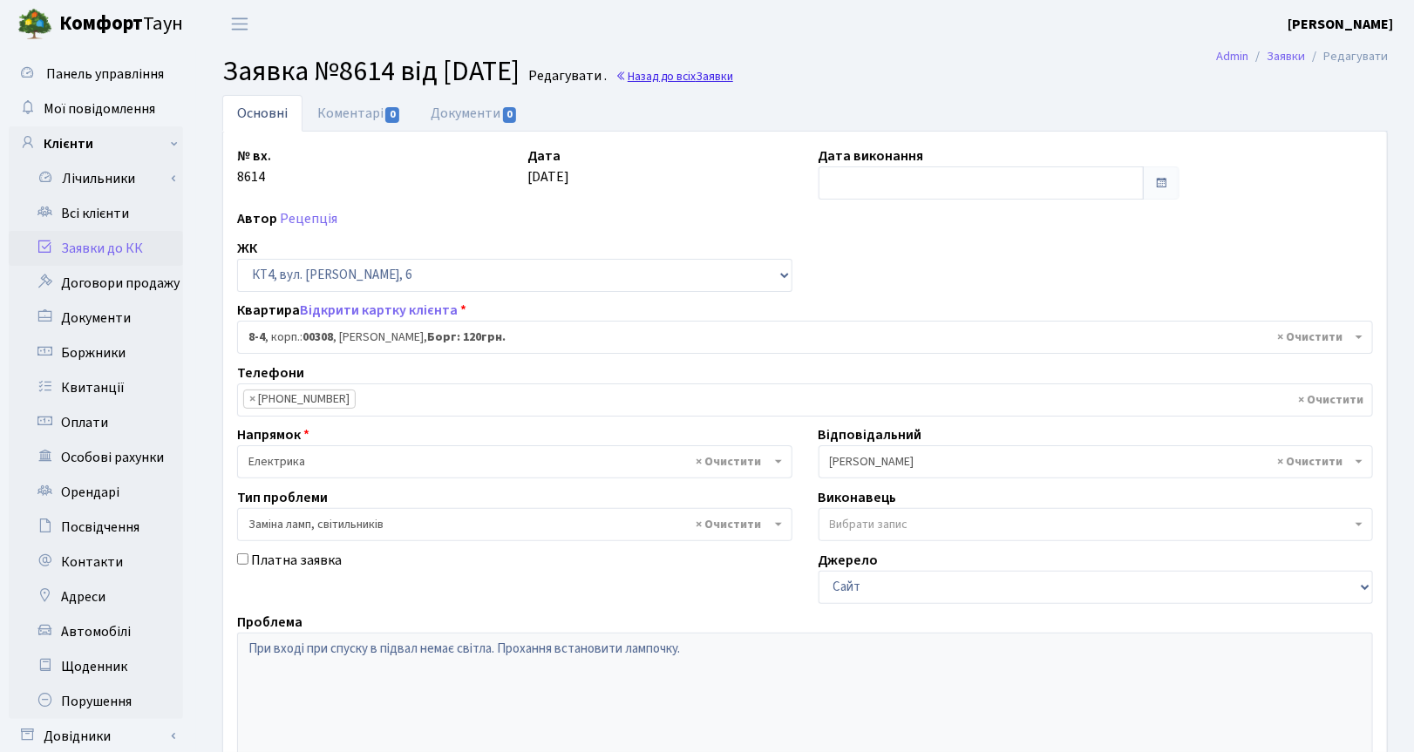
click at [733, 75] on span "Заявки" at bounding box center [714, 76] width 37 height 17
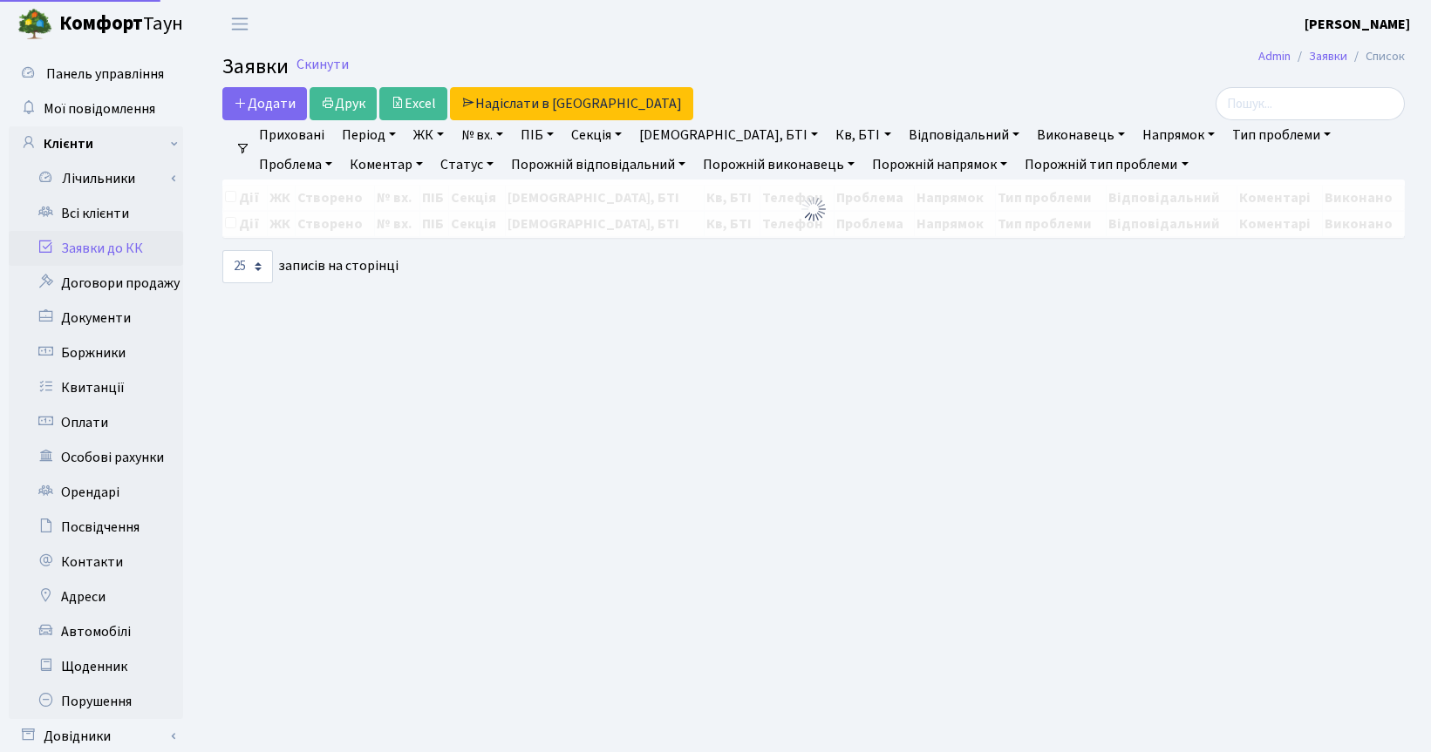
select select "25"
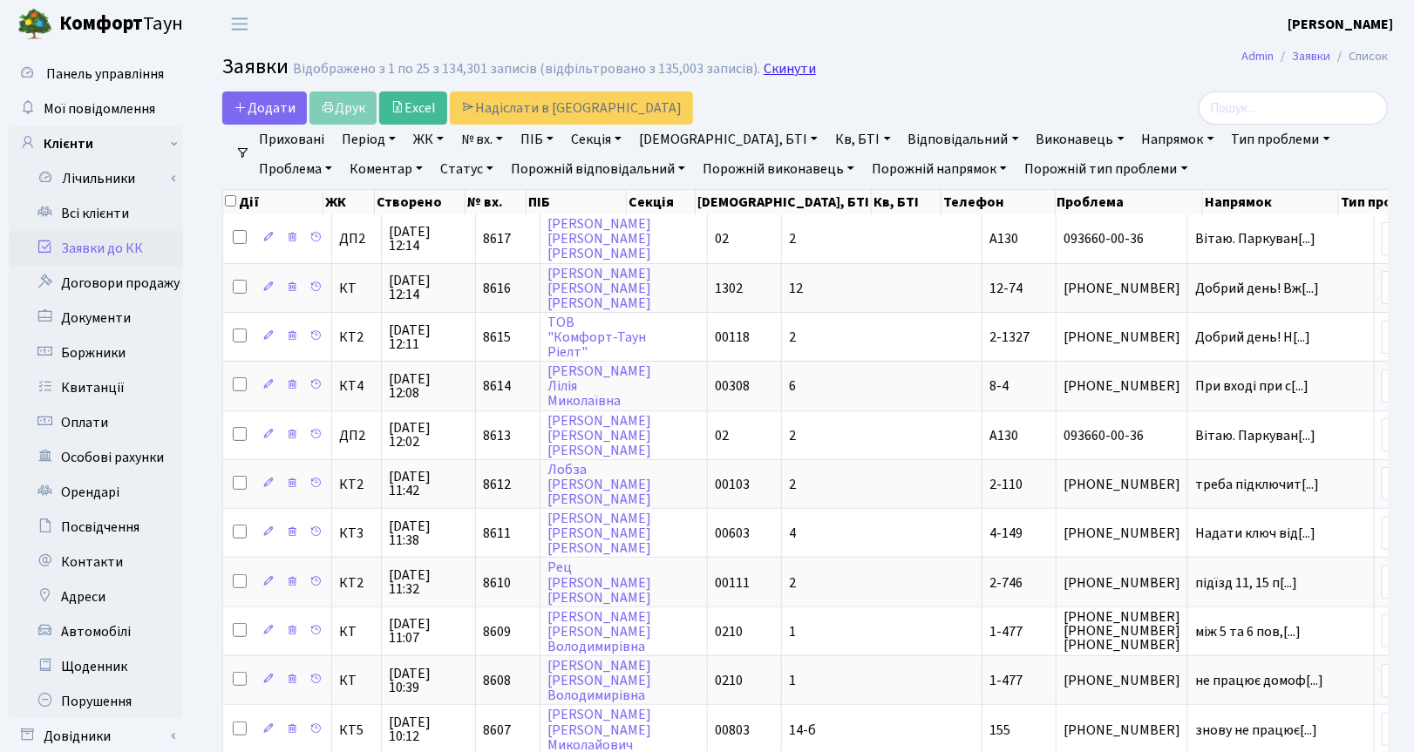
click at [777, 64] on link "Скинути" at bounding box center [790, 69] width 52 height 17
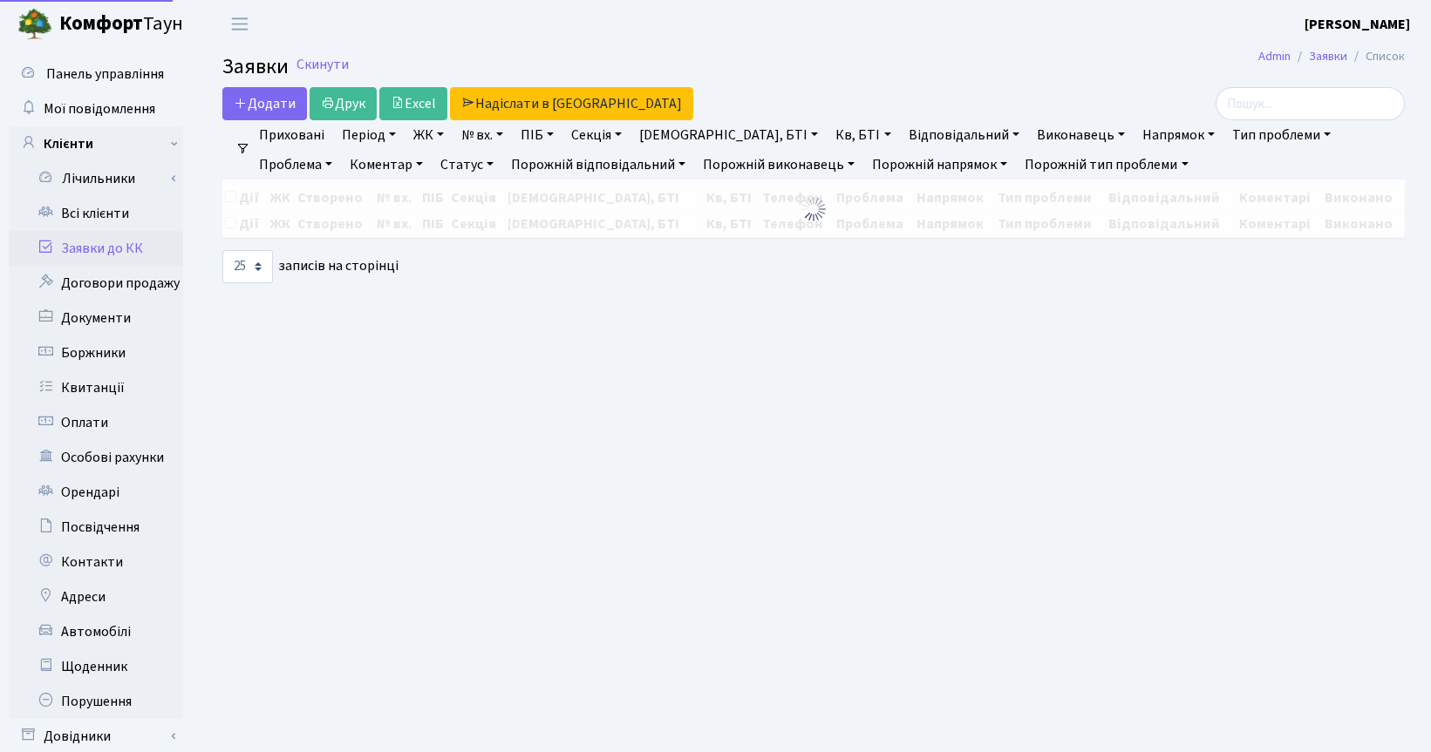
select select "25"
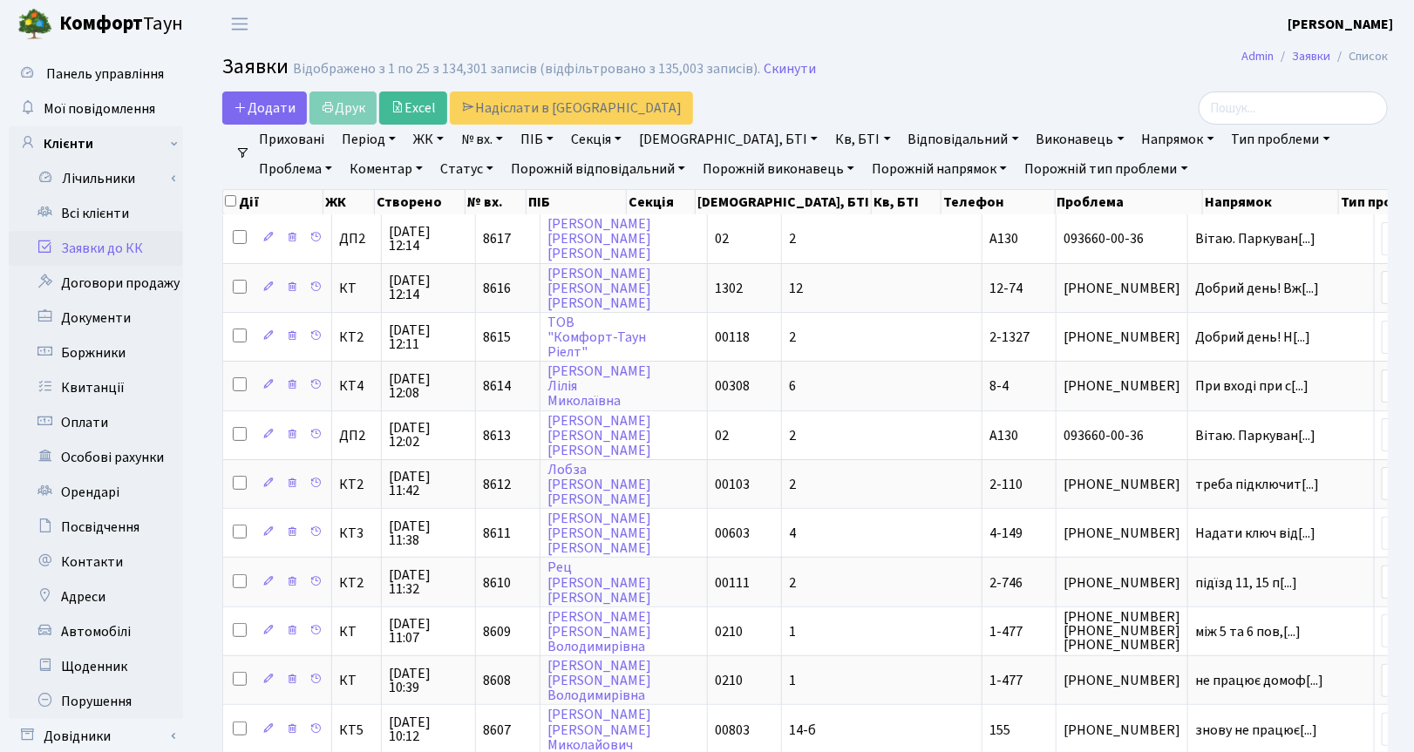
click at [828, 141] on link "Кв, БТІ" at bounding box center [862, 140] width 69 height 30
click at [829, 180] on input "text" at bounding box center [880, 173] width 102 height 33
type input "2"
type input "5-102"
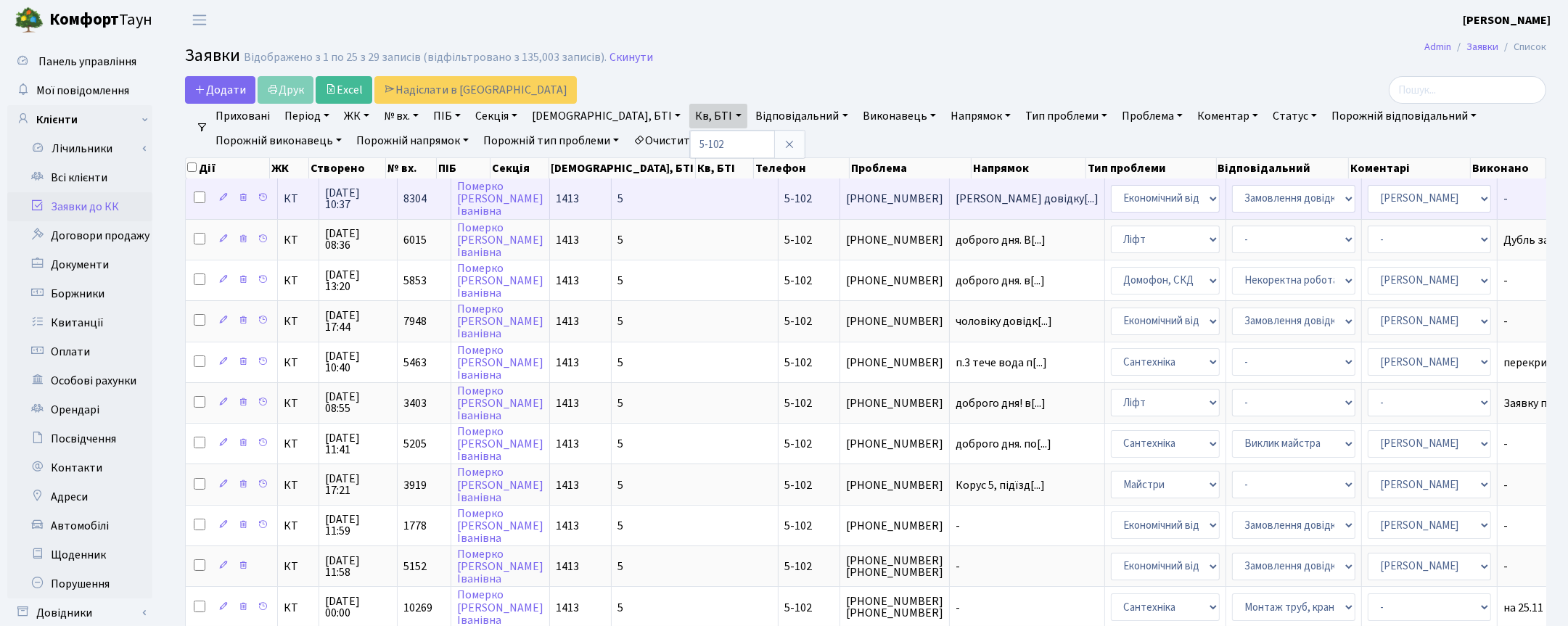
click at [349, 200] on span "24.09.2025 10:37" at bounding box center [358, 199] width 66 height 23
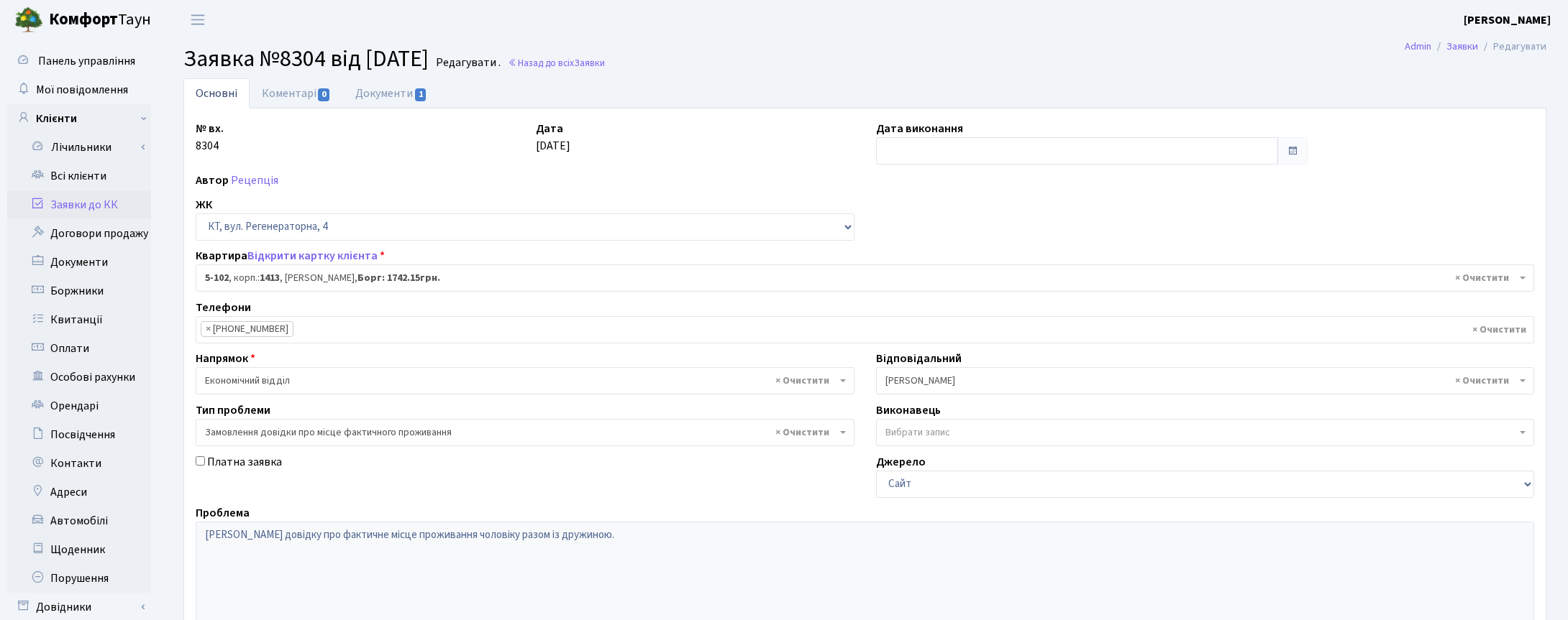
select select "2424"
select select "8"
click at [899, 156] on input "text" at bounding box center [1067, 151] width 398 height 27
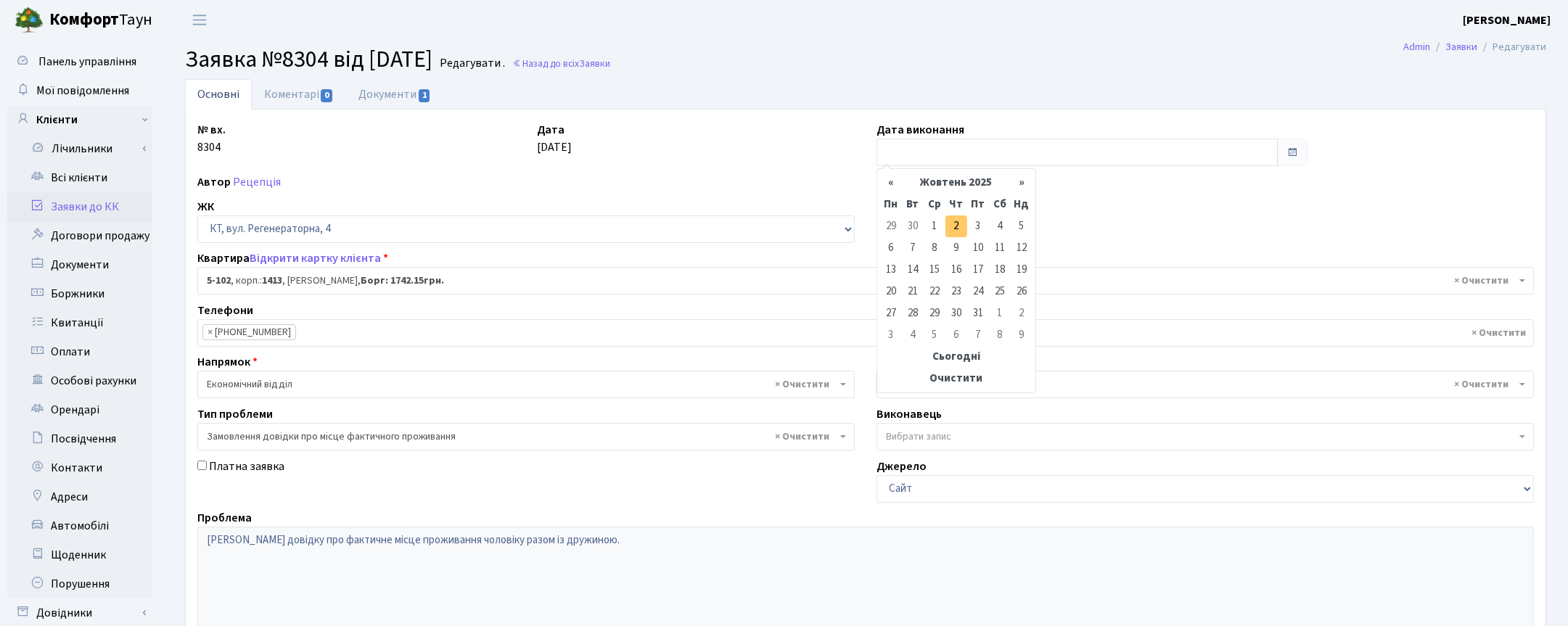
click at [959, 219] on td "2" at bounding box center [956, 226] width 22 height 22
type input "[DATE]"
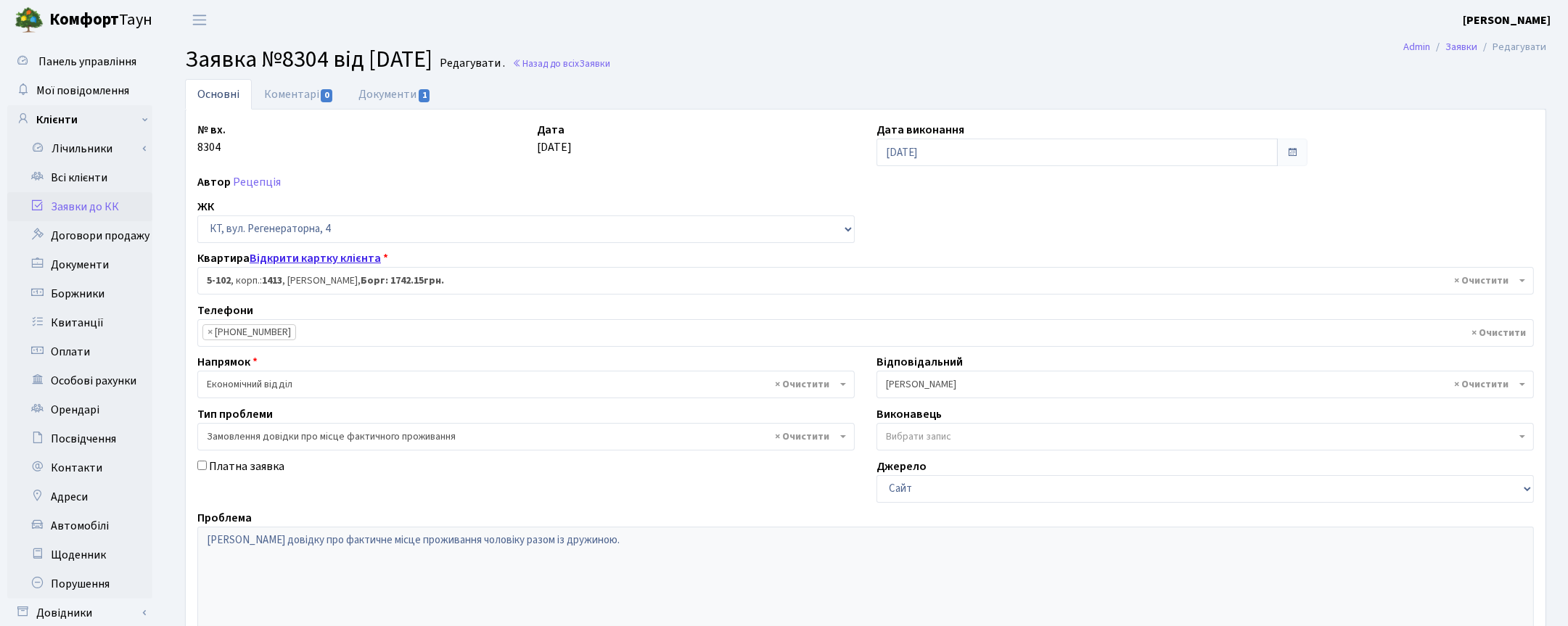
click at [301, 260] on link "Відкрити картку клієнта" at bounding box center [315, 258] width 131 height 16
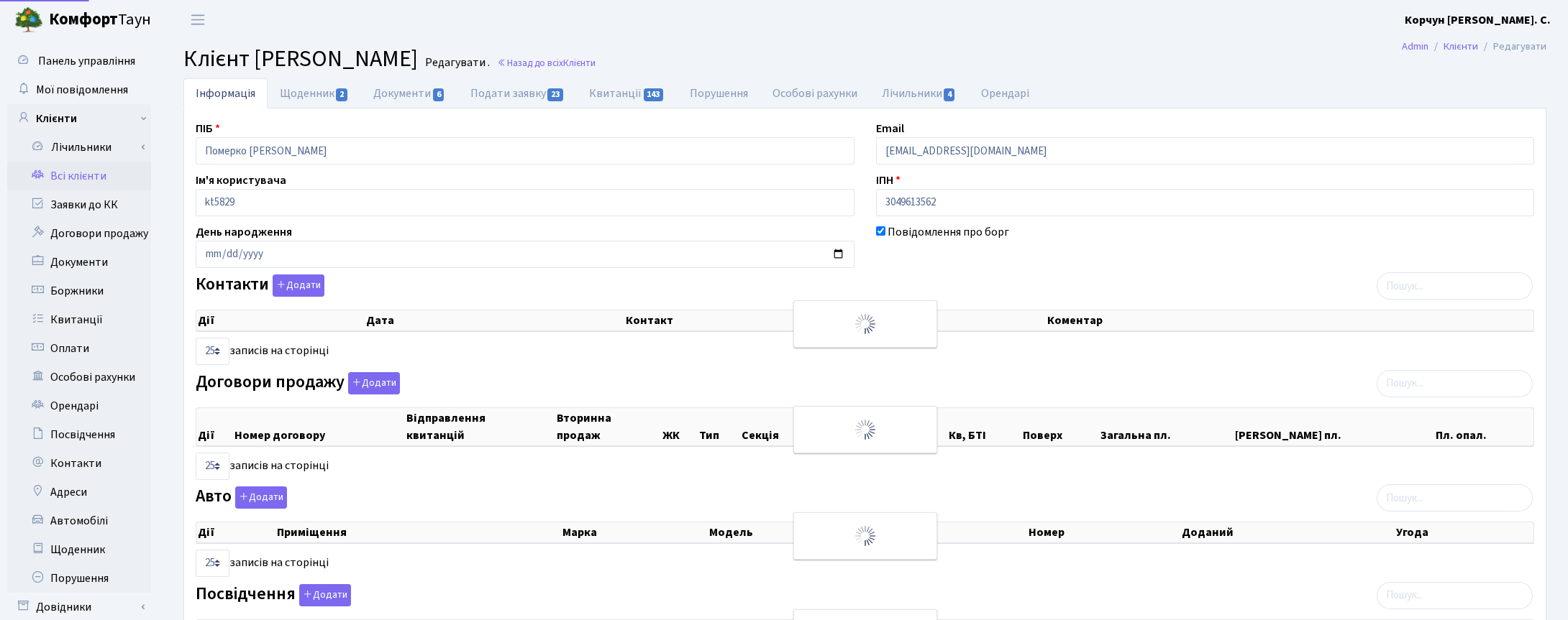
select select "25"
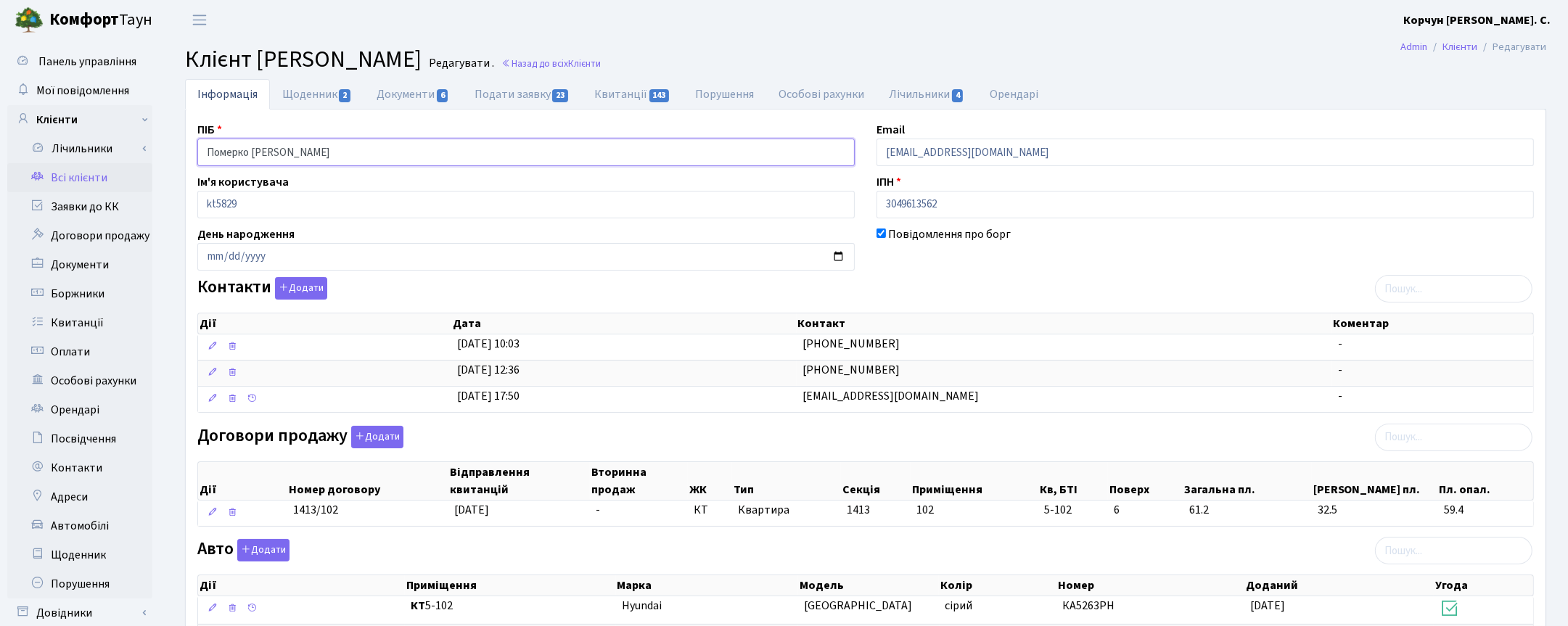
drag, startPoint x: 343, startPoint y: 146, endPoint x: 151, endPoint y: 179, distance: 194.8
click at [151, 179] on div "Панель управління Мої повідомлення Клієнти Лічильники Показання" at bounding box center [784, 488] width 1568 height 897
click at [507, 91] on link "Подати заявку 23" at bounding box center [522, 94] width 120 height 30
select select "25"
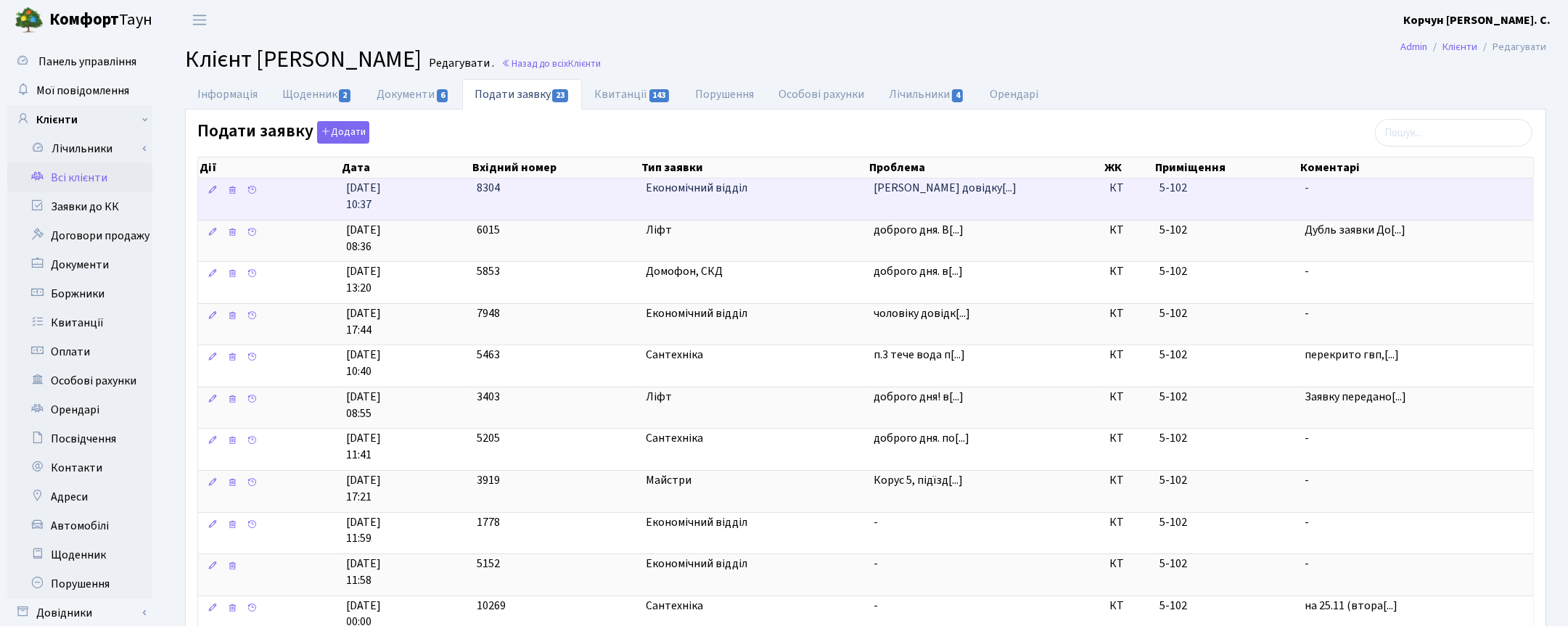
click at [496, 196] on span "8304" at bounding box center [489, 187] width 23 height 16
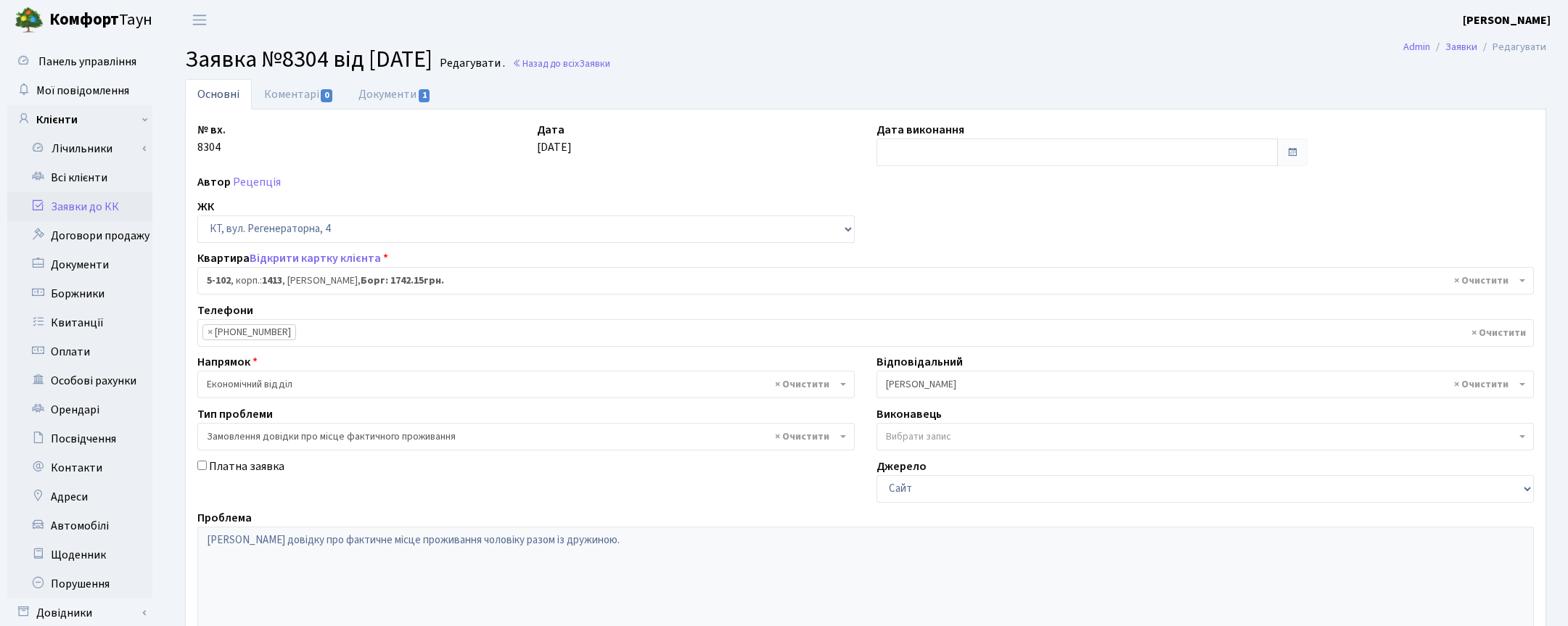
select select "2424"
select select "8"
click at [894, 150] on input "text" at bounding box center [1077, 152] width 401 height 27
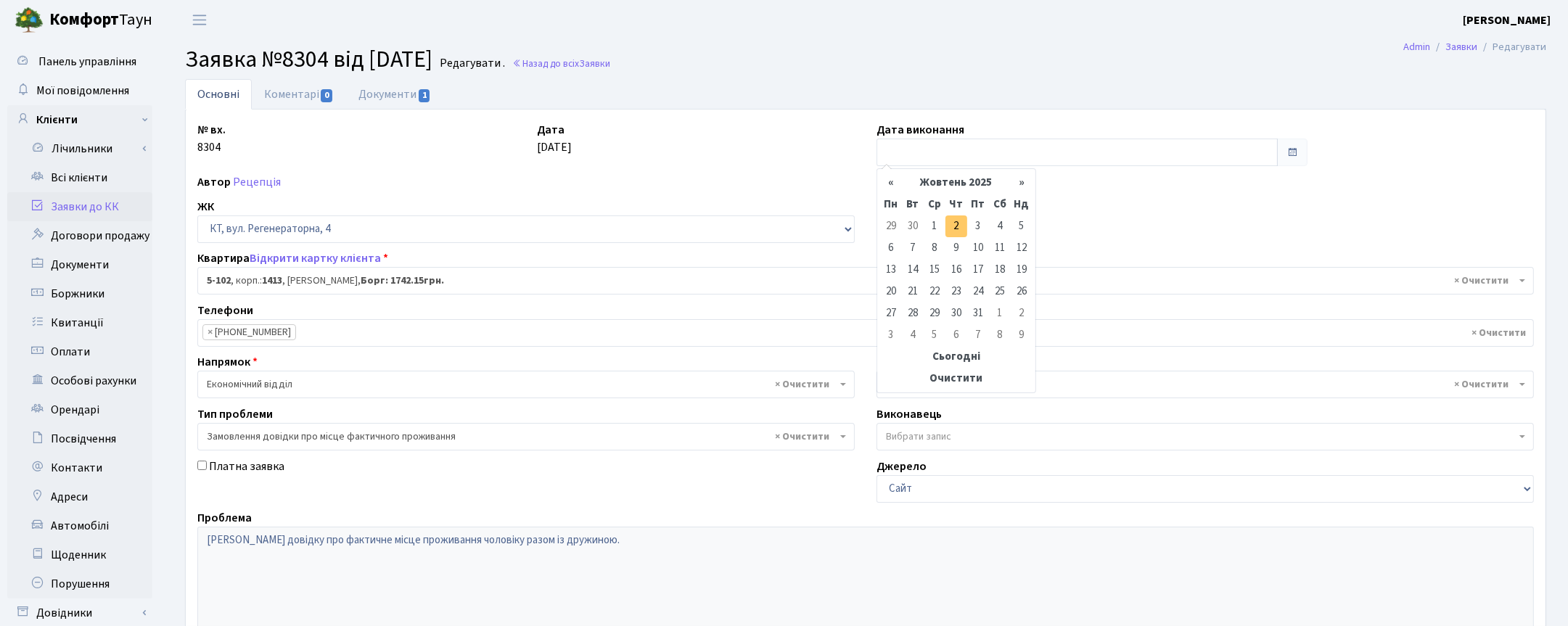
click at [960, 222] on td "2" at bounding box center [956, 226] width 22 height 22
type input "[DATE]"
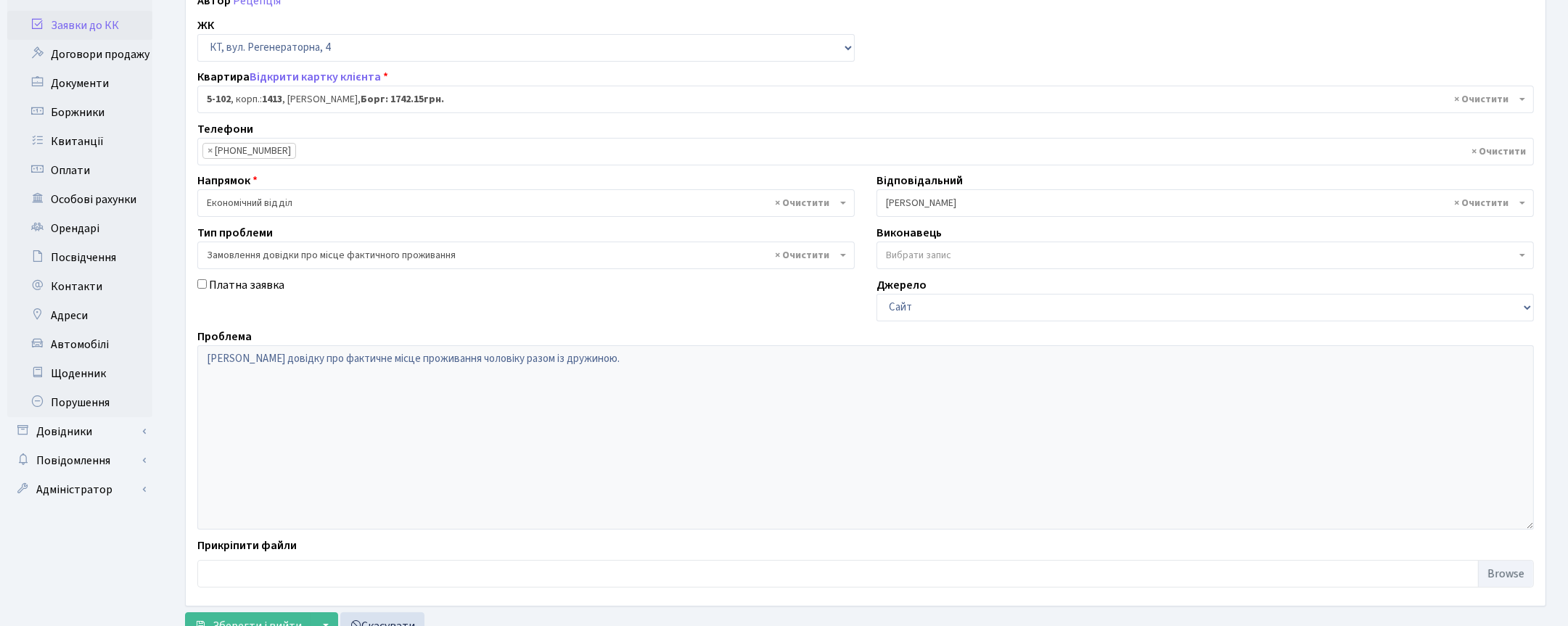
scroll to position [240, 0]
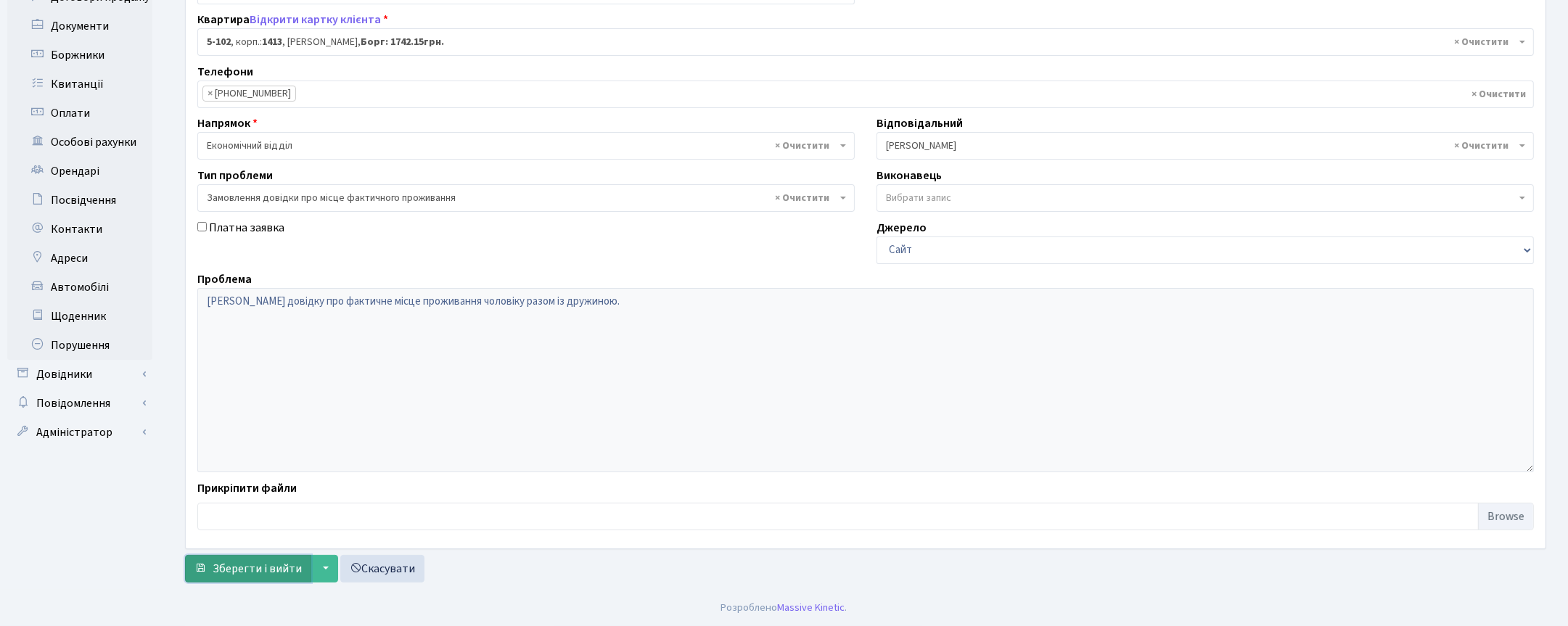
click at [275, 571] on span "Зберегти і вийти" at bounding box center [256, 569] width 89 height 16
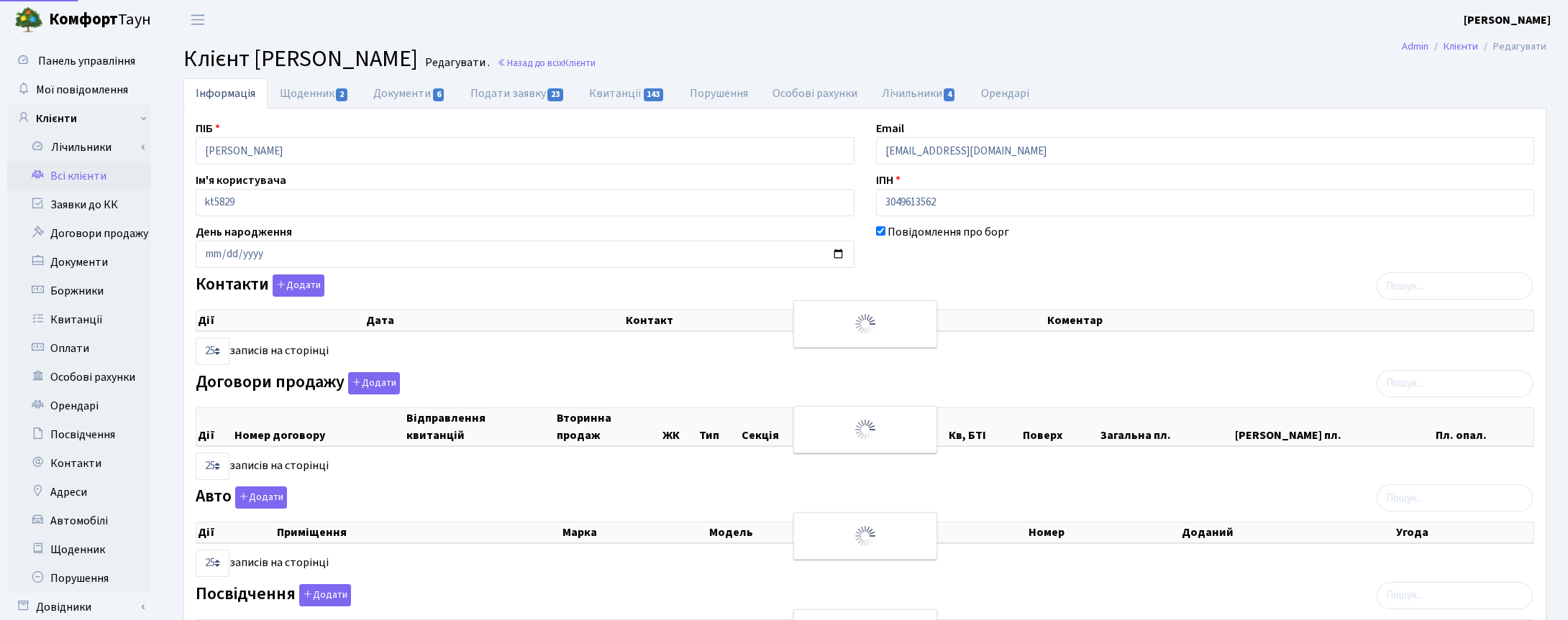
select select "25"
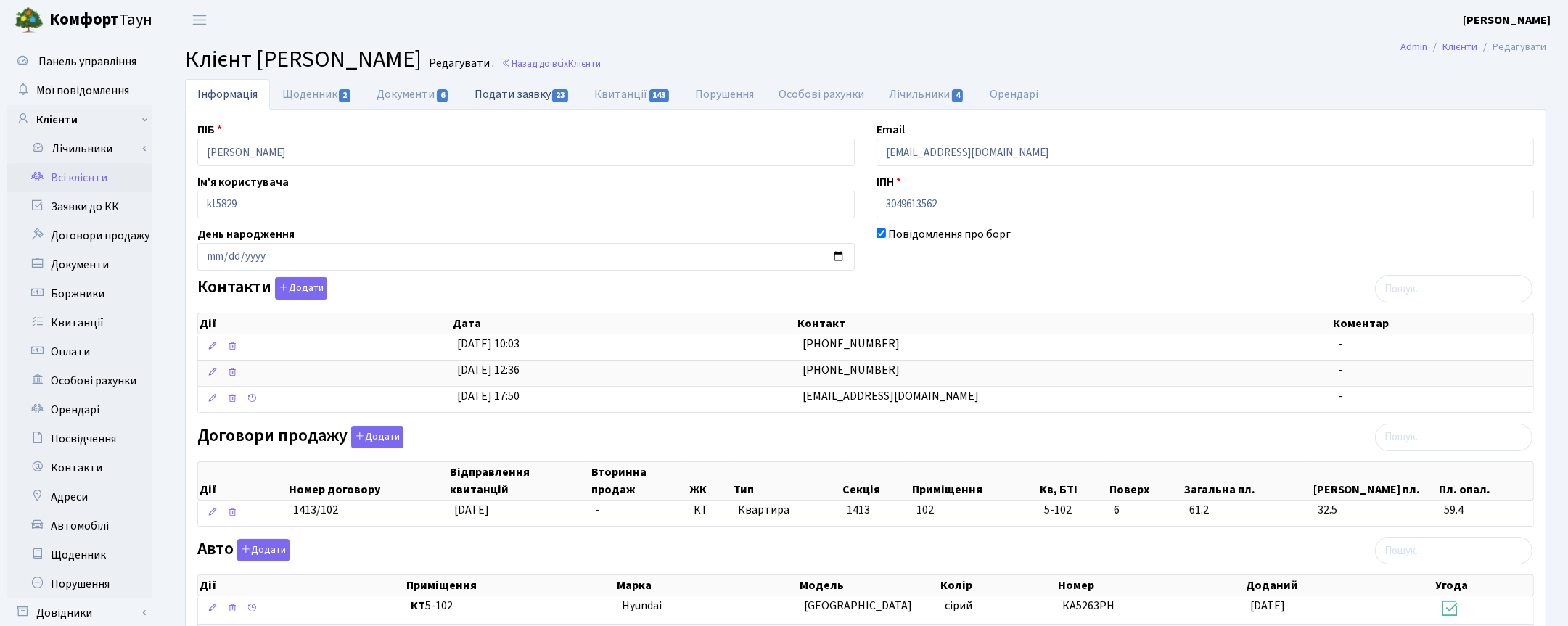
click at [524, 94] on link "Подати заявку 23" at bounding box center [522, 94] width 120 height 30
select select "25"
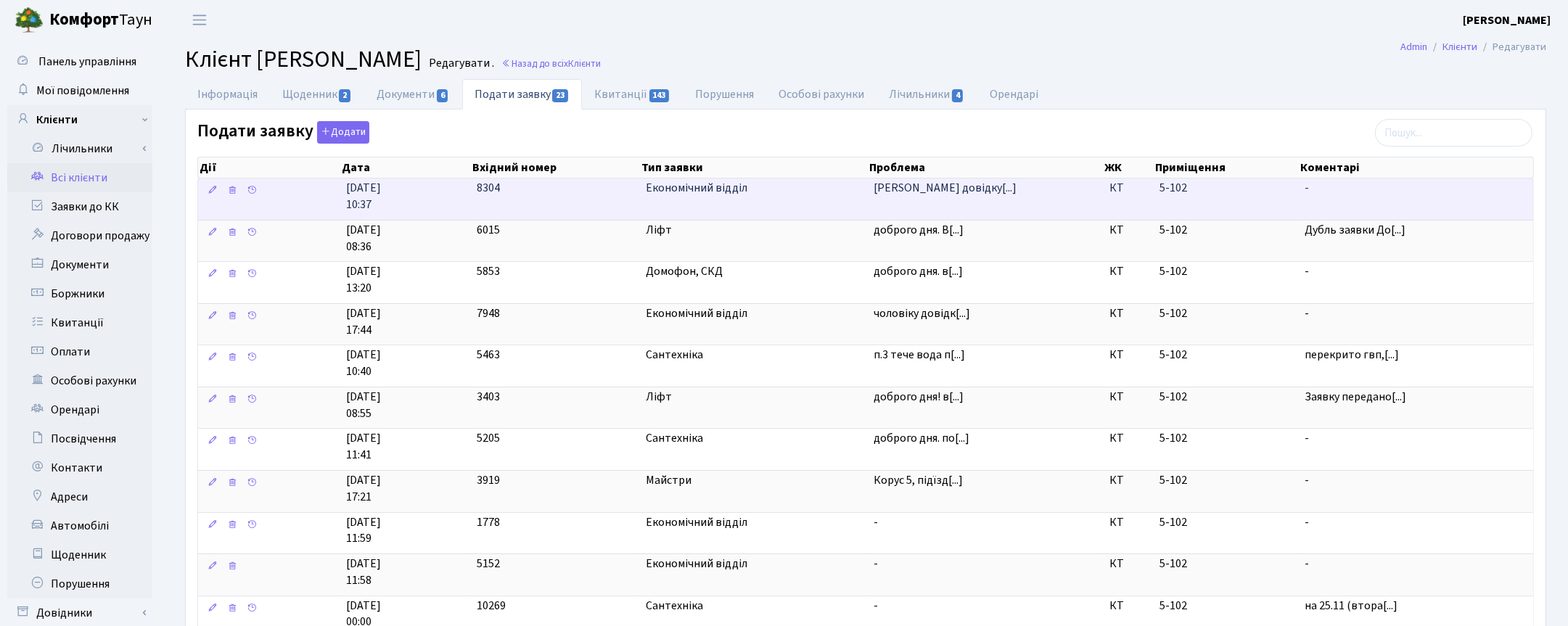
click at [467, 186] on td "24.09.2025 10:37" at bounding box center [406, 199] width 131 height 42
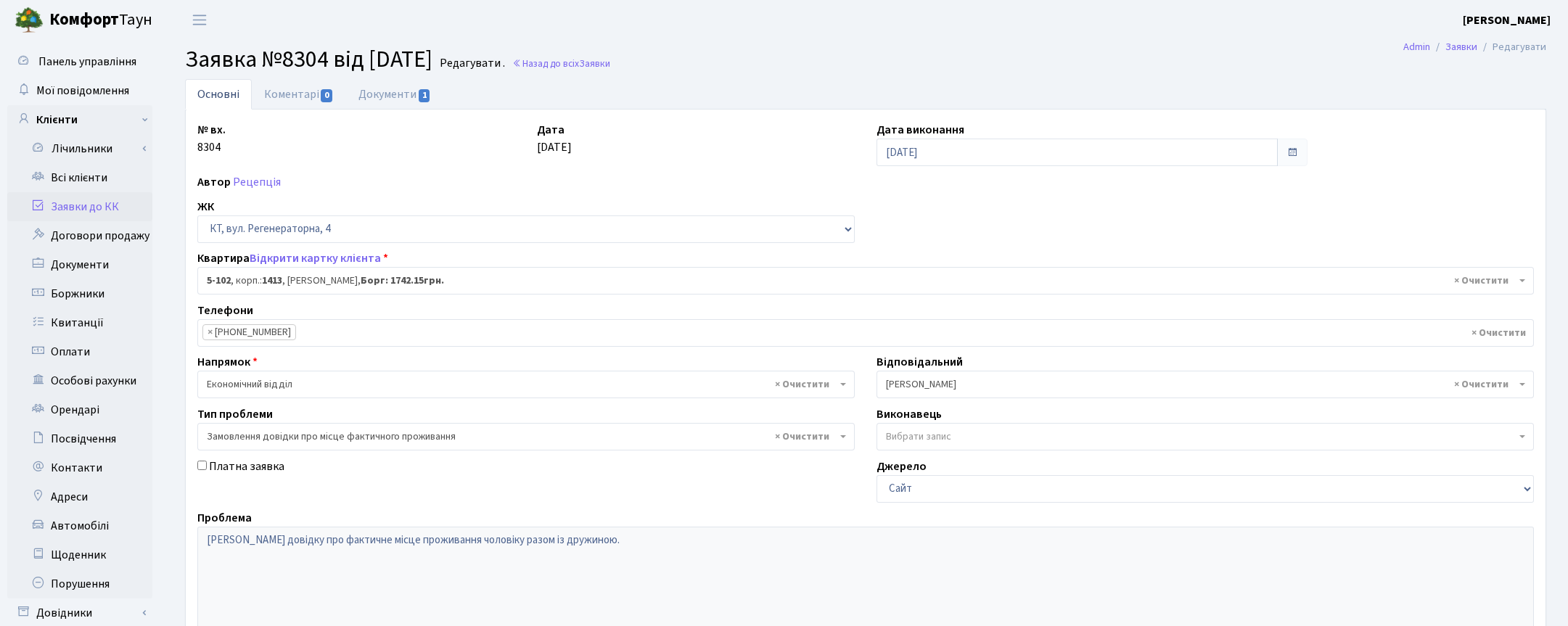
select select "2424"
select select "8"
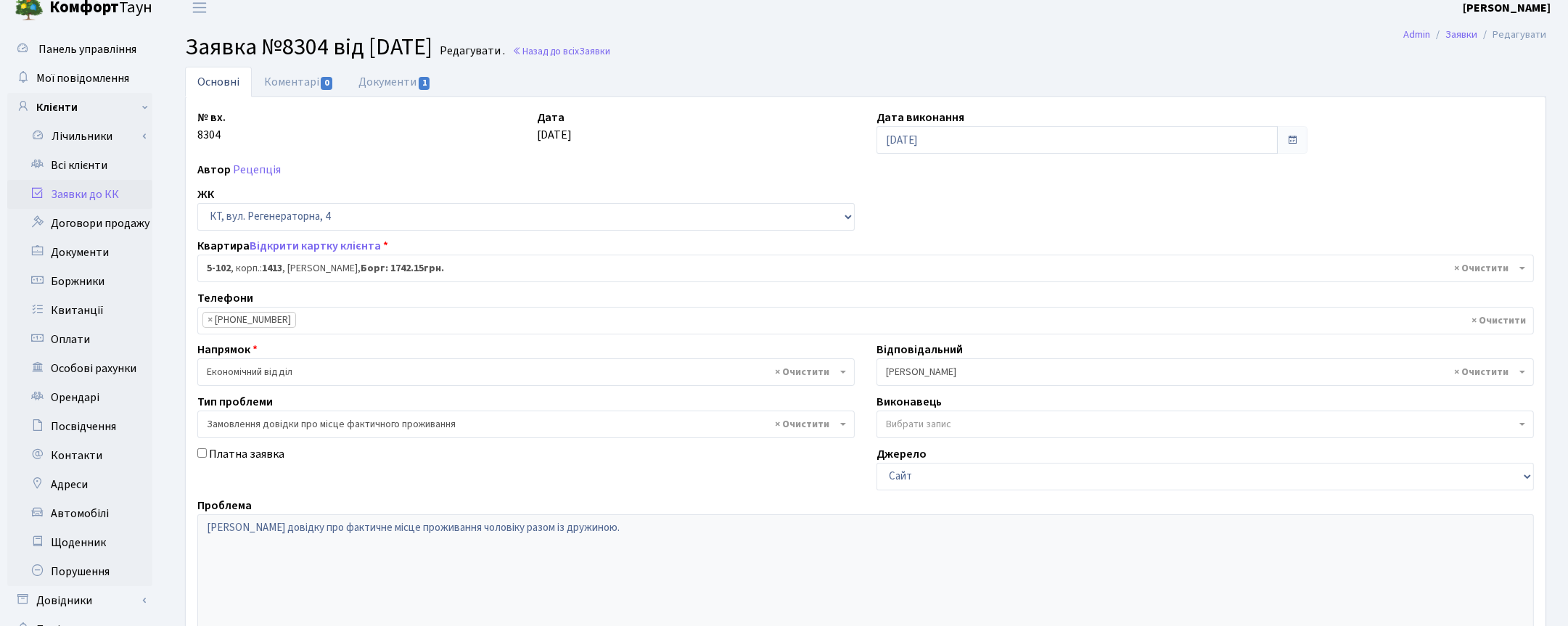
scroll to position [240, 0]
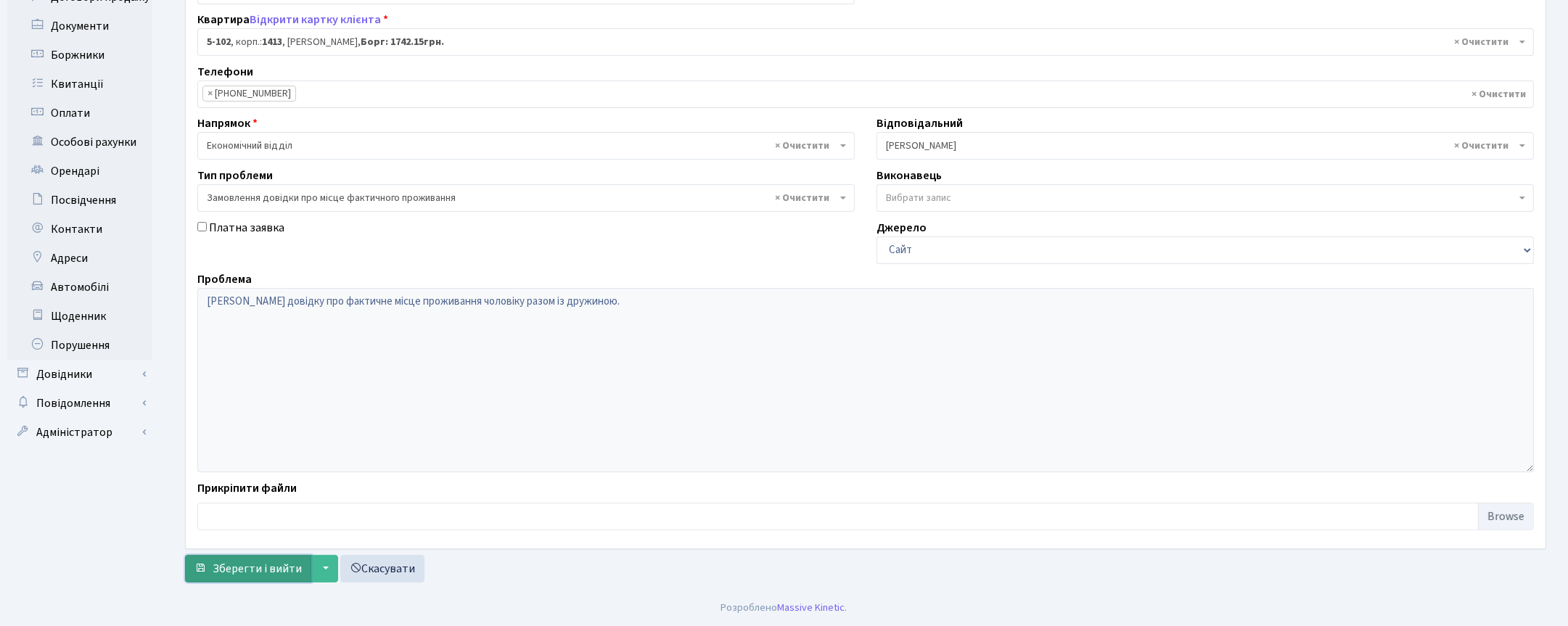
click at [267, 561] on span "Зберегти і вийти" at bounding box center [256, 569] width 89 height 16
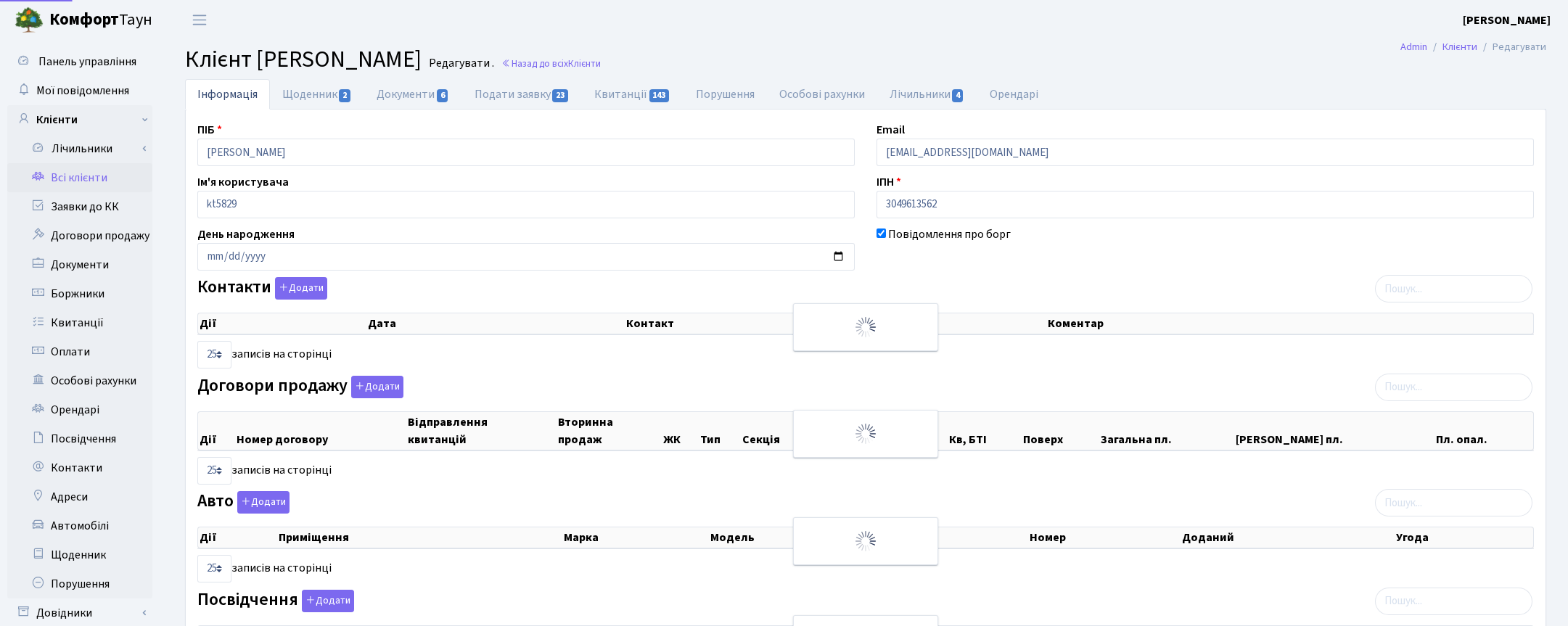
select select "25"
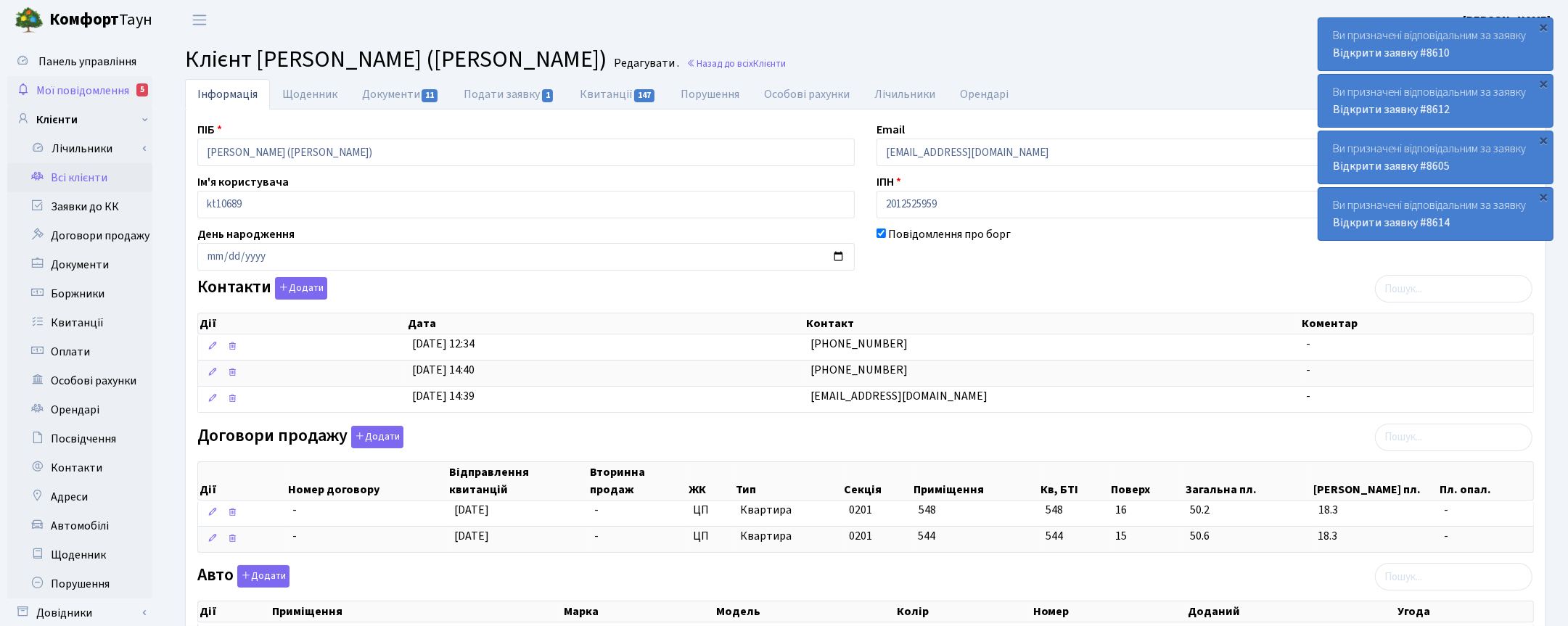
click at [73, 82] on span "Мої повідомлення" at bounding box center [83, 90] width 93 height 16
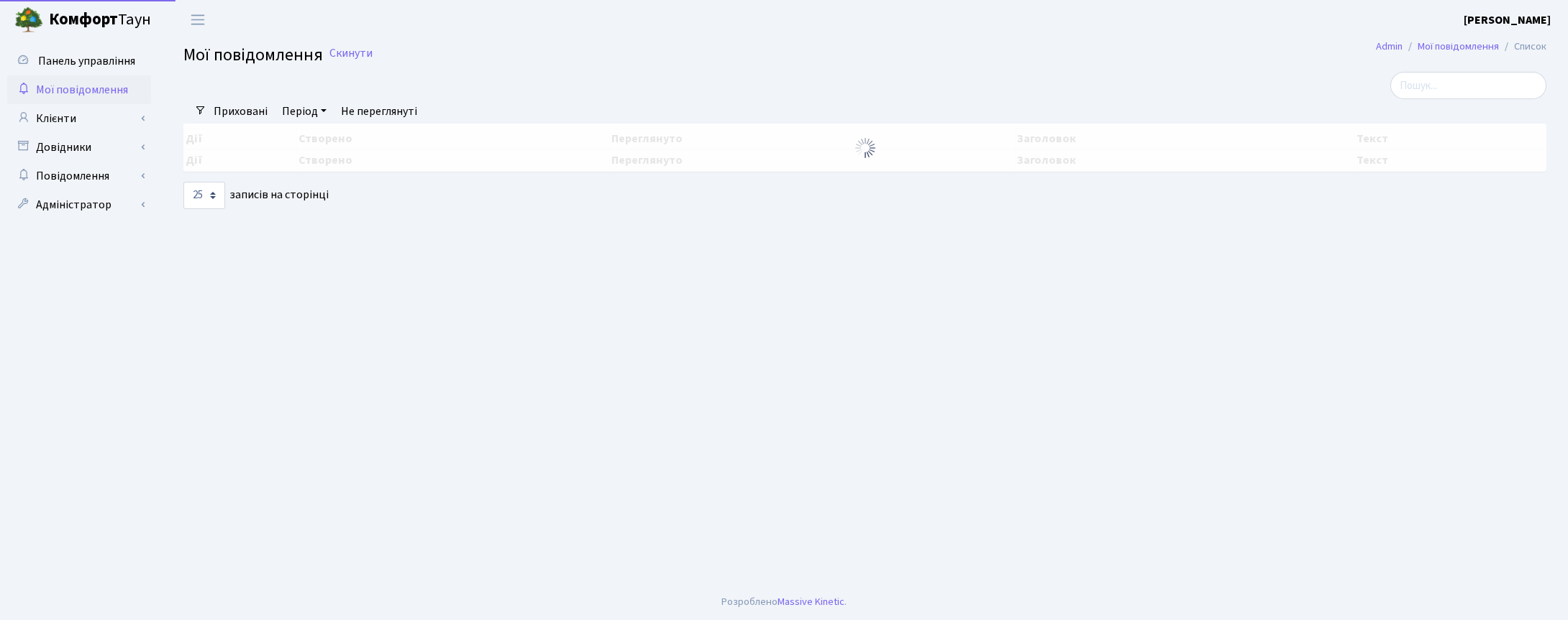
select select "25"
